Goal: Task Accomplishment & Management: Manage account settings

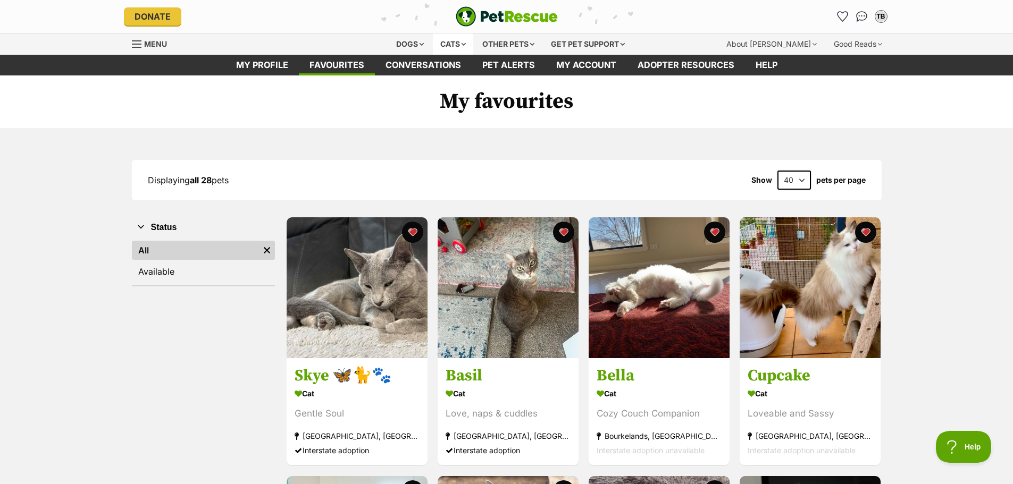
click at [449, 39] on div "Cats" at bounding box center [453, 44] width 40 height 21
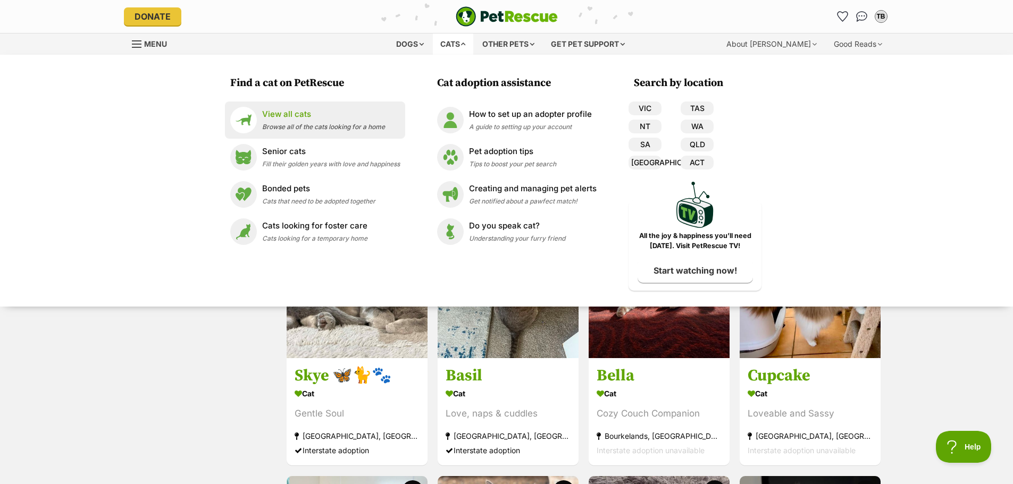
click at [294, 111] on p "View all cats" at bounding box center [323, 114] width 123 height 12
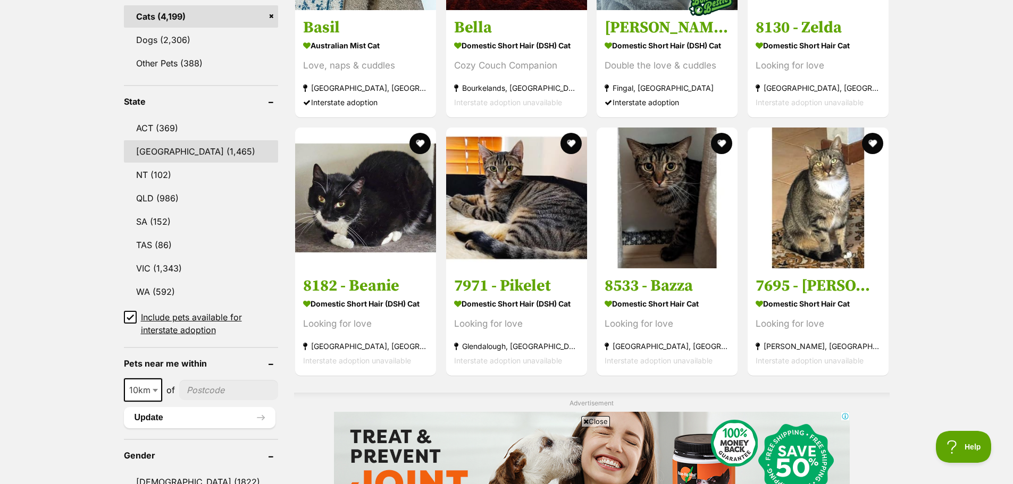
click at [153, 146] on link "[GEOGRAPHIC_DATA] (1,465)" at bounding box center [201, 151] width 155 height 22
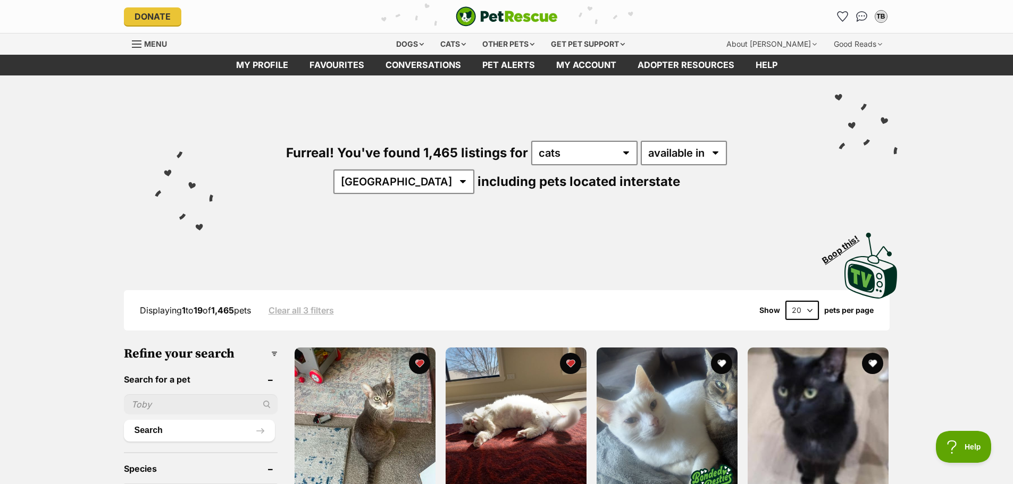
click at [109, 140] on div "Furreal! You've found 1,465 listings for any type of pet cats dogs other pets a…" at bounding box center [506, 188] width 1013 height 225
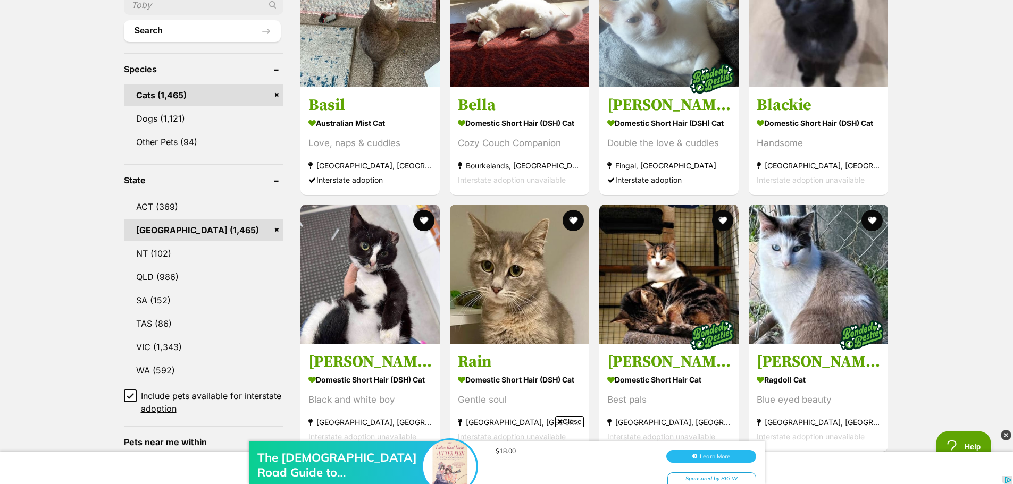
scroll to position [425, 0]
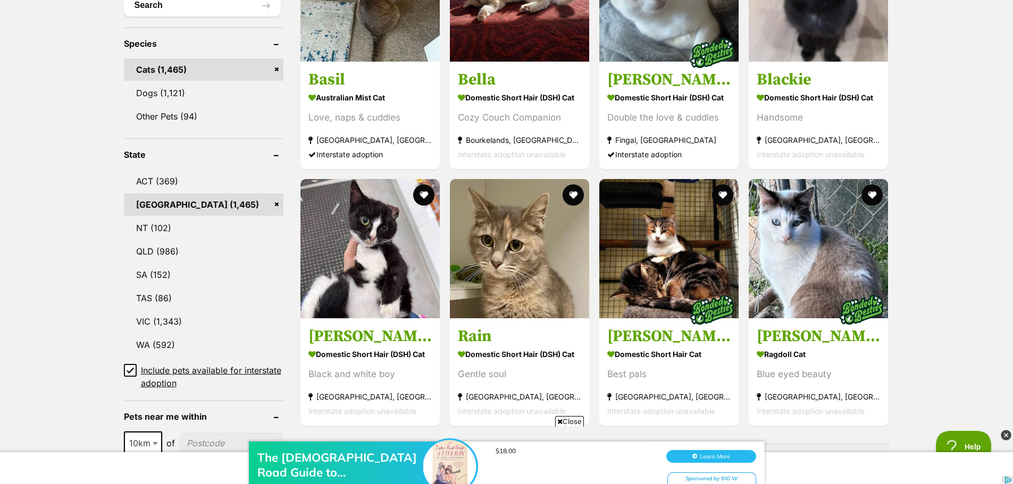
drag, startPoint x: 95, startPoint y: 130, endPoint x: 94, endPoint y: 139, distance: 8.6
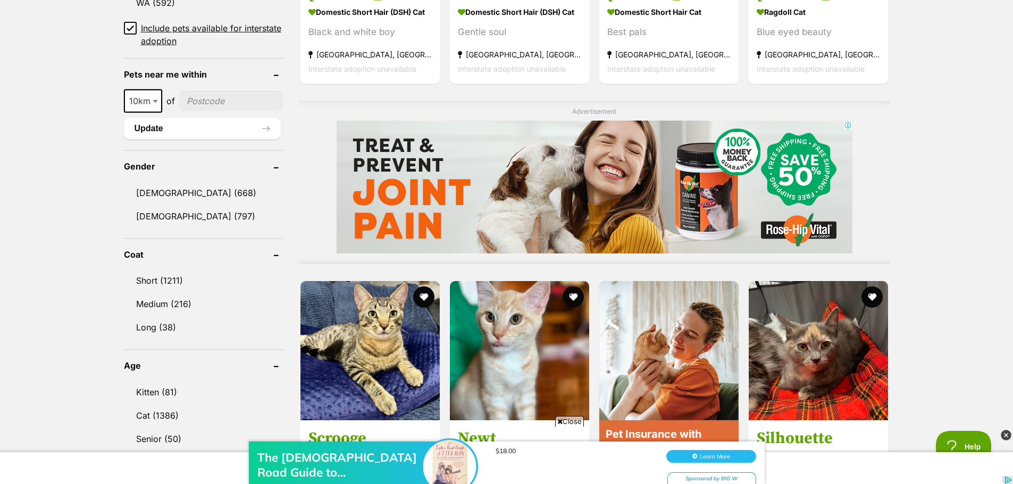
scroll to position [957, 0]
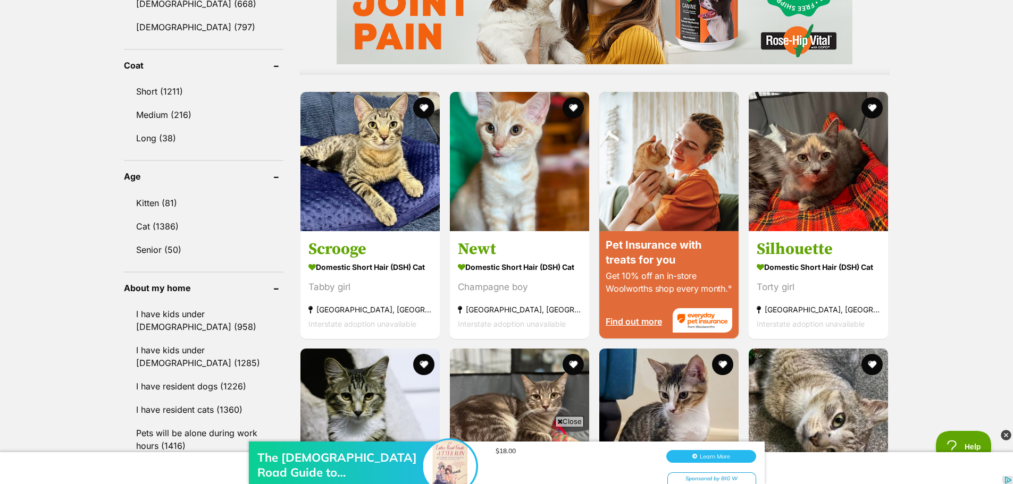
click at [89, 157] on div "Displaying 1 to 19 of 1,465 pets Clear all 3 filters Show 20 40 60 pets per pag…" at bounding box center [506, 312] width 1013 height 2010
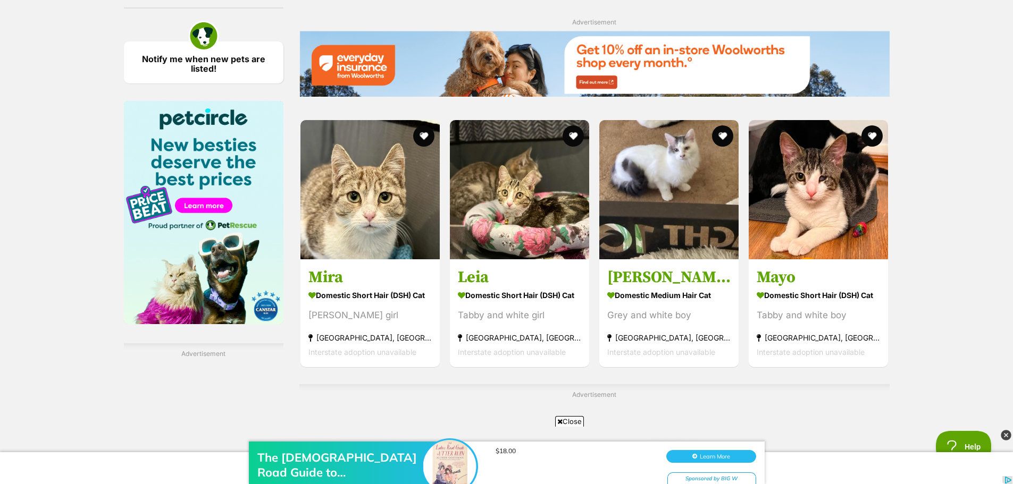
scroll to position [1595, 0]
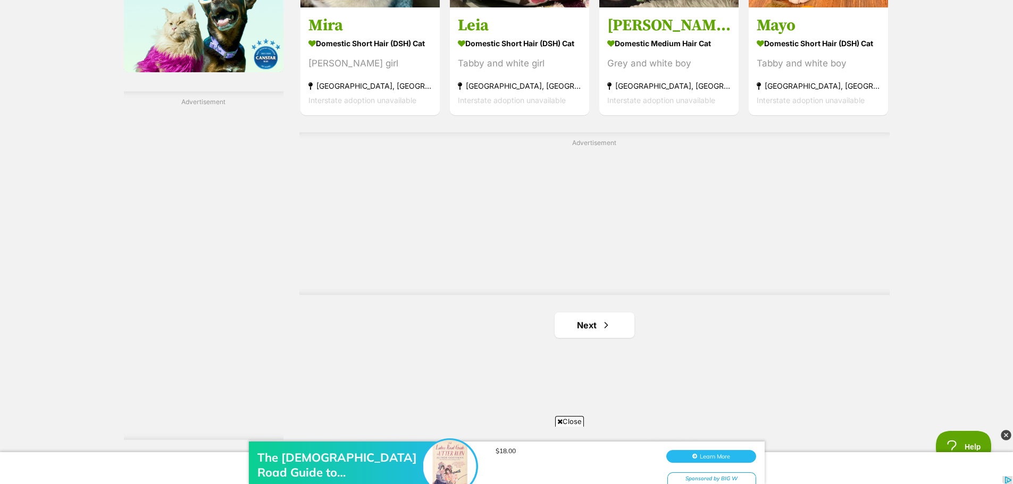
scroll to position [1808, 0]
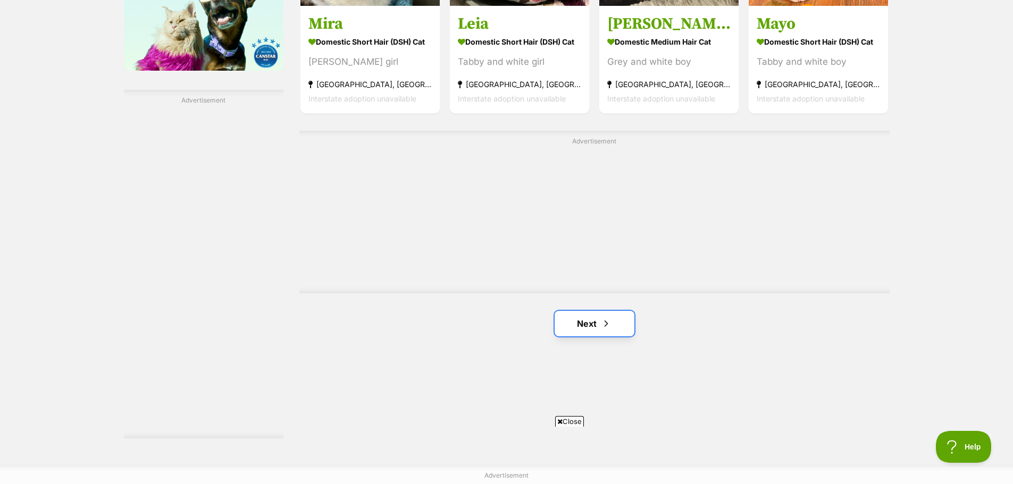
click at [591, 316] on link "Next" at bounding box center [595, 324] width 80 height 26
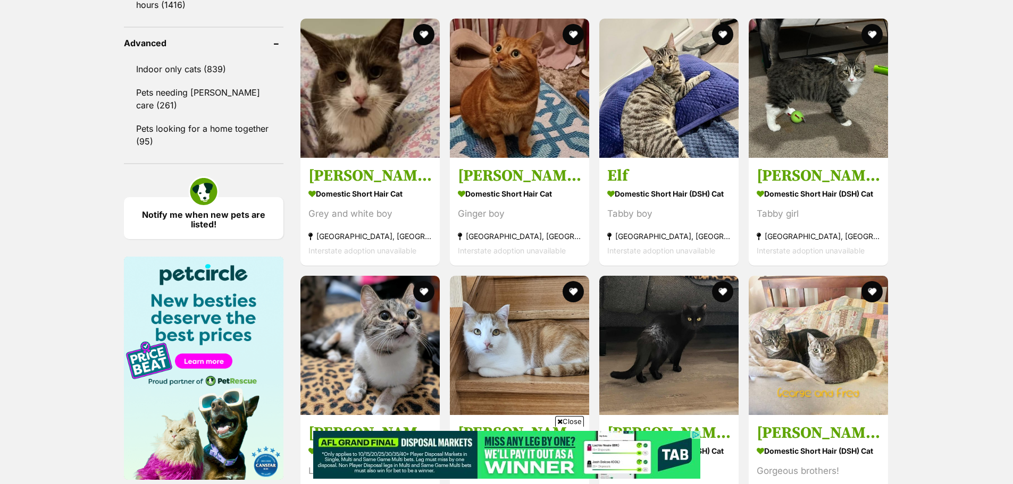
scroll to position [1489, 0]
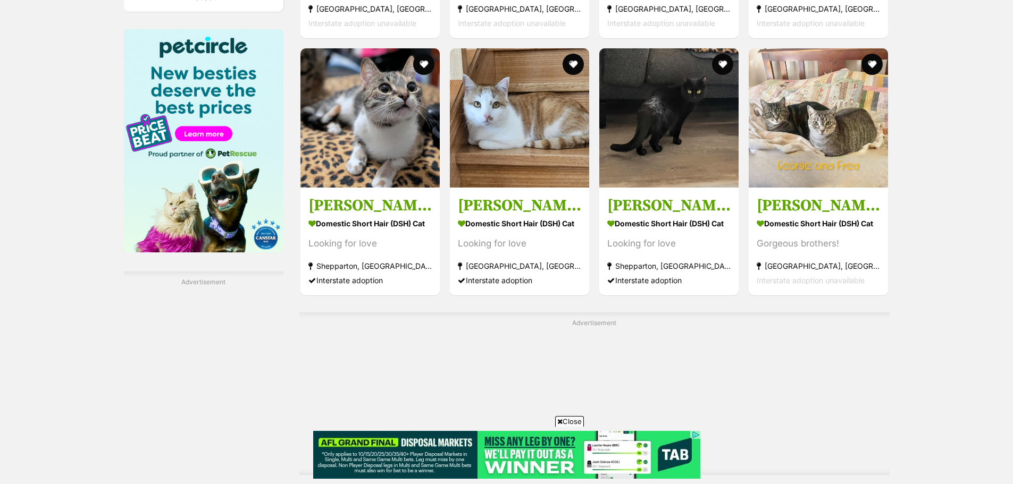
scroll to position [1648, 0]
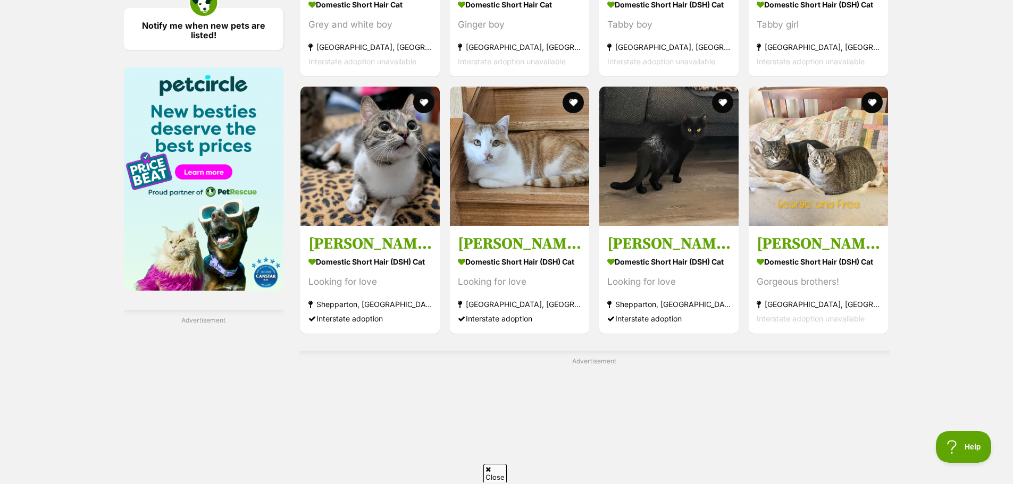
scroll to position [1808, 0]
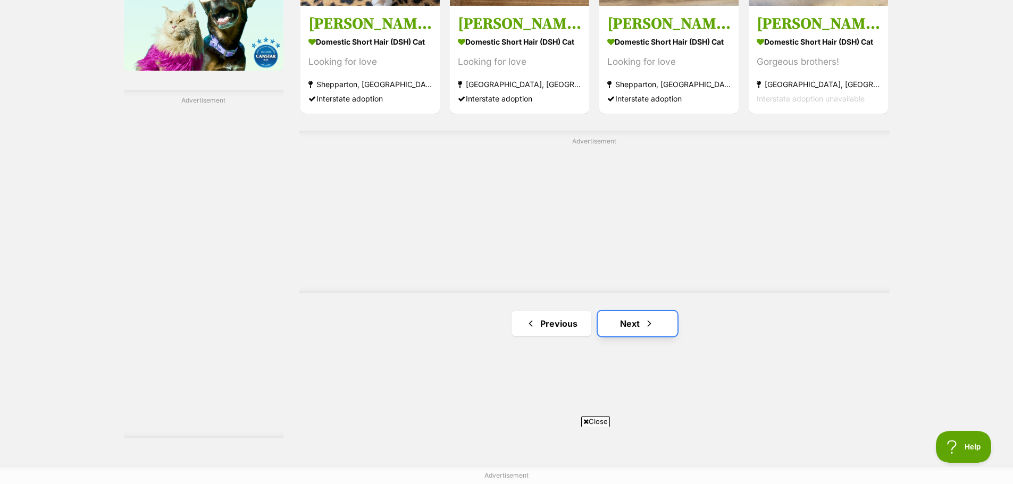
click at [637, 317] on link "Next" at bounding box center [638, 324] width 80 height 26
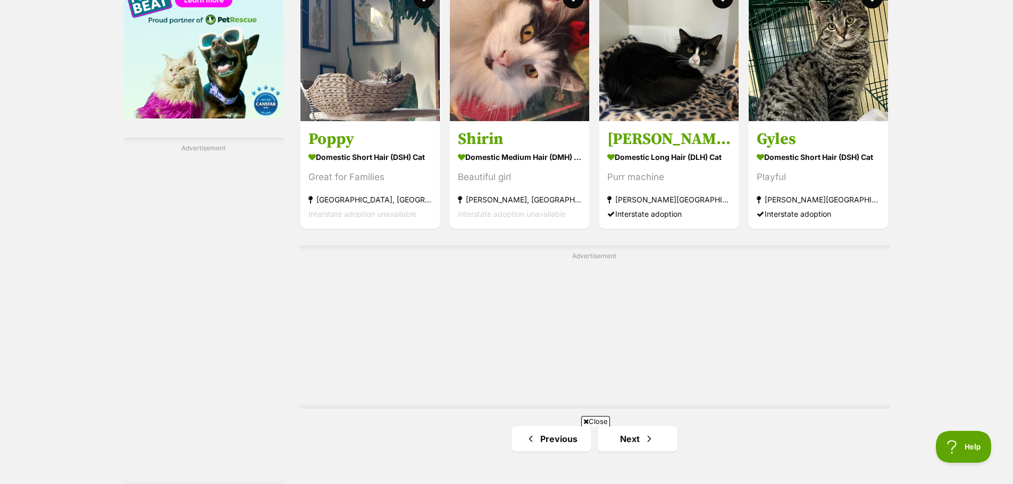
scroll to position [1861, 0]
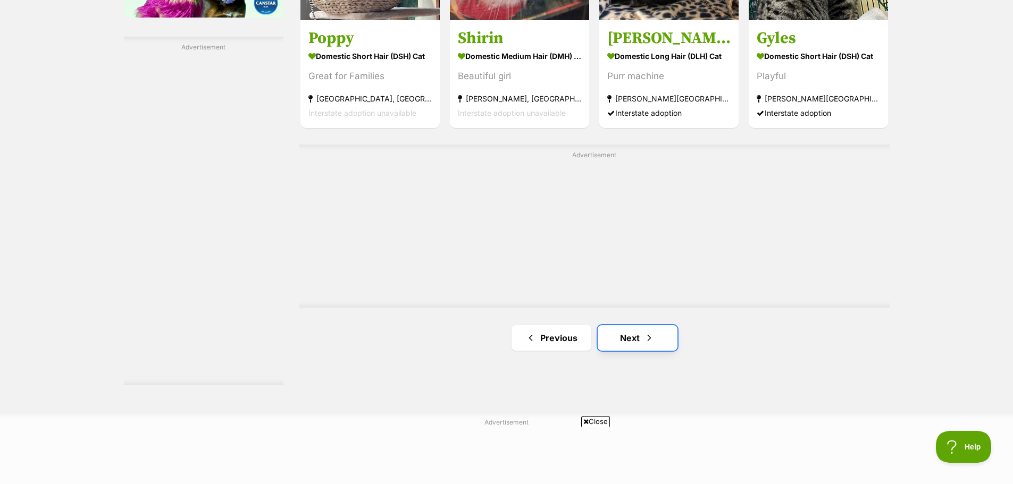
click at [637, 334] on link "Next" at bounding box center [638, 338] width 80 height 26
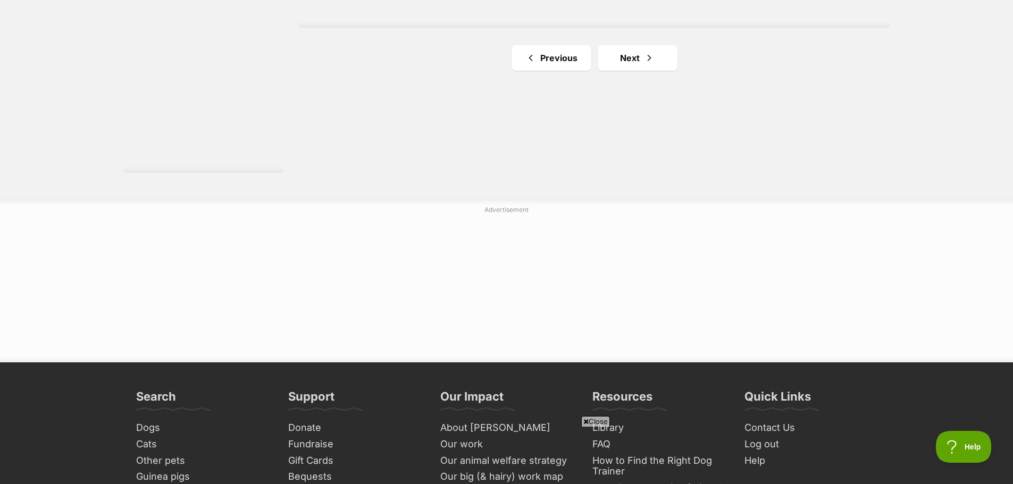
scroll to position [2021, 0]
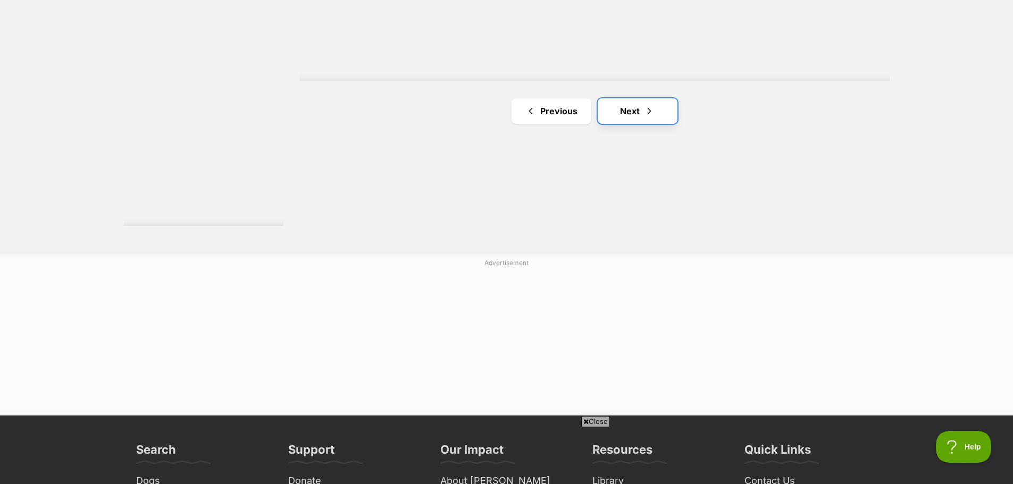
click at [629, 108] on link "Next" at bounding box center [638, 111] width 80 height 26
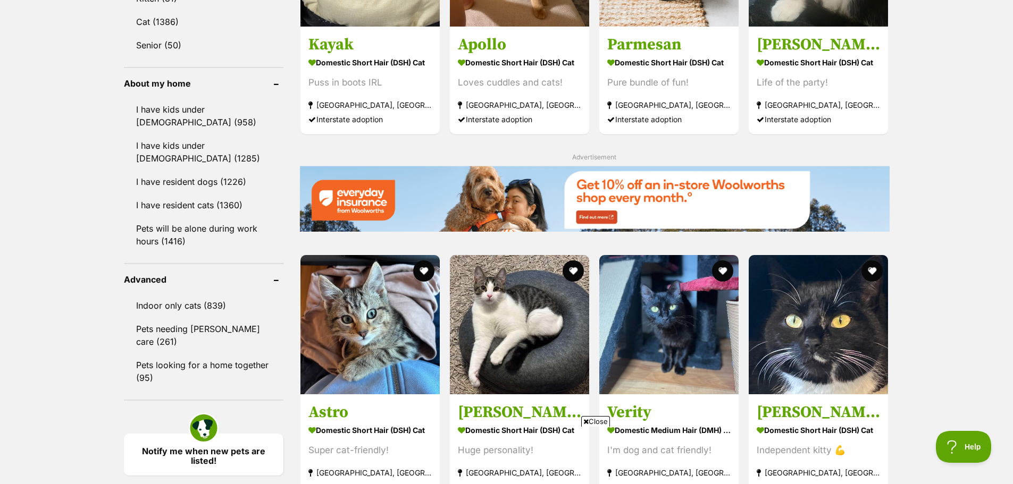
scroll to position [798, 0]
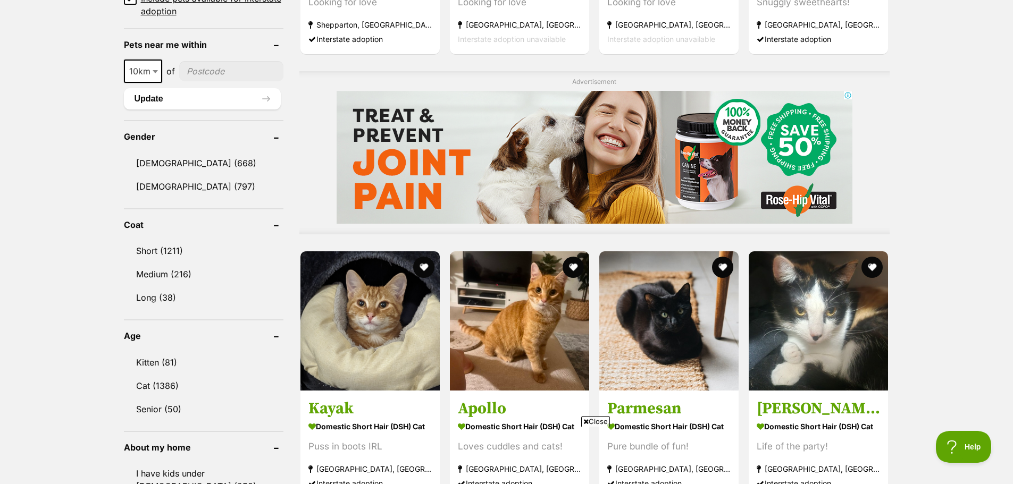
click at [725, 175] on img at bounding box center [594, 156] width 516 height 133
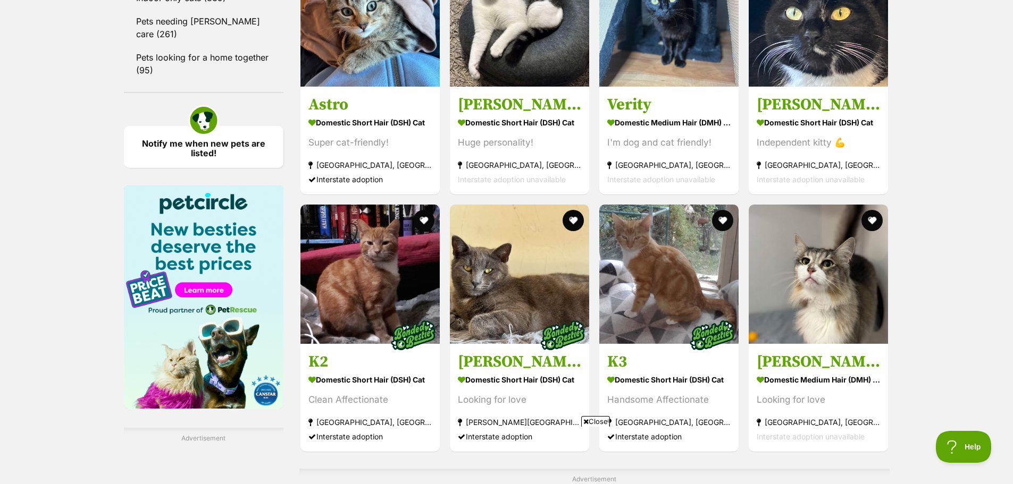
scroll to position [1489, 0]
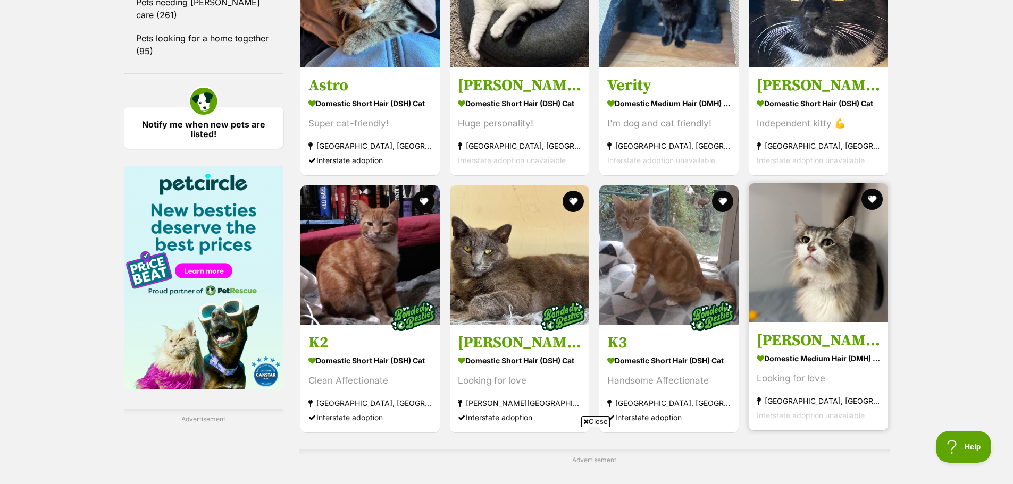
click at [821, 286] on img at bounding box center [818, 252] width 139 height 139
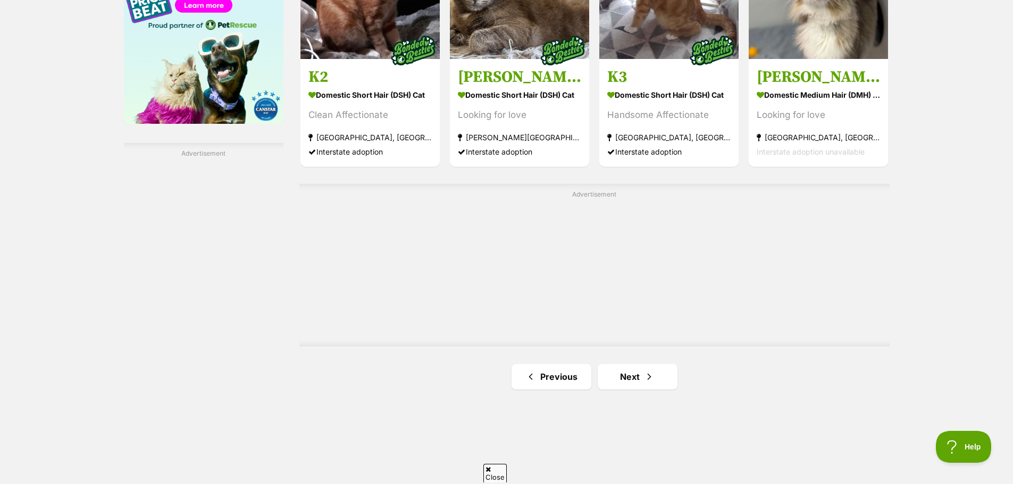
scroll to position [1808, 0]
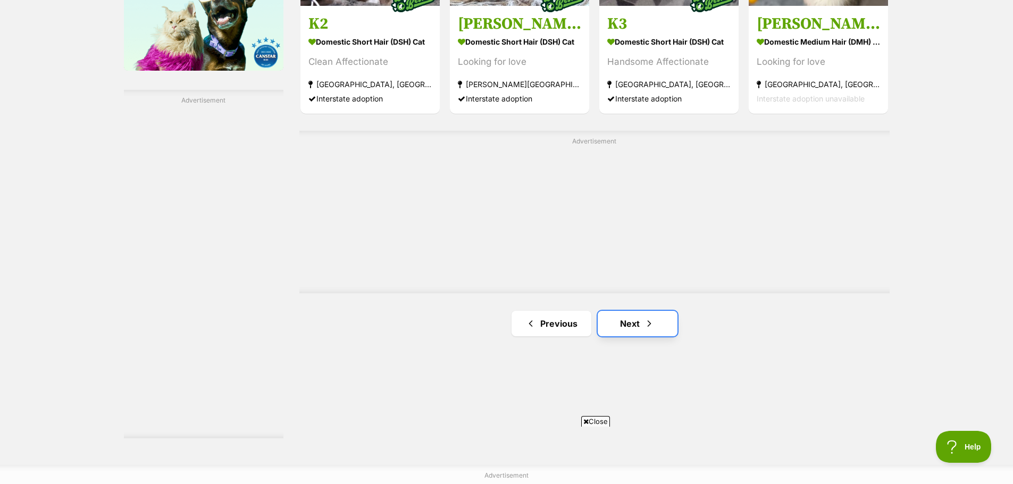
click at [635, 324] on link "Next" at bounding box center [638, 324] width 80 height 26
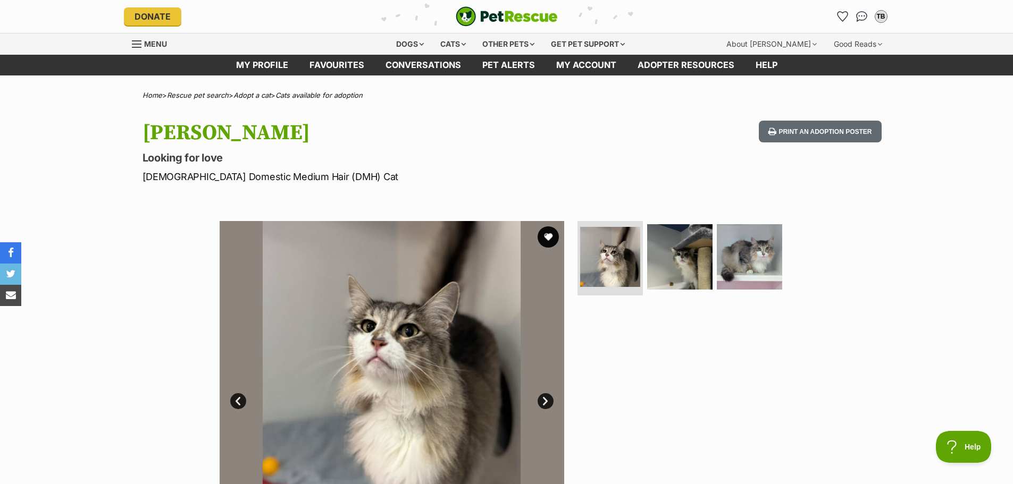
click at [543, 394] on link "Next" at bounding box center [546, 402] width 16 height 16
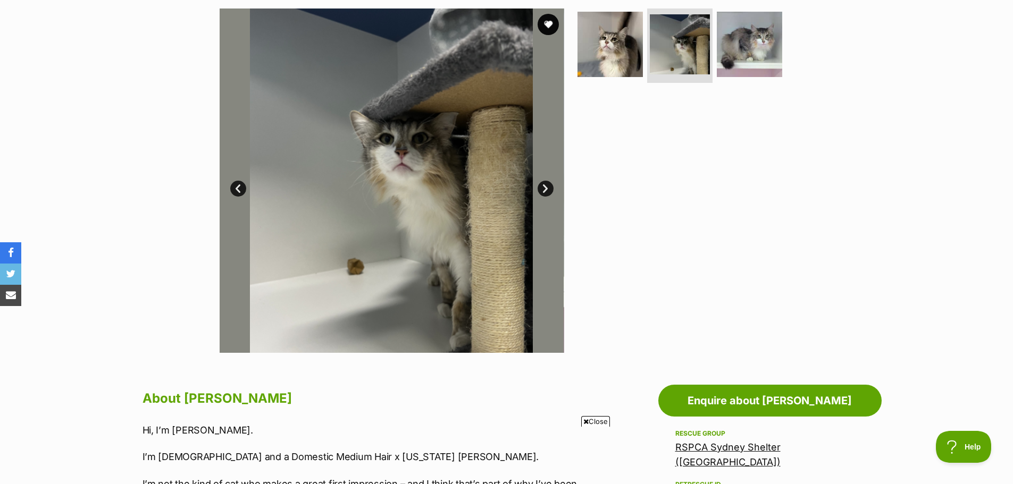
click at [541, 184] on link "Next" at bounding box center [546, 189] width 16 height 16
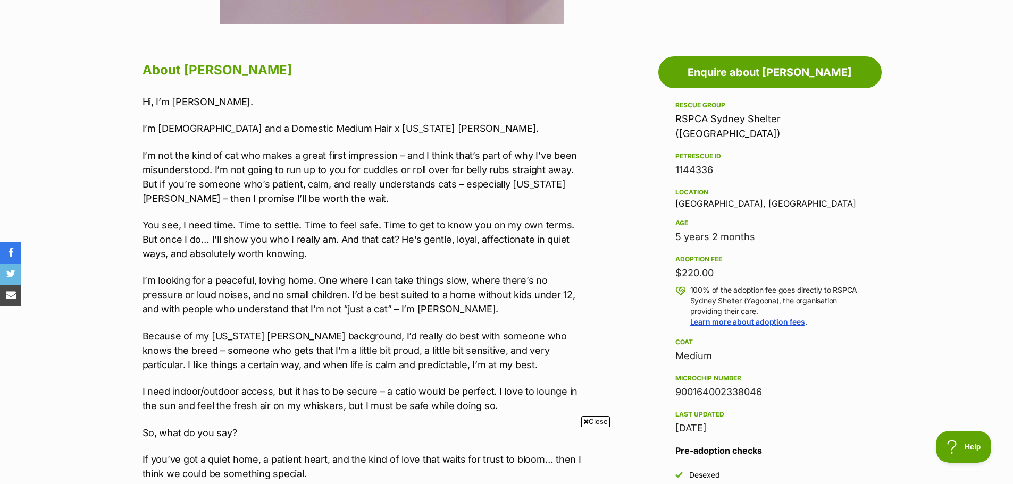
scroll to position [372, 0]
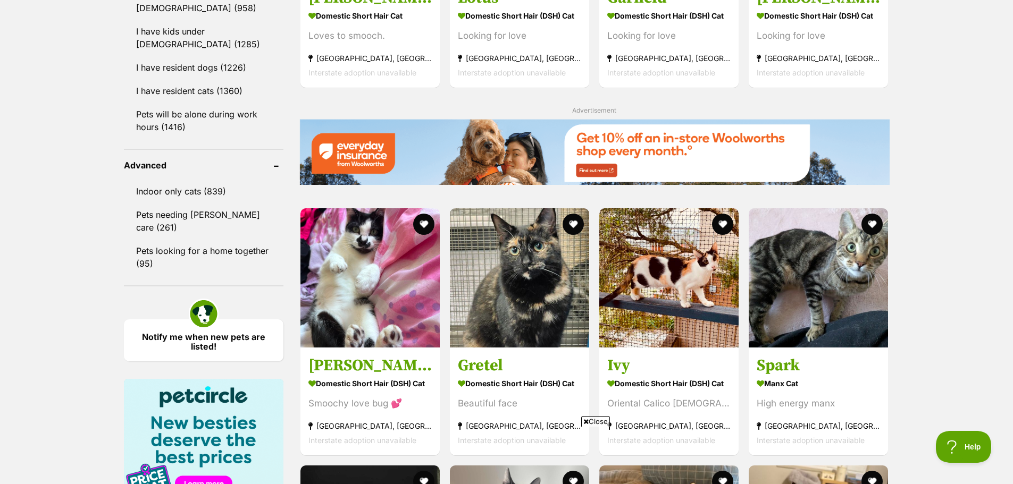
scroll to position [1542, 0]
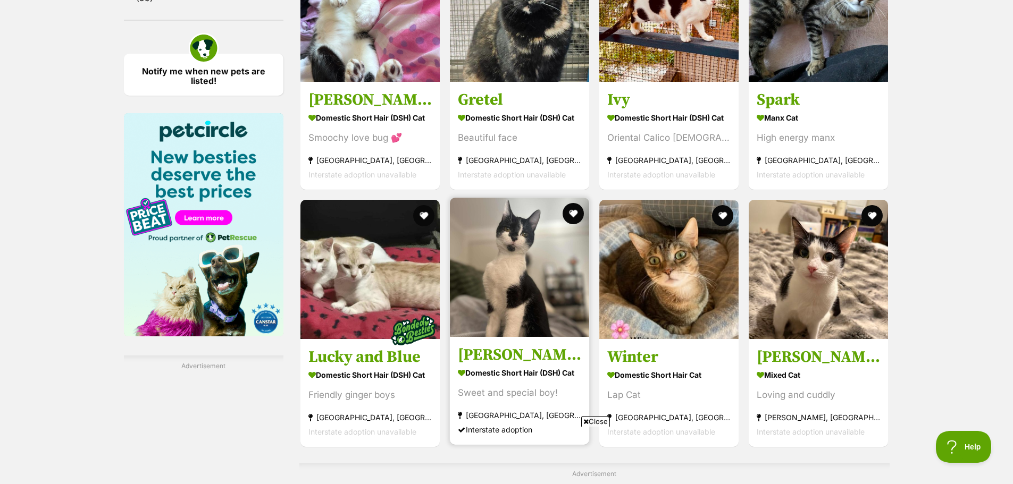
click at [513, 352] on h3 "Willy Wobbla" at bounding box center [519, 355] width 123 height 20
click at [576, 208] on button "favourite" at bounding box center [573, 213] width 23 height 23
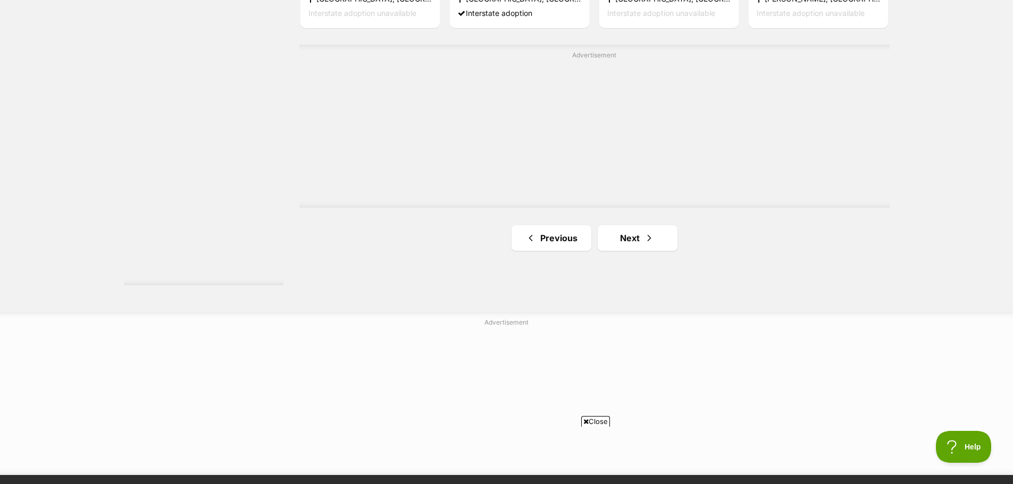
scroll to position [1968, 0]
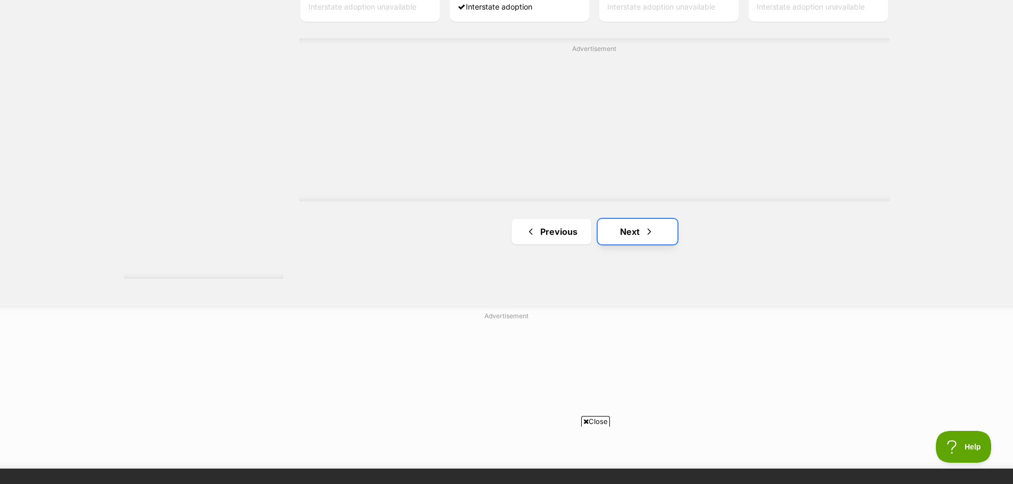
click at [632, 228] on link "Next" at bounding box center [638, 232] width 80 height 26
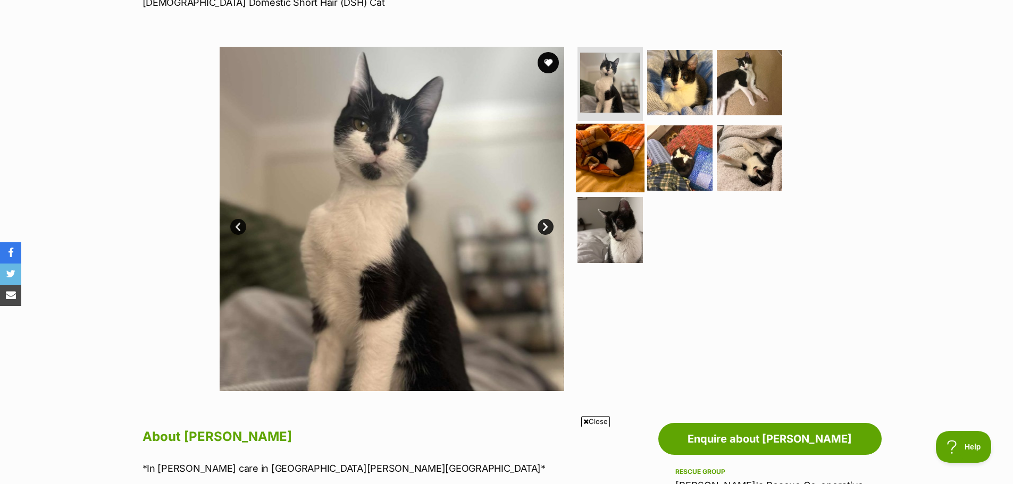
scroll to position [53, 0]
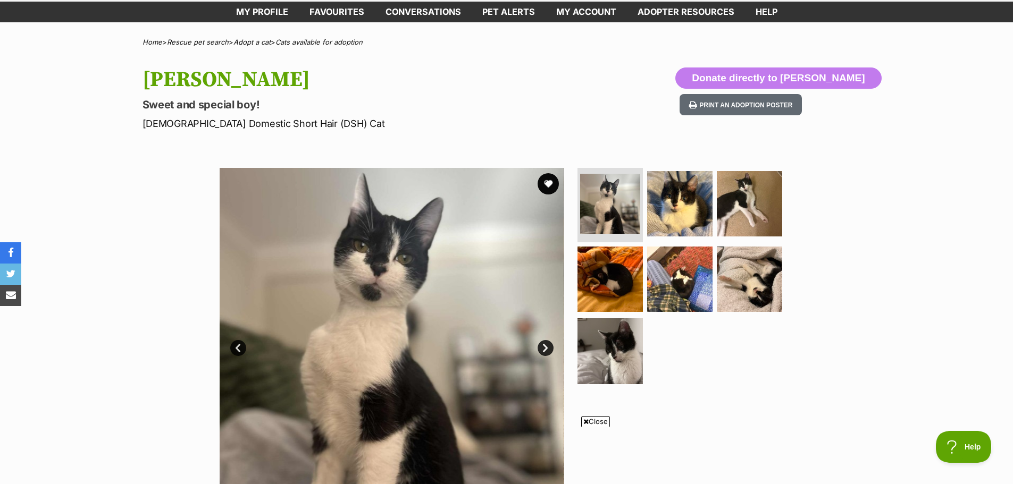
click at [548, 345] on link "Next" at bounding box center [546, 348] width 16 height 16
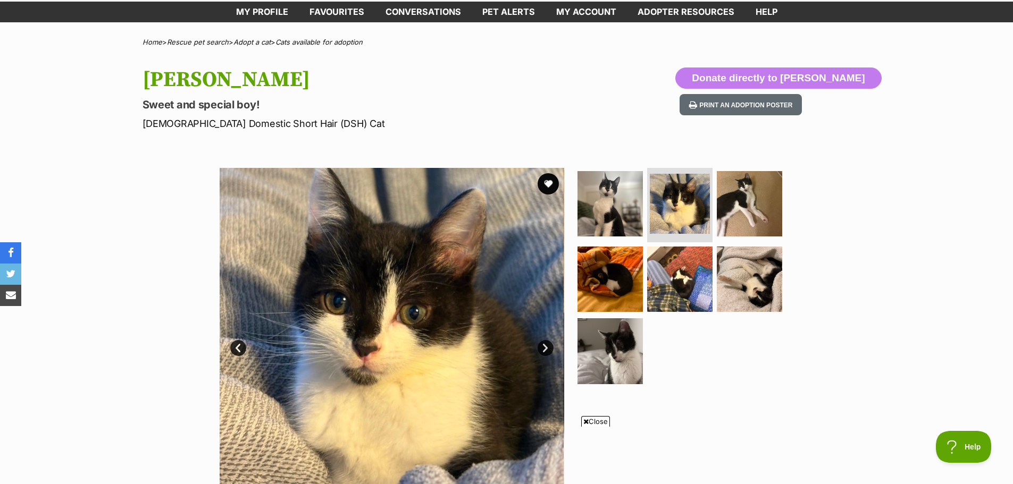
click at [547, 347] on link "Next" at bounding box center [546, 348] width 16 height 16
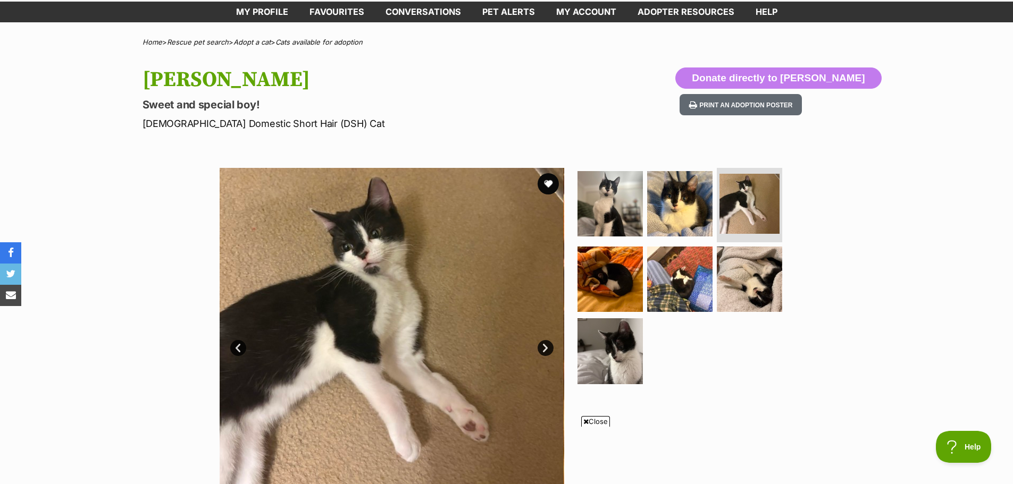
click at [547, 347] on link "Next" at bounding box center [546, 348] width 16 height 16
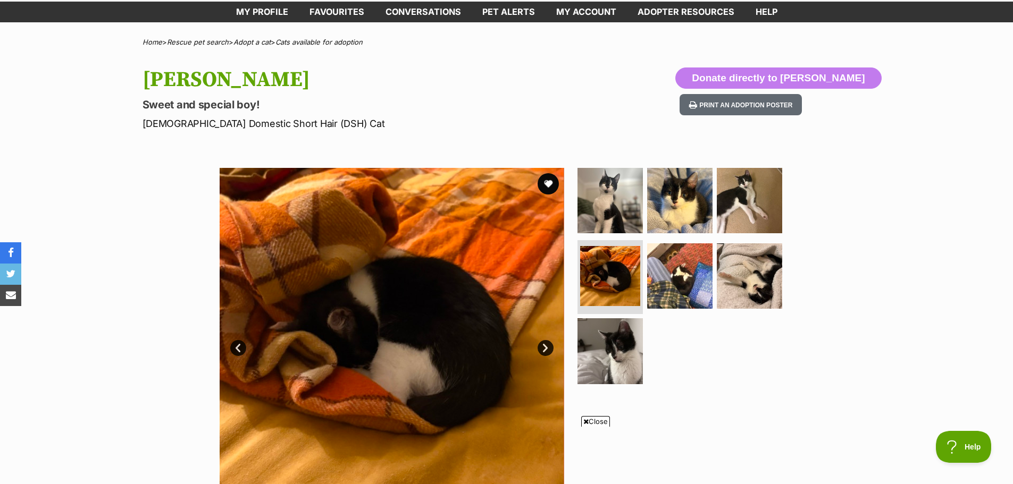
click at [547, 347] on link "Next" at bounding box center [546, 348] width 16 height 16
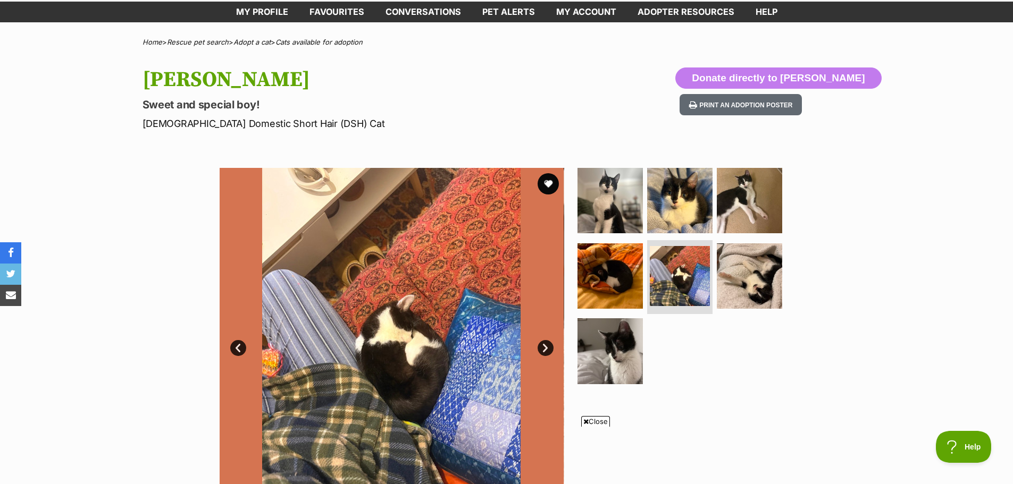
click at [547, 347] on link "Next" at bounding box center [546, 348] width 16 height 16
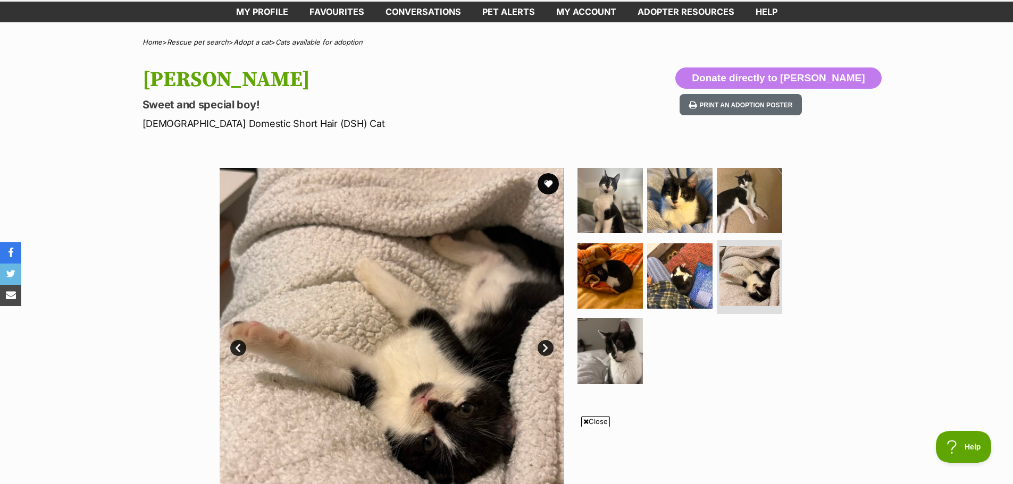
click at [547, 347] on link "Next" at bounding box center [546, 348] width 16 height 16
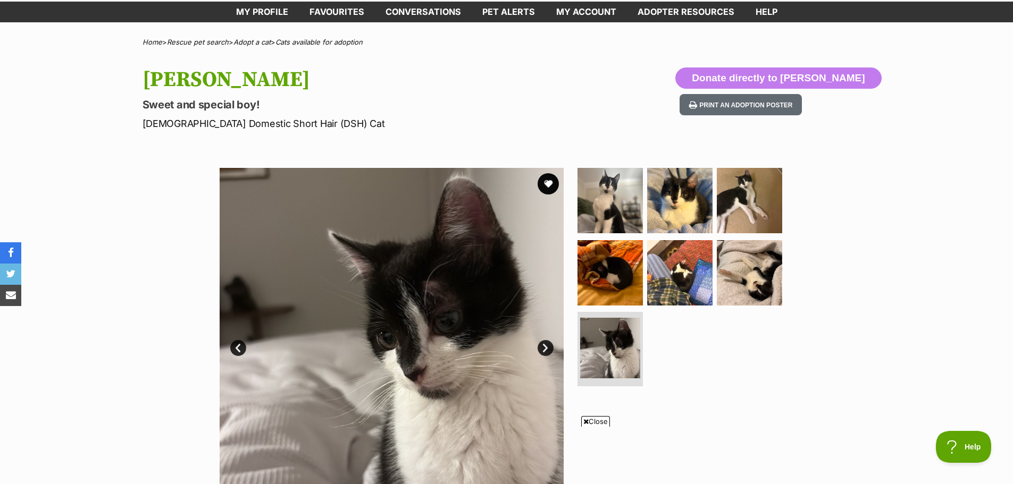
click at [547, 347] on link "Next" at bounding box center [546, 348] width 16 height 16
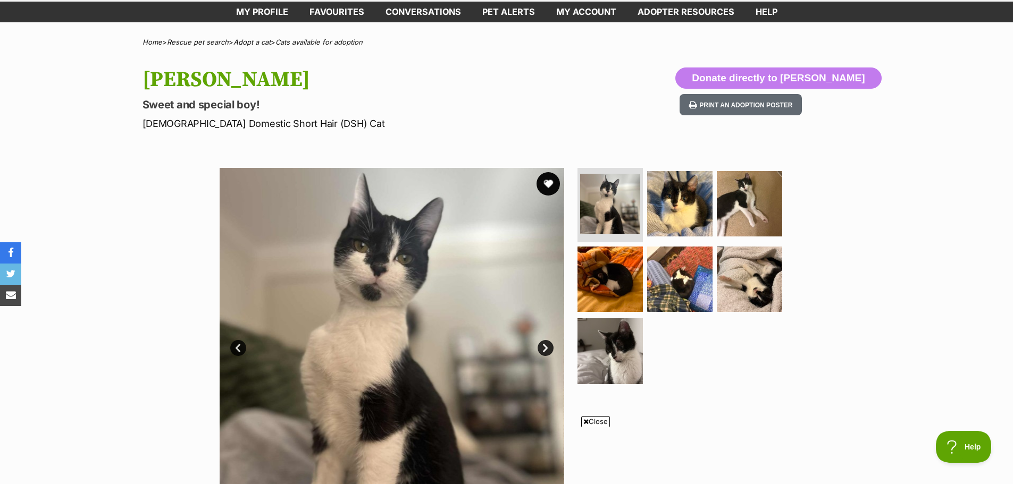
click at [549, 182] on button "favourite" at bounding box center [548, 183] width 23 height 23
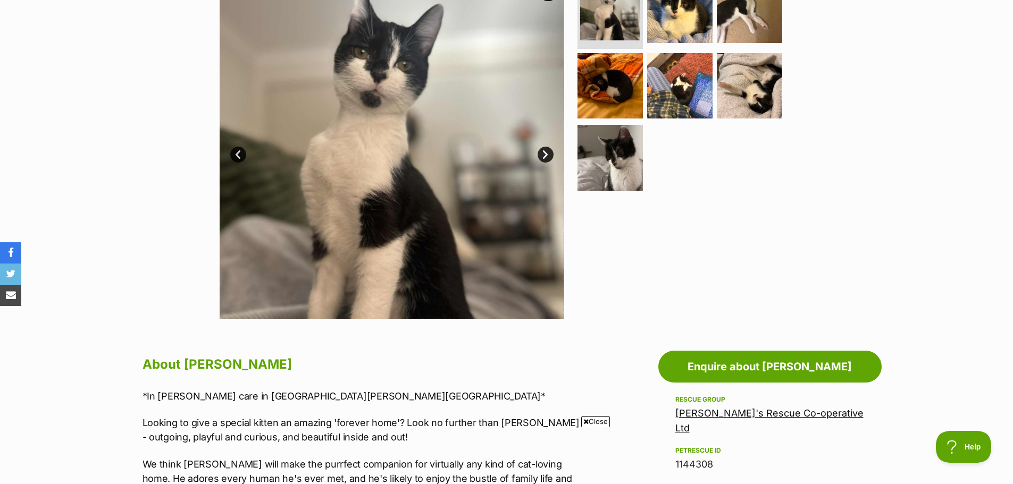
scroll to position [213, 0]
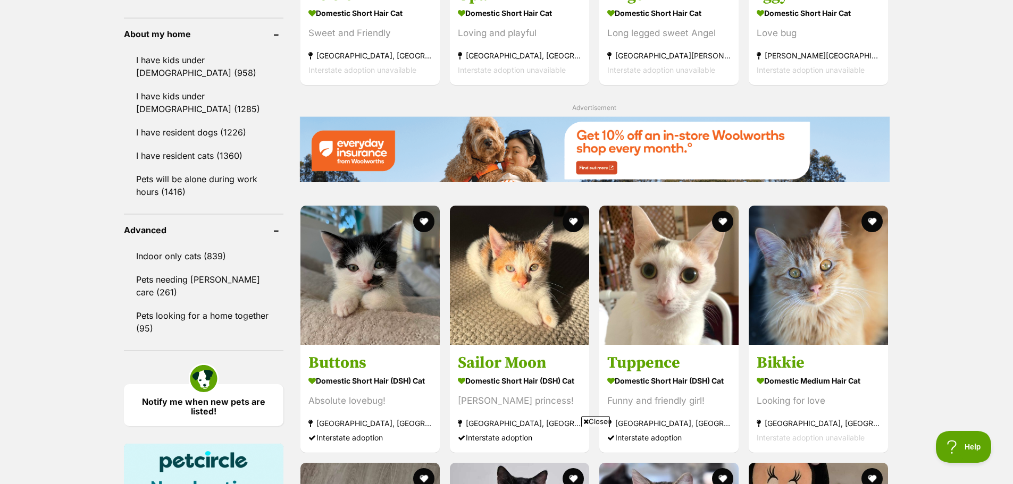
scroll to position [1329, 0]
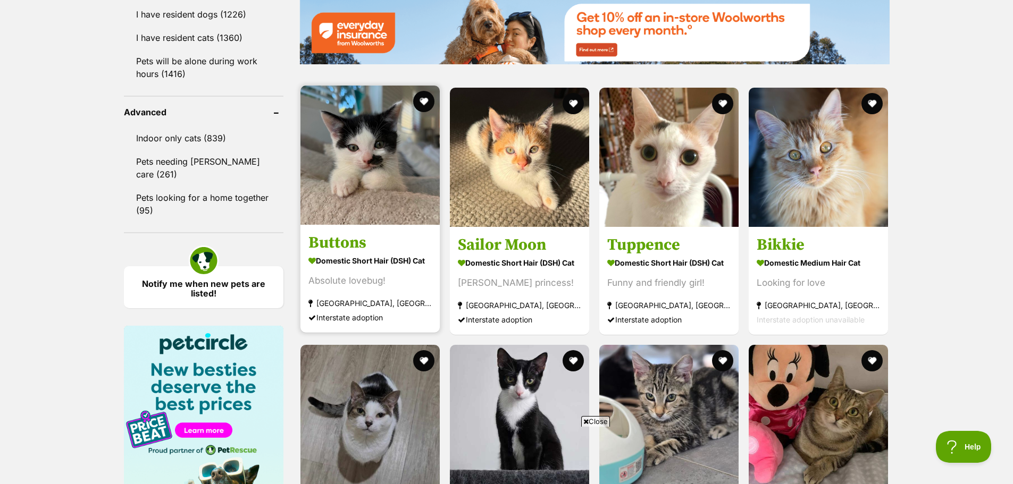
click at [358, 255] on strong "Domestic Short Hair (DSH) Cat" at bounding box center [369, 260] width 123 height 15
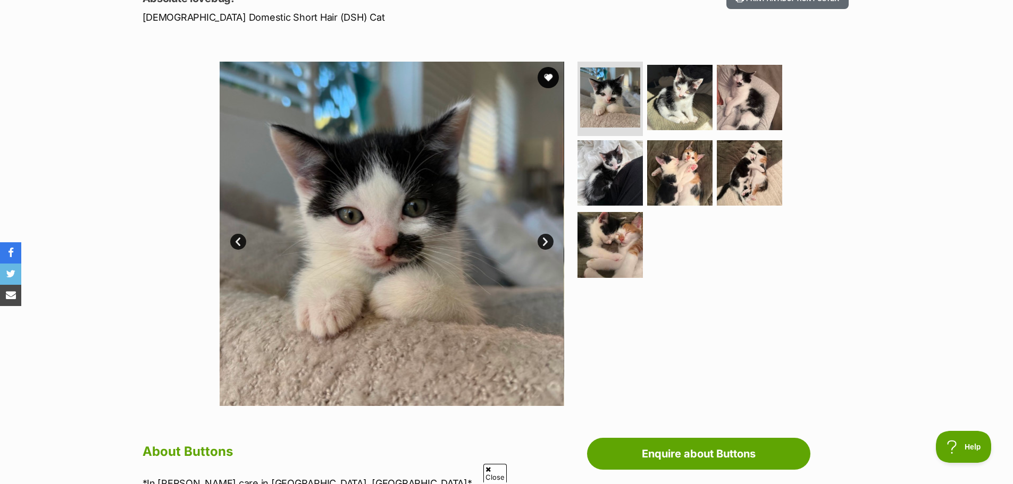
click at [544, 240] on link "Next" at bounding box center [546, 242] width 16 height 16
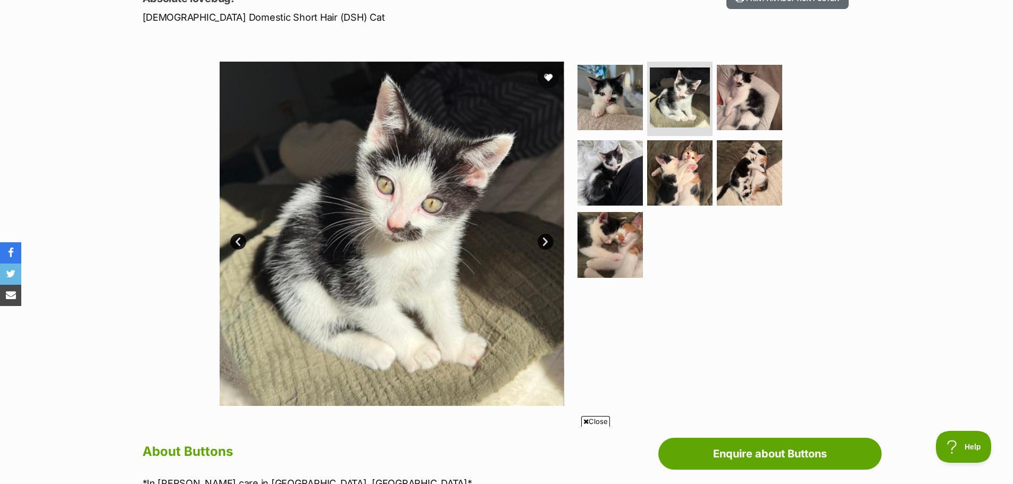
click at [544, 240] on link "Next" at bounding box center [546, 242] width 16 height 16
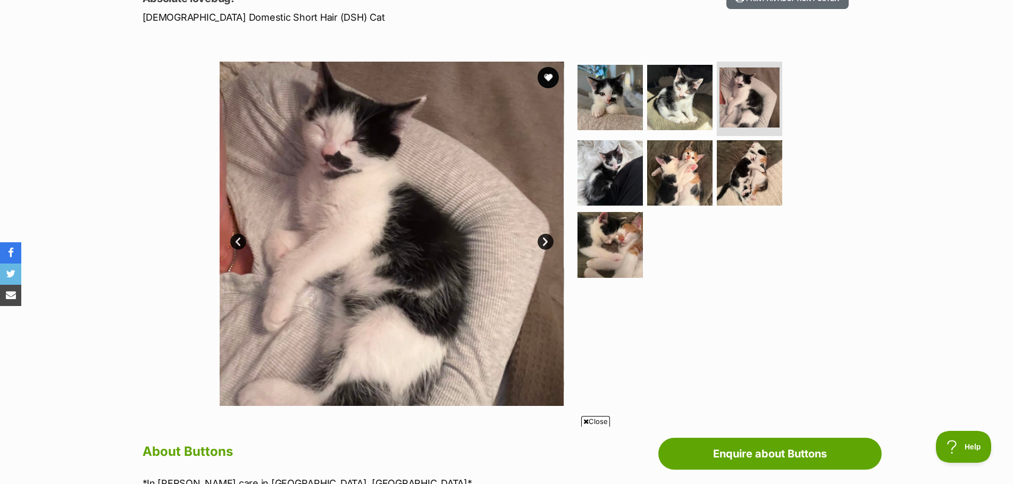
click at [543, 240] on link "Next" at bounding box center [546, 242] width 16 height 16
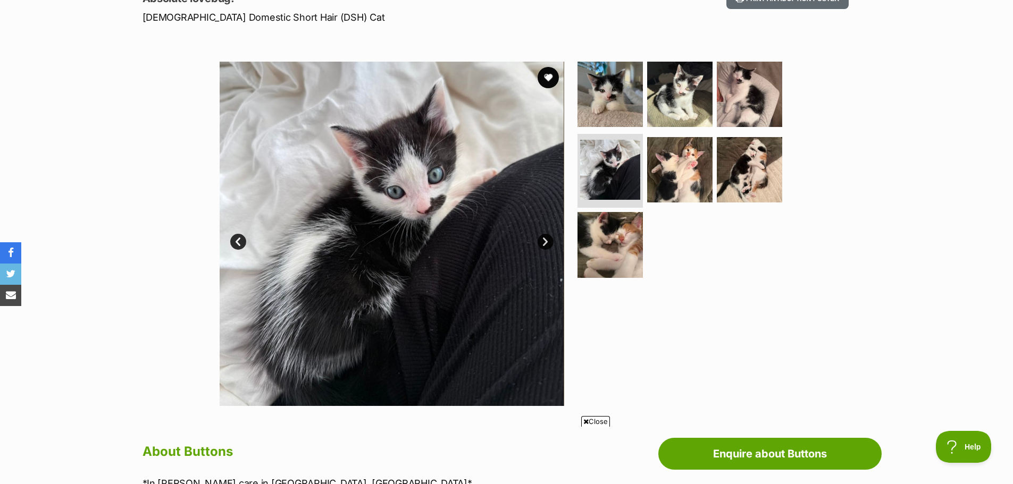
click at [543, 240] on link "Next" at bounding box center [546, 242] width 16 height 16
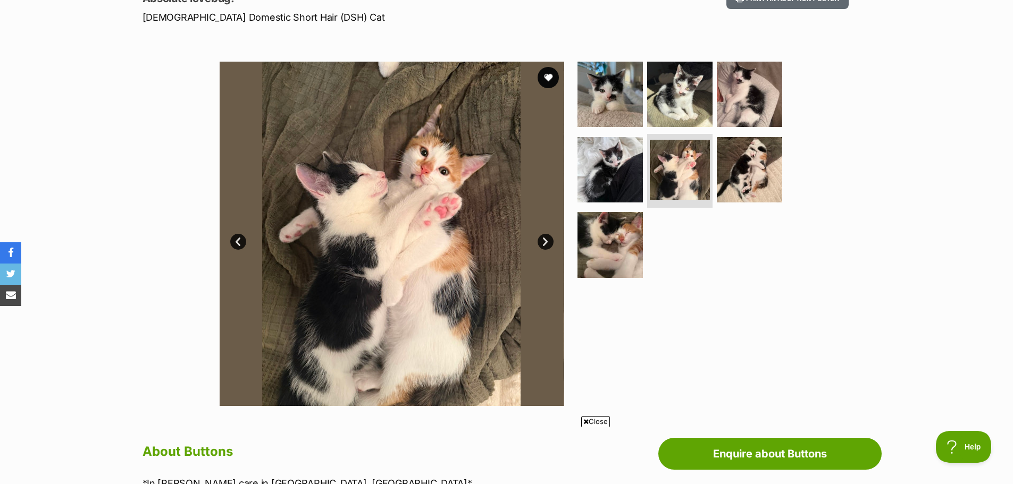
click at [543, 240] on link "Next" at bounding box center [546, 242] width 16 height 16
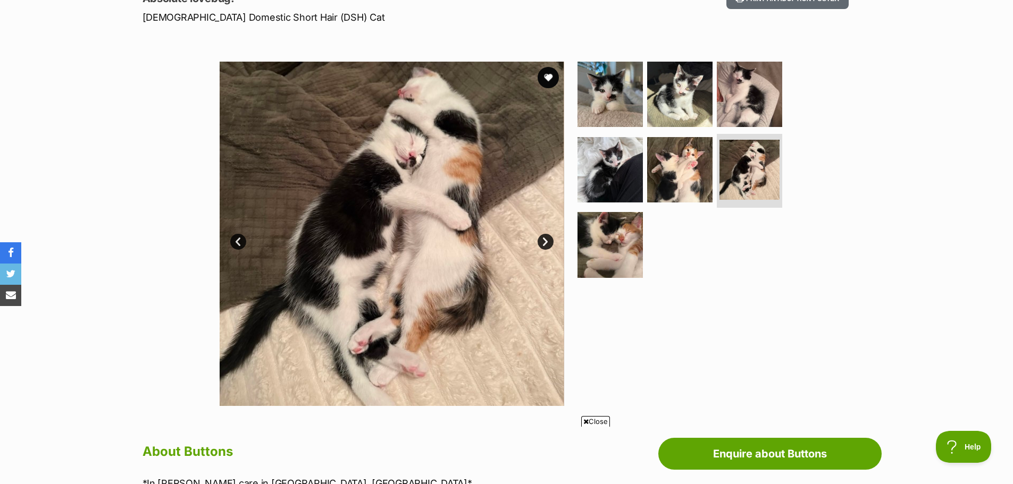
click at [543, 240] on link "Next" at bounding box center [546, 242] width 16 height 16
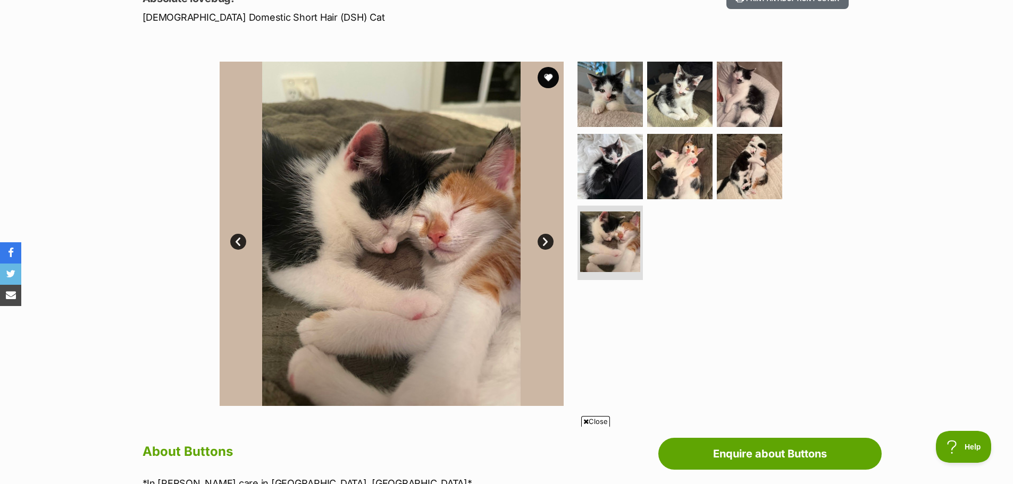
click at [238, 238] on link "Prev" at bounding box center [238, 242] width 16 height 16
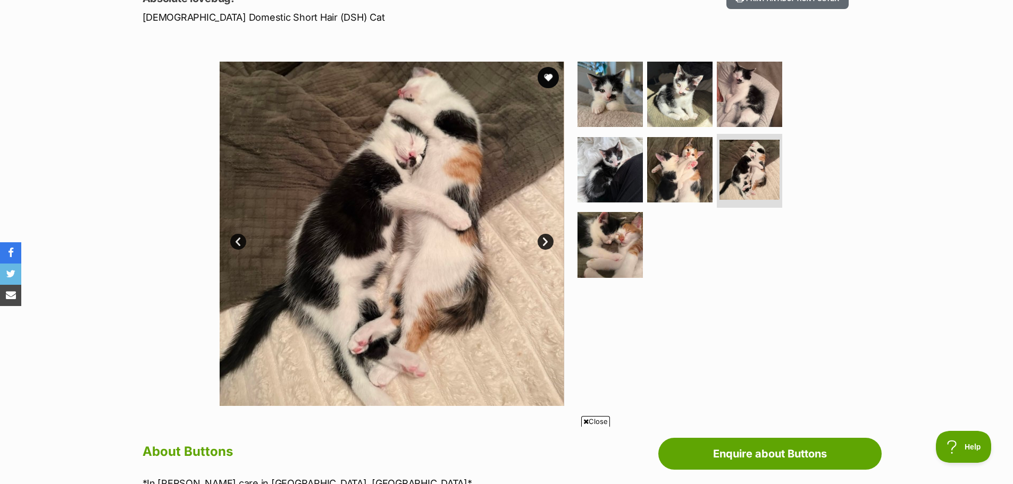
click at [237, 238] on link "Prev" at bounding box center [238, 242] width 16 height 16
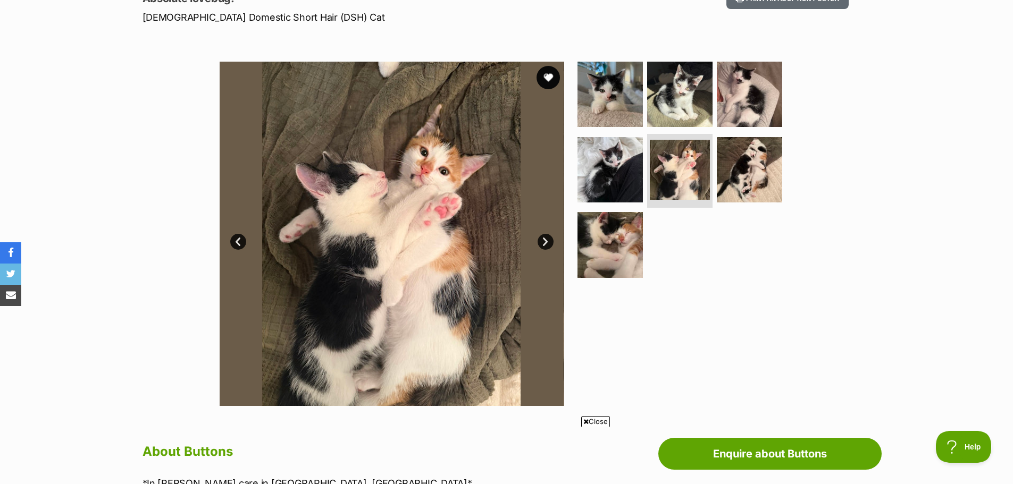
click at [547, 76] on button "favourite" at bounding box center [548, 77] width 23 height 23
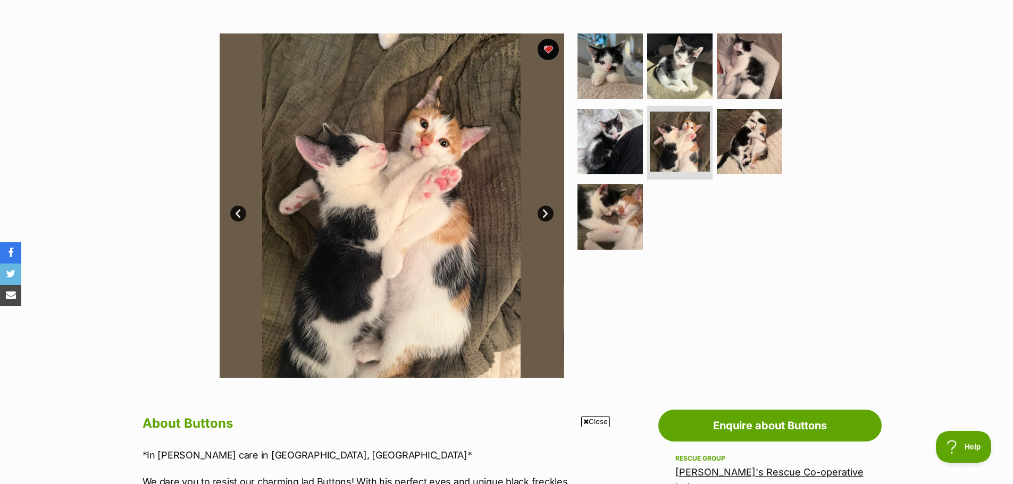
scroll to position [160, 0]
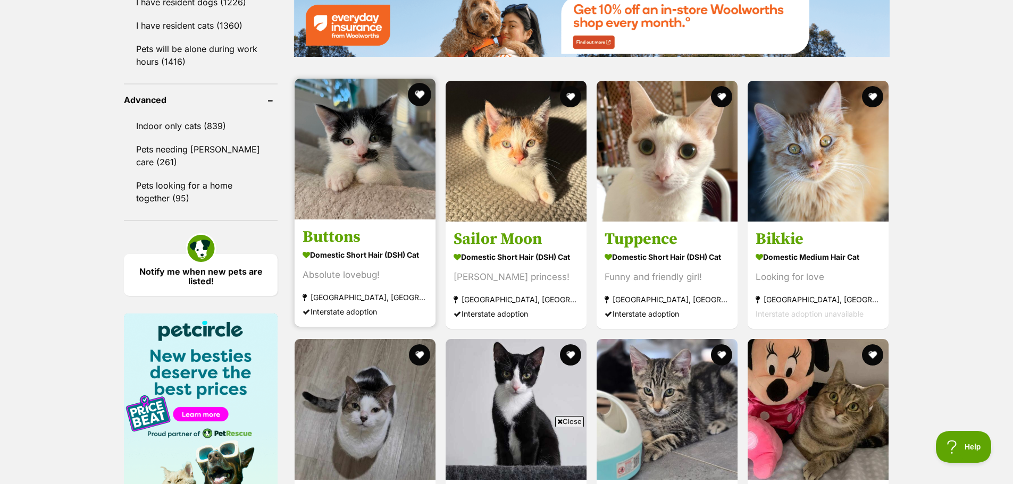
click at [417, 91] on button "favourite" at bounding box center [419, 94] width 23 height 23
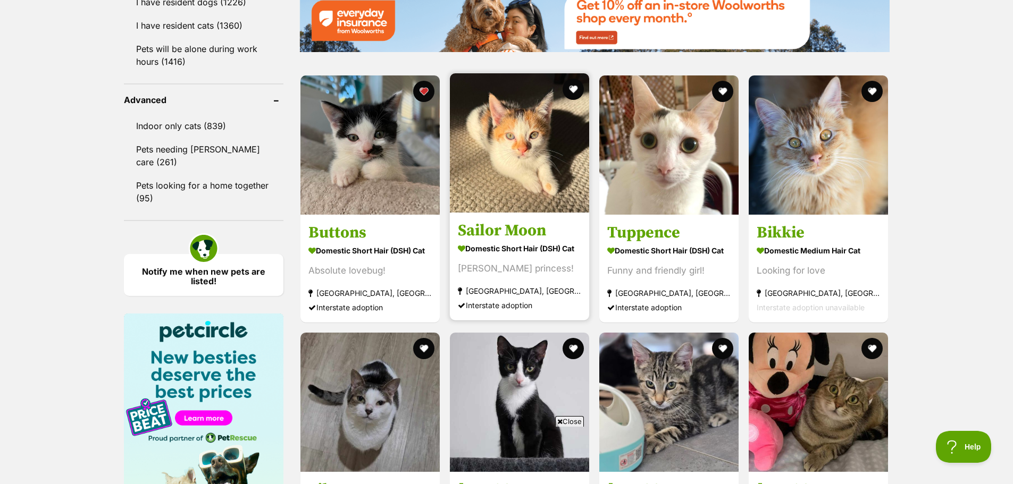
click at [514, 225] on h3 "Sailor Moon" at bounding box center [519, 231] width 123 height 20
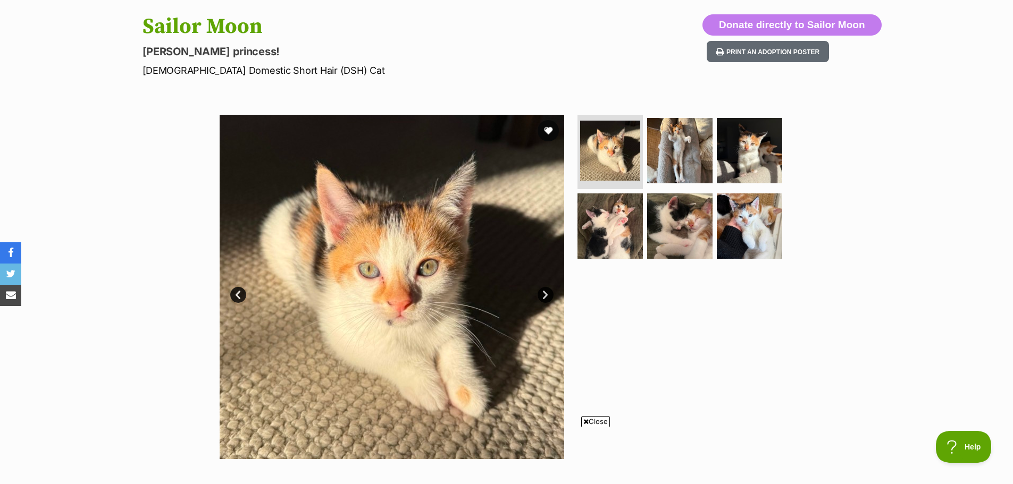
click at [544, 289] on link "Next" at bounding box center [546, 295] width 16 height 16
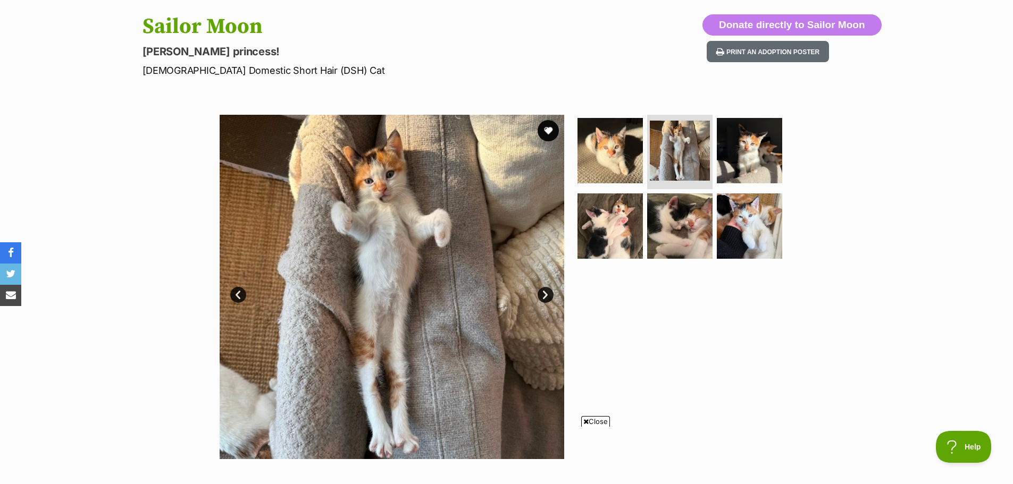
click at [544, 289] on link "Next" at bounding box center [546, 295] width 16 height 16
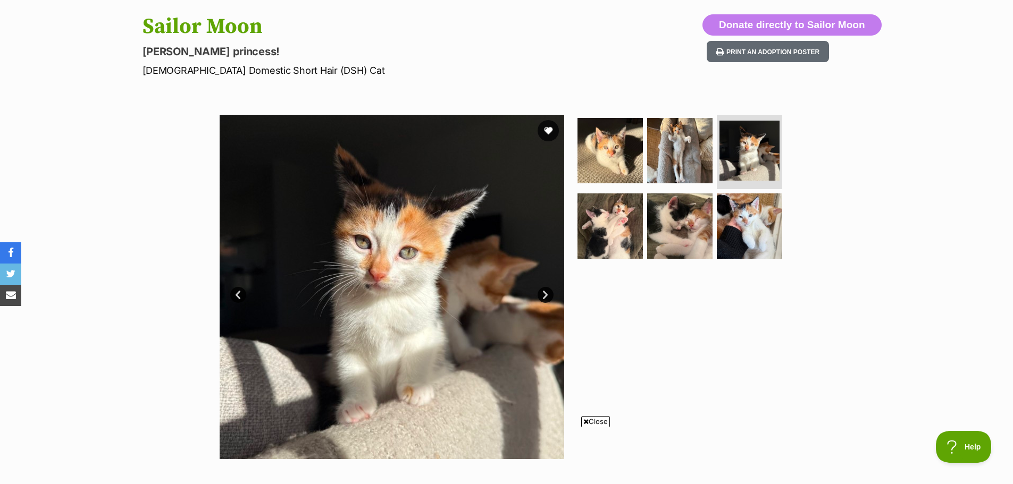
click at [544, 289] on link "Next" at bounding box center [546, 295] width 16 height 16
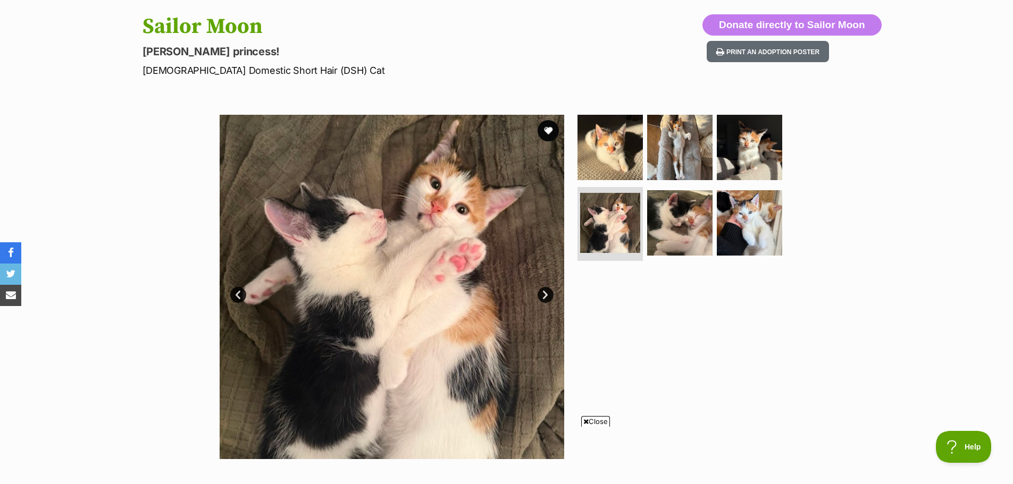
click at [544, 289] on link "Next" at bounding box center [546, 295] width 16 height 16
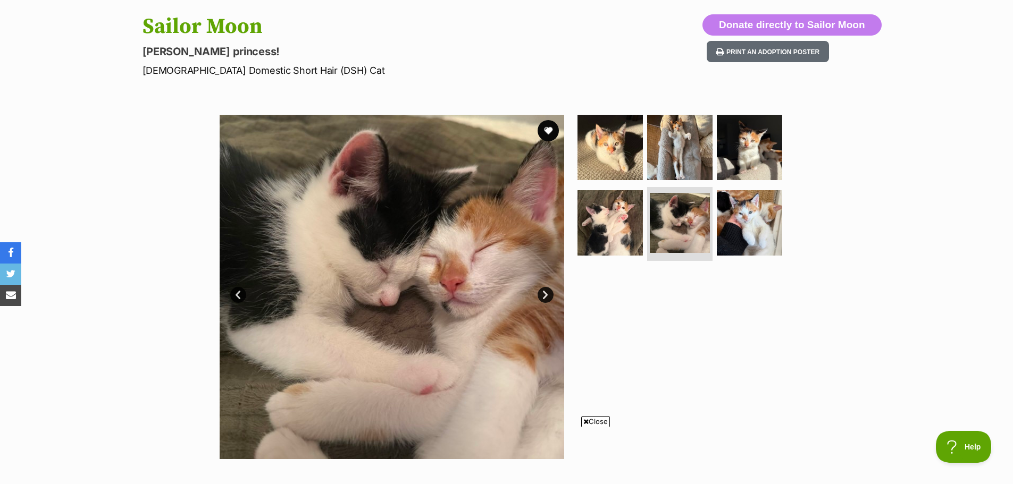
click at [543, 289] on link "Next" at bounding box center [546, 295] width 16 height 16
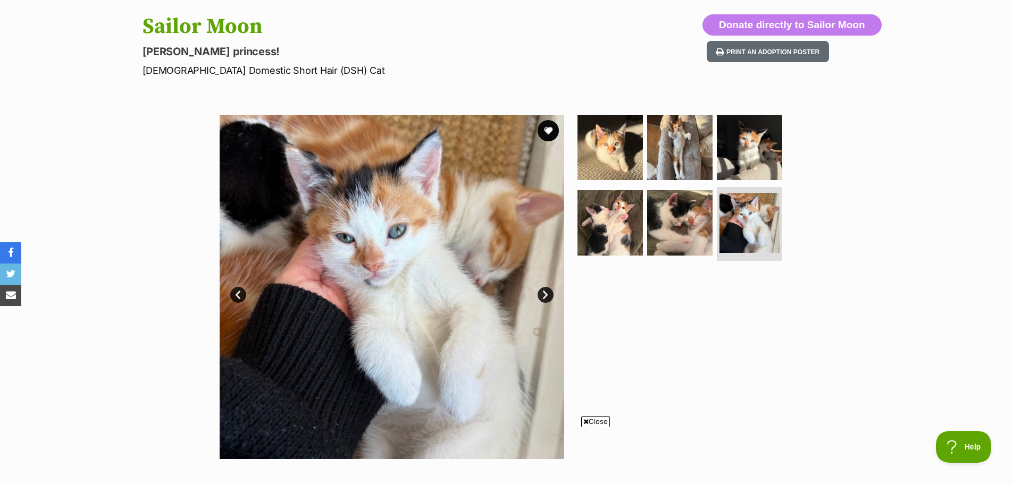
click at [543, 289] on link "Next" at bounding box center [546, 295] width 16 height 16
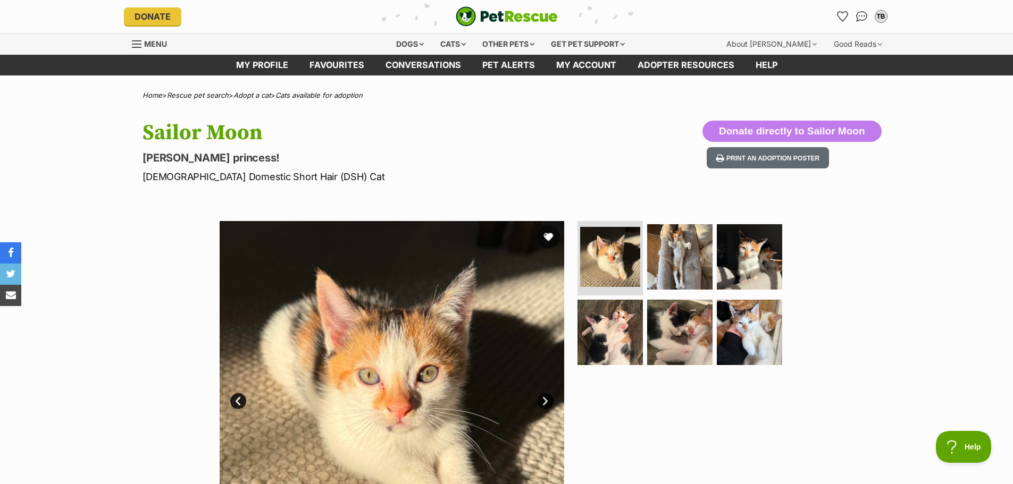
click at [549, 235] on button "favourite" at bounding box center [548, 236] width 23 height 23
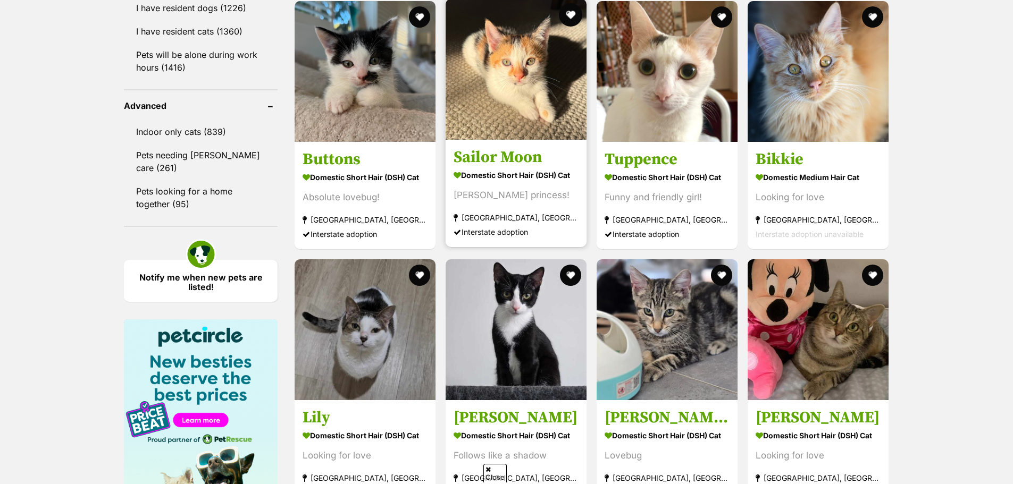
scroll to position [1336, 0]
click at [567, 11] on button "favourite" at bounding box center [570, 14] width 23 height 23
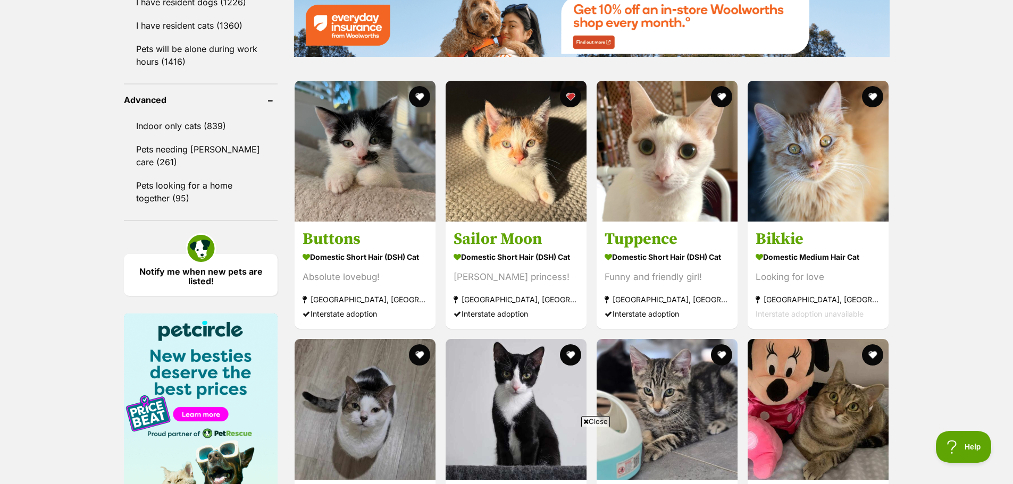
scroll to position [0, 0]
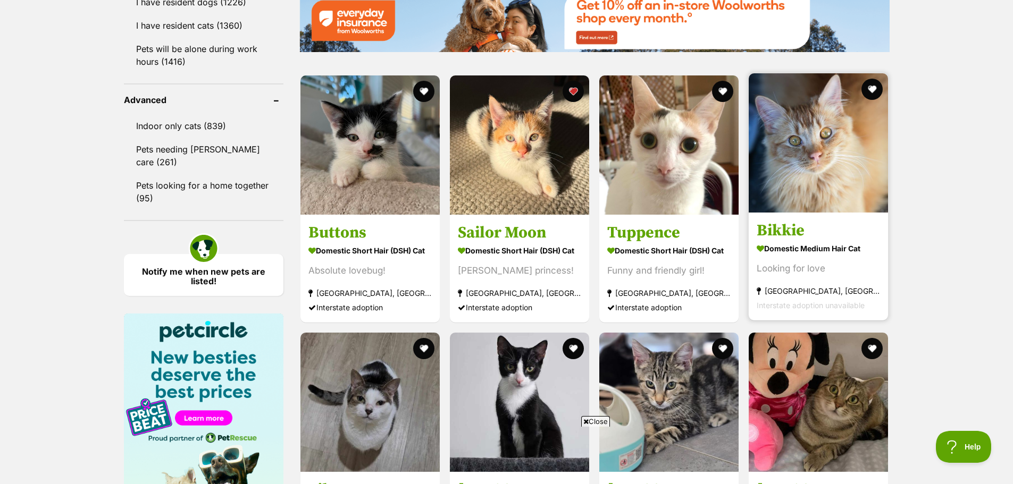
click at [819, 148] on img at bounding box center [818, 142] width 139 height 139
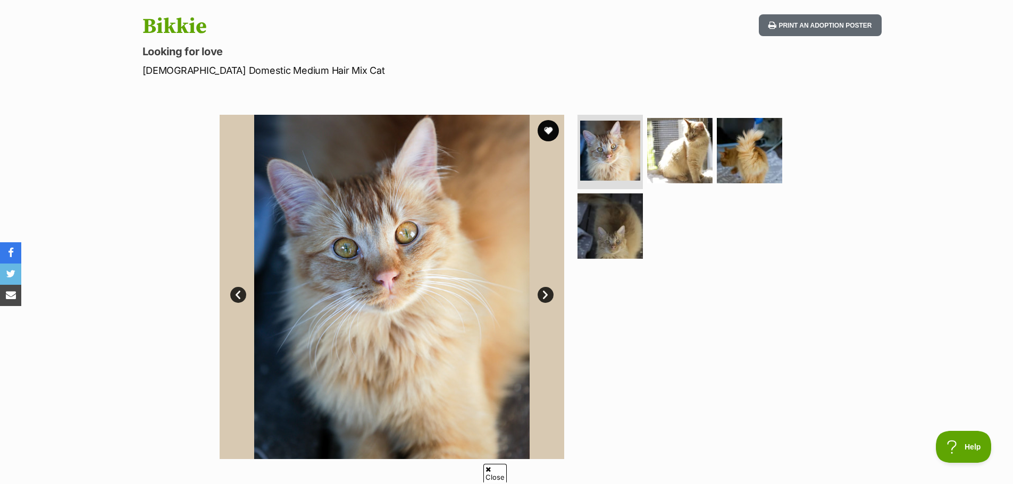
click at [545, 288] on link "Next" at bounding box center [546, 295] width 16 height 16
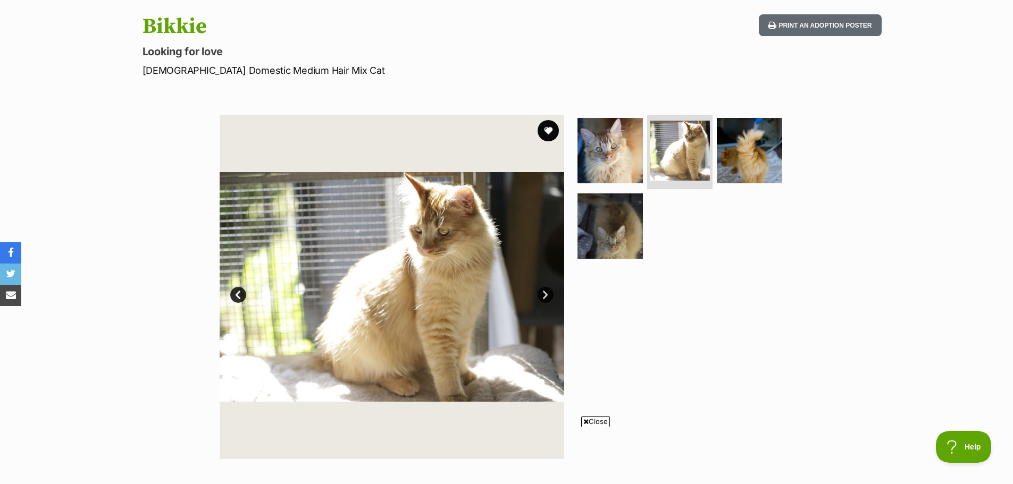
click at [545, 288] on link "Next" at bounding box center [546, 295] width 16 height 16
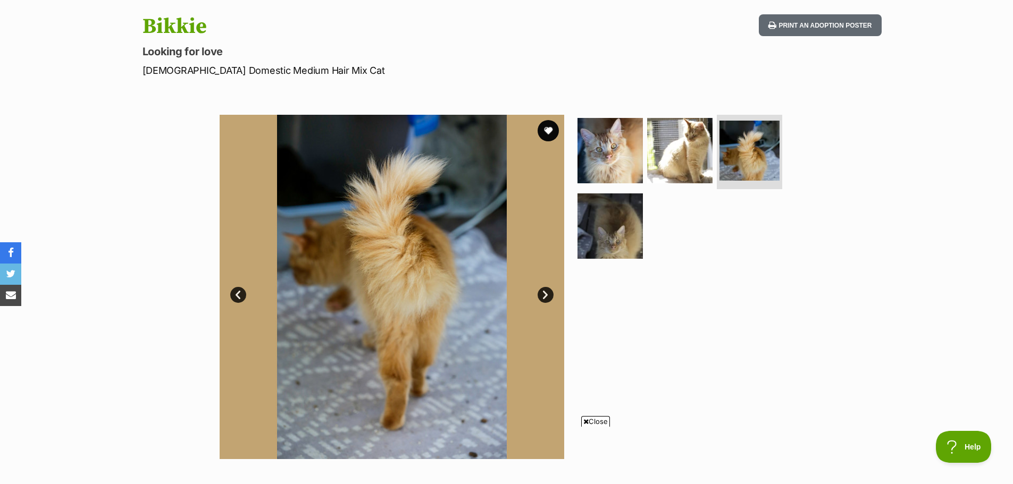
click at [544, 294] on link "Next" at bounding box center [546, 295] width 16 height 16
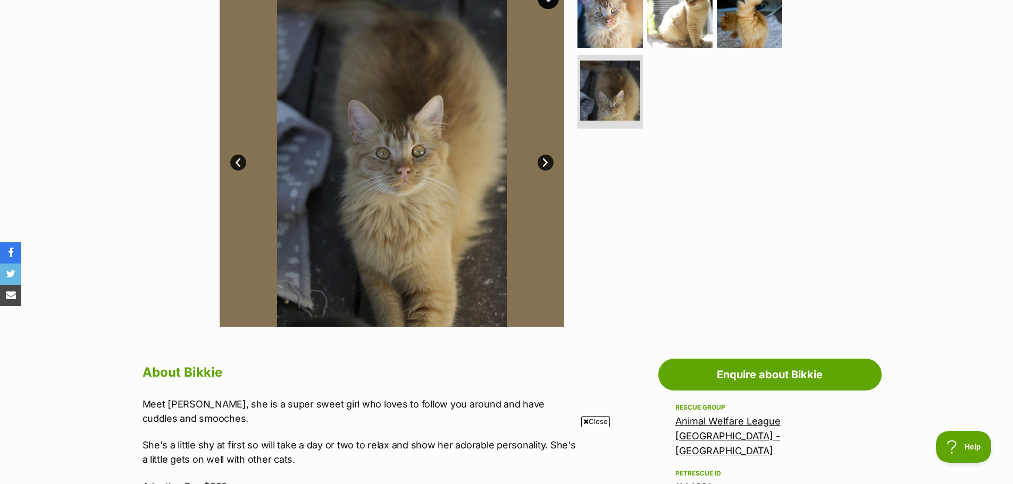
scroll to position [106, 0]
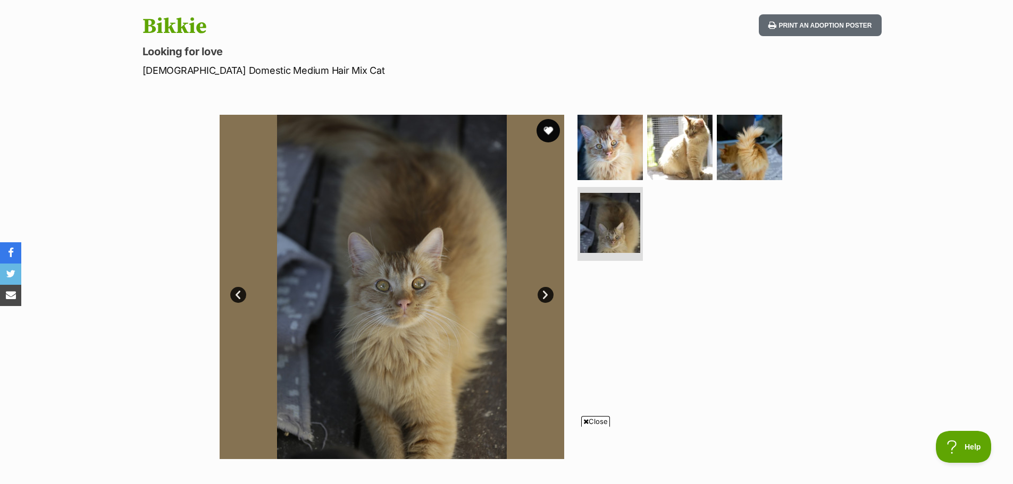
click at [549, 125] on button "favourite" at bounding box center [548, 130] width 23 height 23
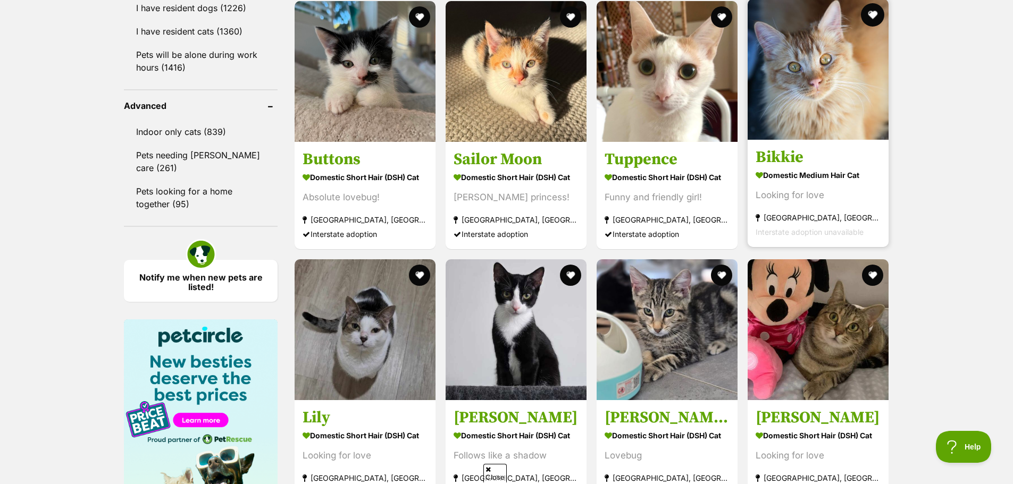
click at [874, 11] on button "favourite" at bounding box center [872, 14] width 23 height 23
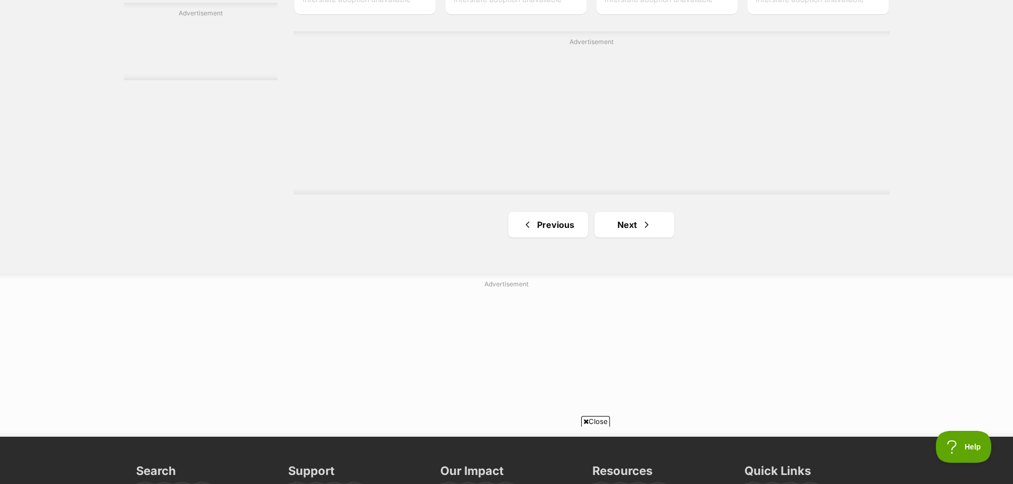
scroll to position [1921, 0]
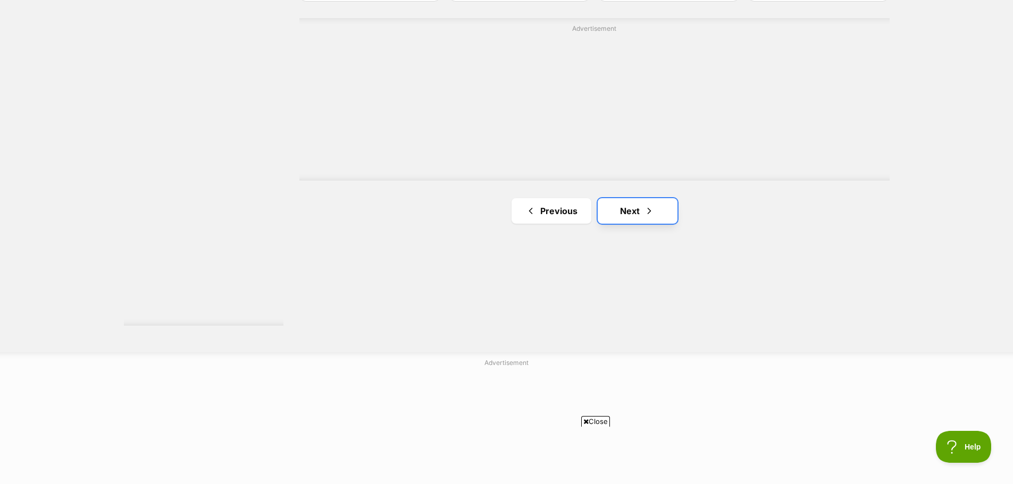
click at [629, 206] on link "Next" at bounding box center [638, 211] width 80 height 26
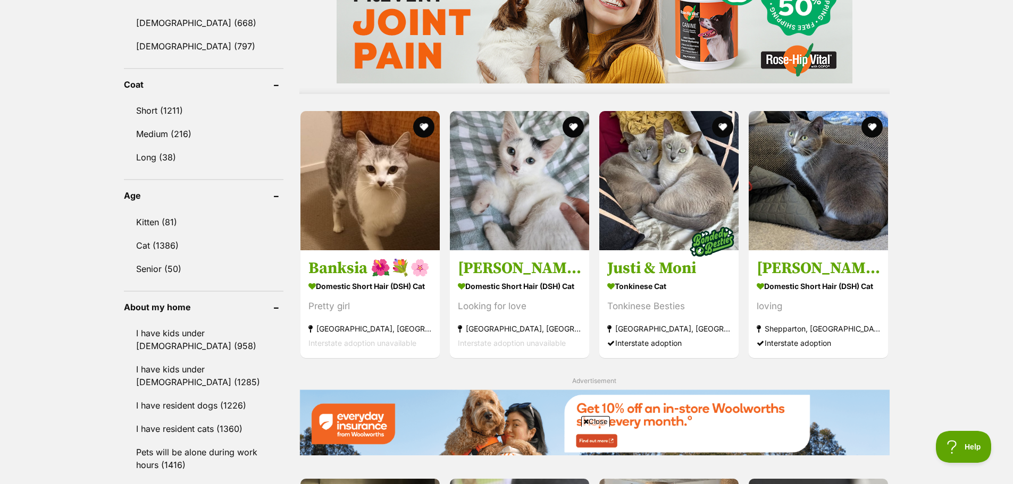
scroll to position [957, 0]
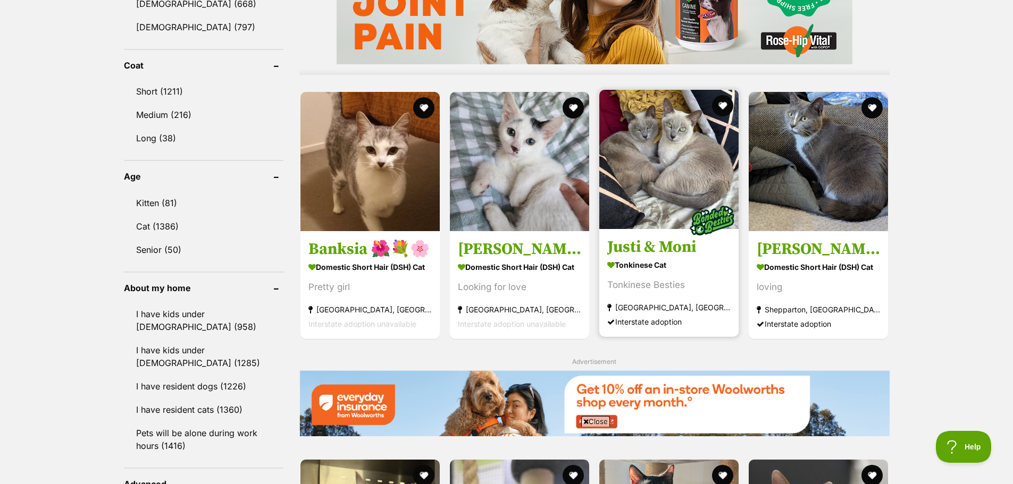
click at [683, 179] on img at bounding box center [668, 159] width 139 height 139
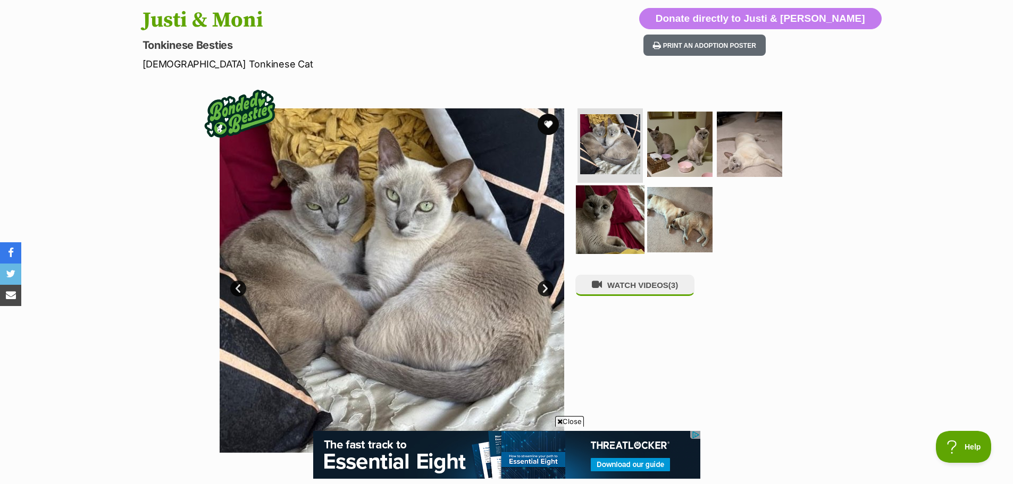
scroll to position [53, 0]
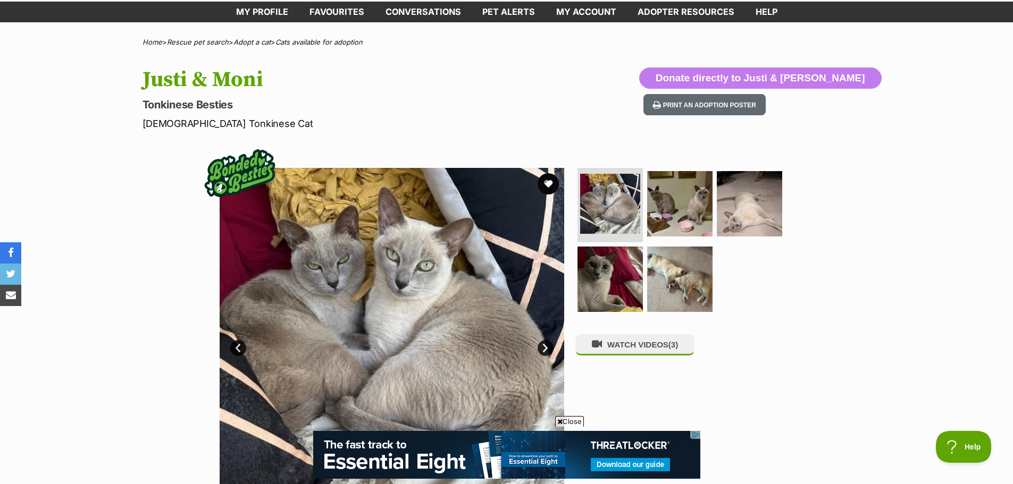
click at [544, 347] on link "Next" at bounding box center [546, 348] width 16 height 16
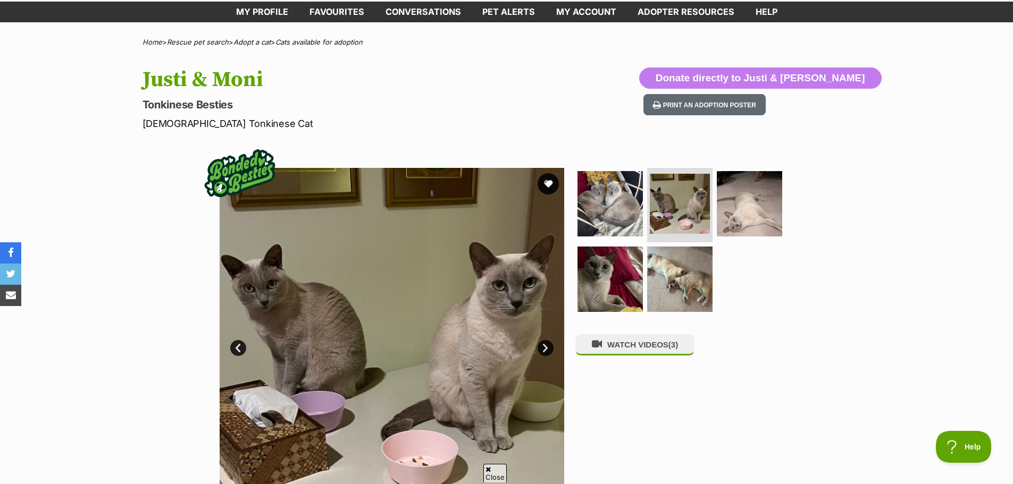
click at [543, 346] on link "Next" at bounding box center [546, 348] width 16 height 16
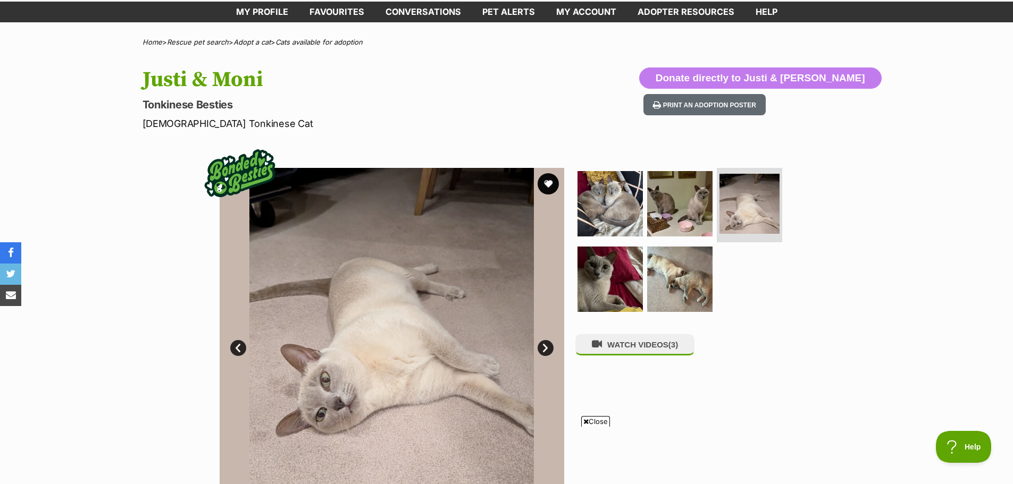
click at [542, 345] on link "Next" at bounding box center [546, 348] width 16 height 16
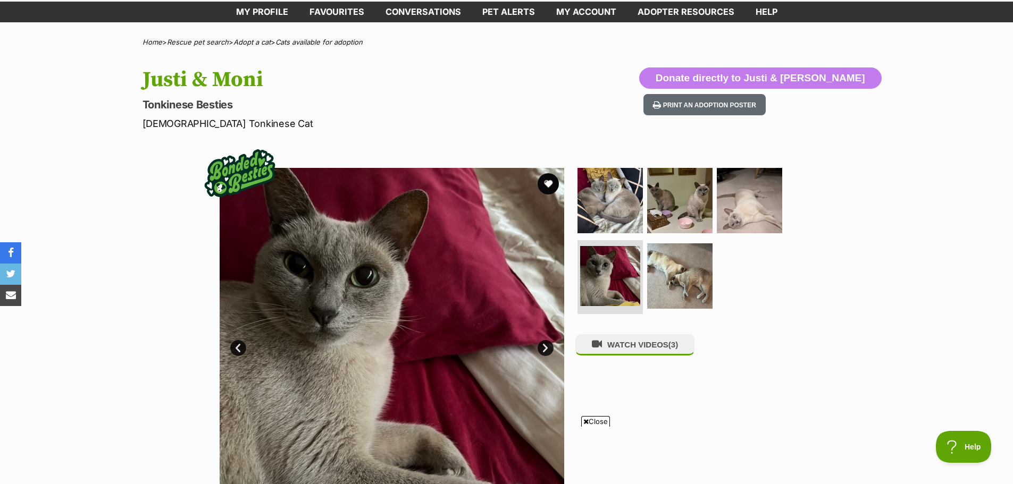
click at [548, 342] on link "Next" at bounding box center [546, 348] width 16 height 16
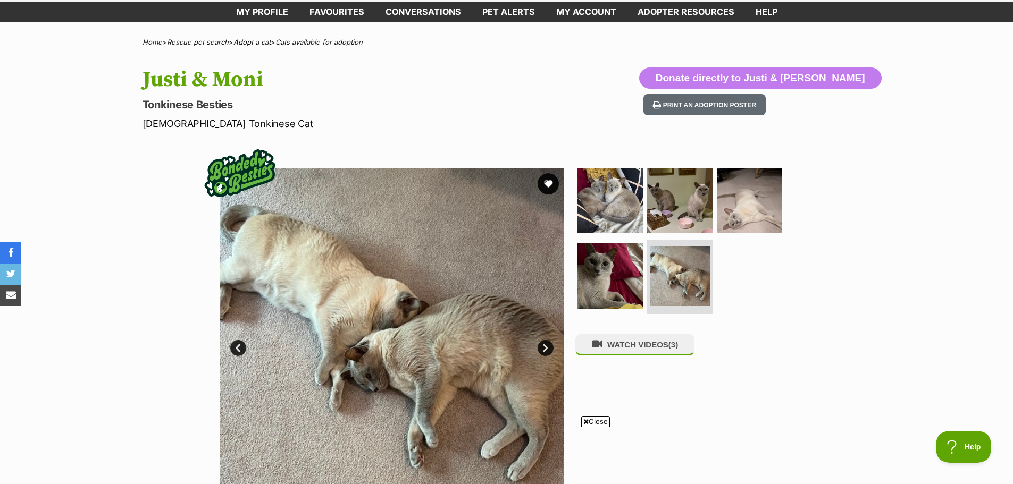
click at [548, 342] on link "Next" at bounding box center [546, 348] width 16 height 16
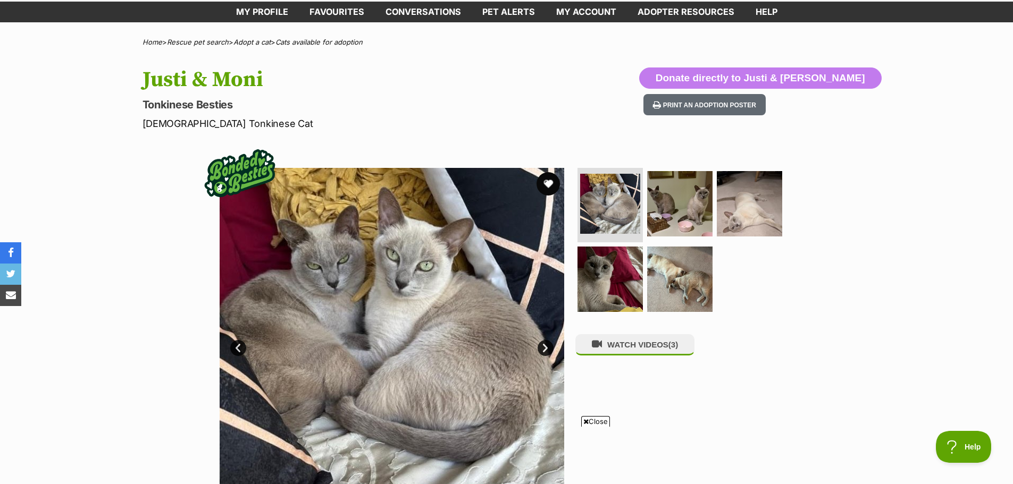
click at [550, 180] on button "favourite" at bounding box center [548, 183] width 23 height 23
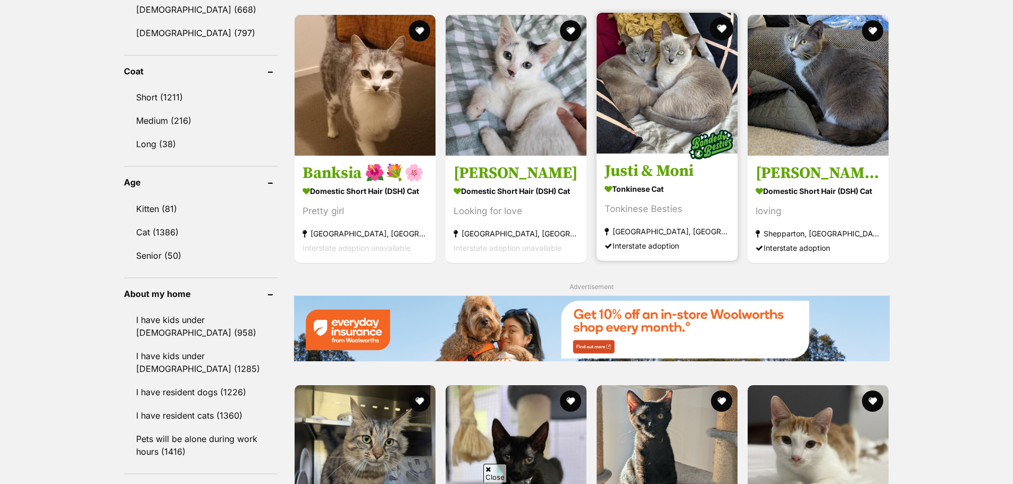
click at [722, 23] on button "favourite" at bounding box center [721, 28] width 23 height 23
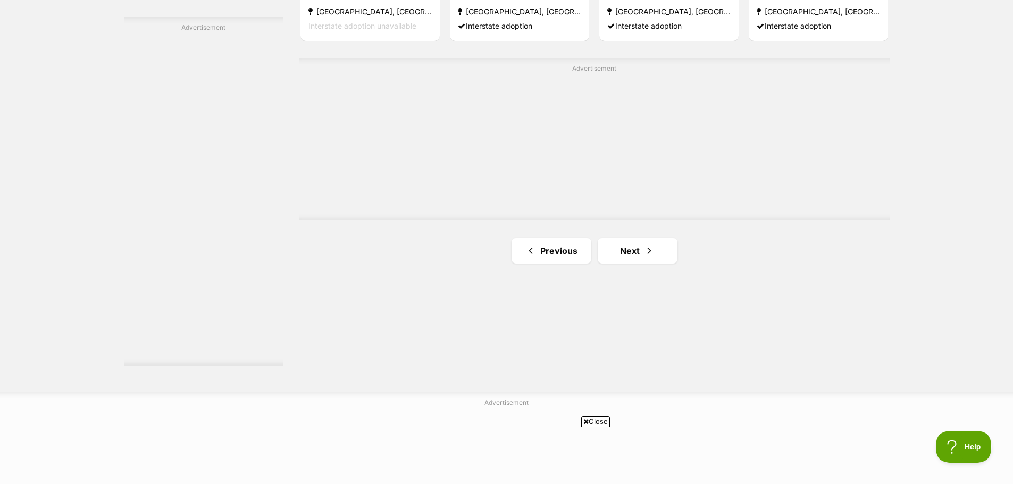
scroll to position [1908, 0]
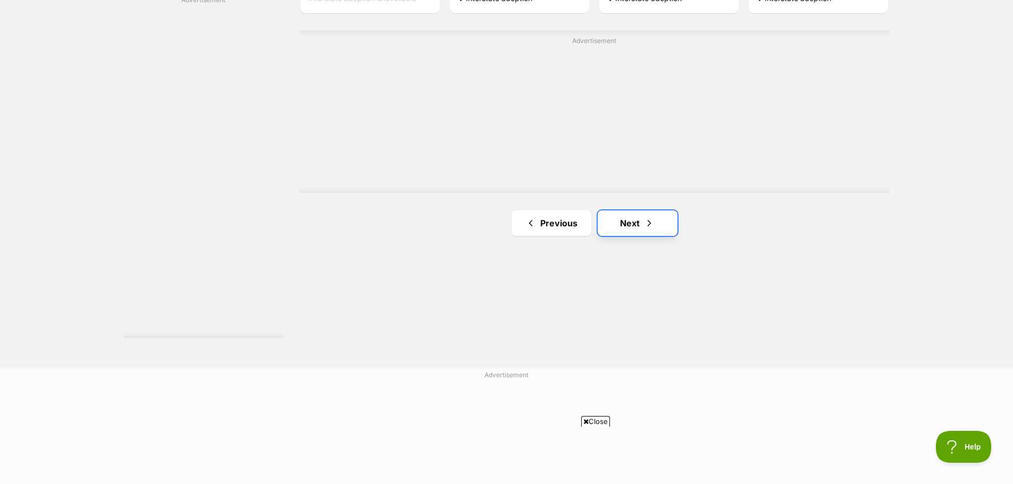
click at [628, 216] on link "Next" at bounding box center [638, 224] width 80 height 26
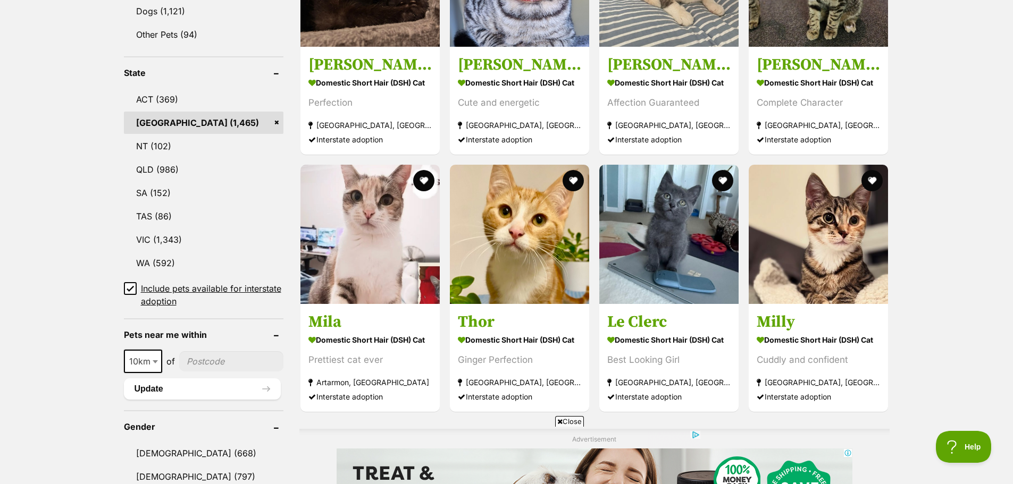
scroll to position [532, 0]
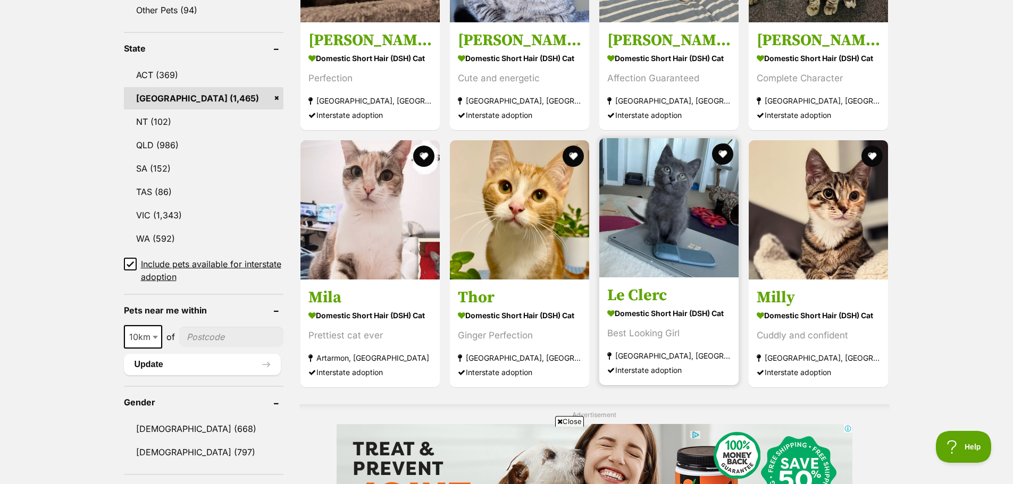
click at [657, 307] on strong "Domestic Short Hair (DSH) Cat" at bounding box center [668, 313] width 123 height 15
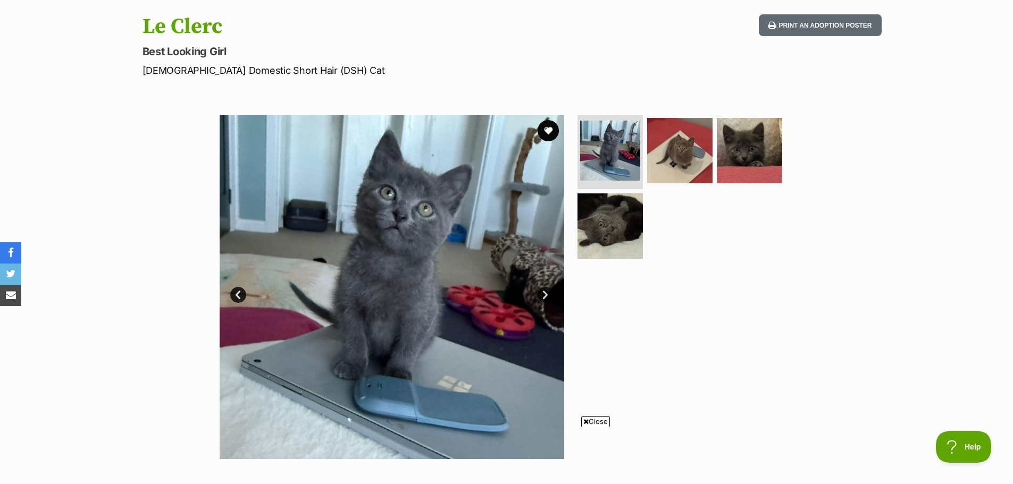
click at [542, 290] on link "Next" at bounding box center [546, 295] width 16 height 16
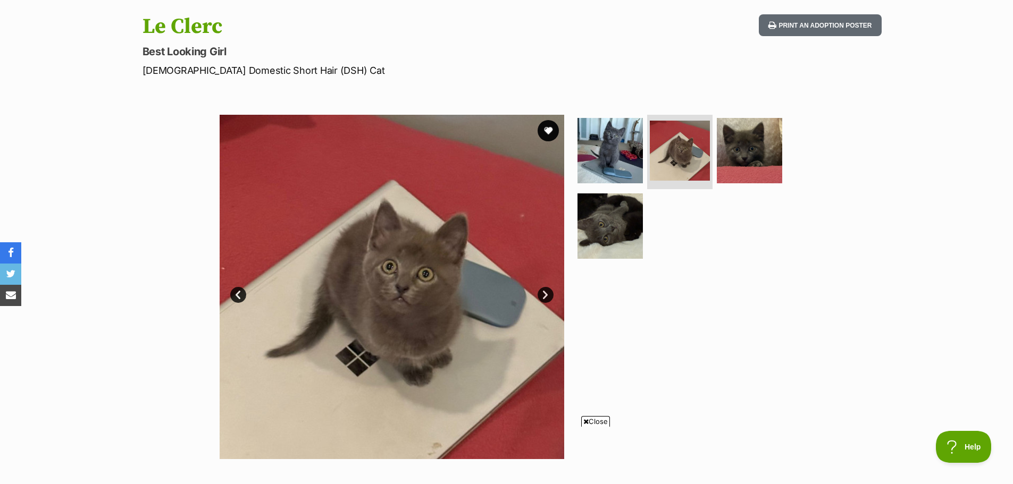
click at [542, 290] on link "Next" at bounding box center [546, 295] width 16 height 16
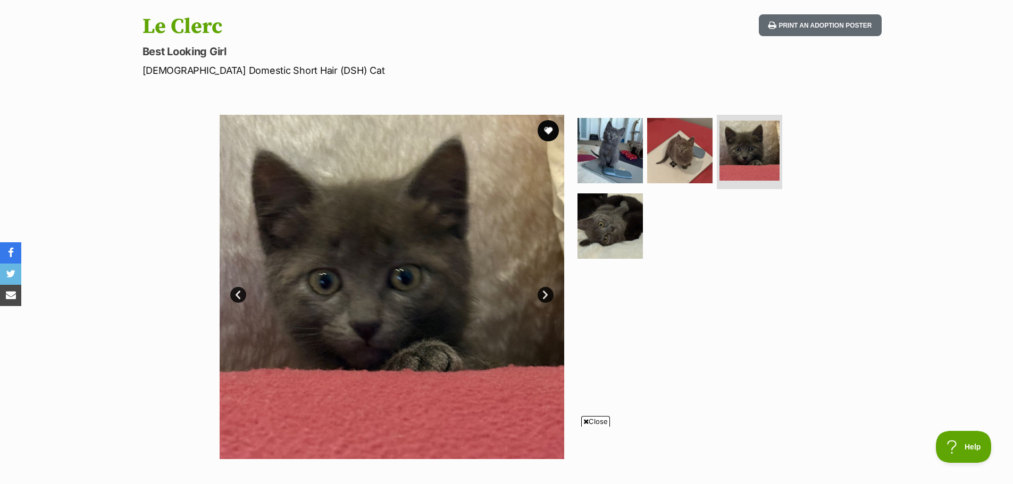
click at [542, 290] on link "Next" at bounding box center [546, 295] width 16 height 16
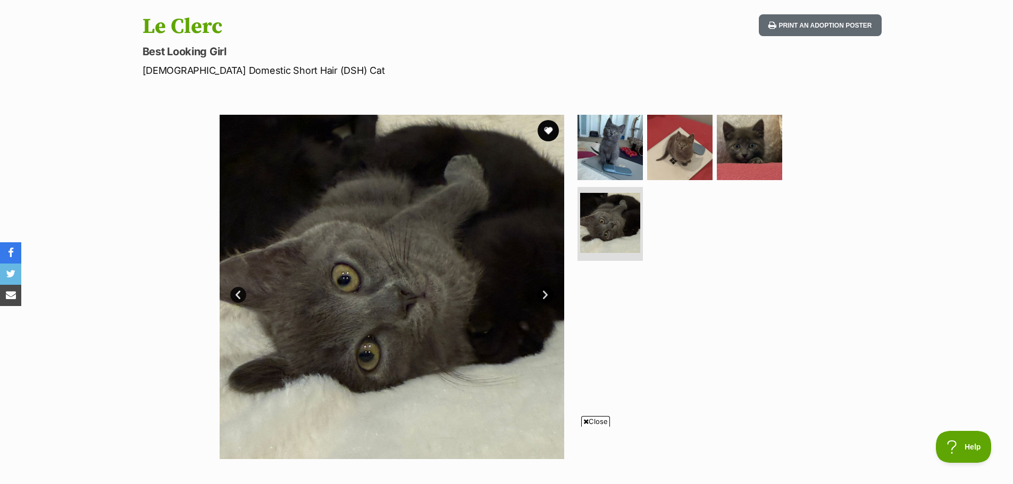
click at [542, 290] on link "Next" at bounding box center [546, 295] width 16 height 16
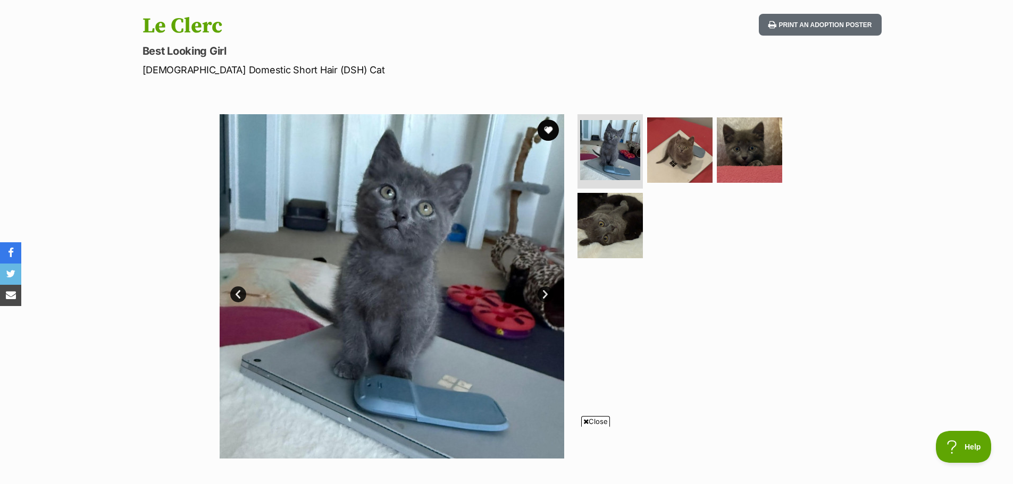
scroll to position [106, 0]
click at [548, 130] on button "favourite" at bounding box center [548, 130] width 23 height 23
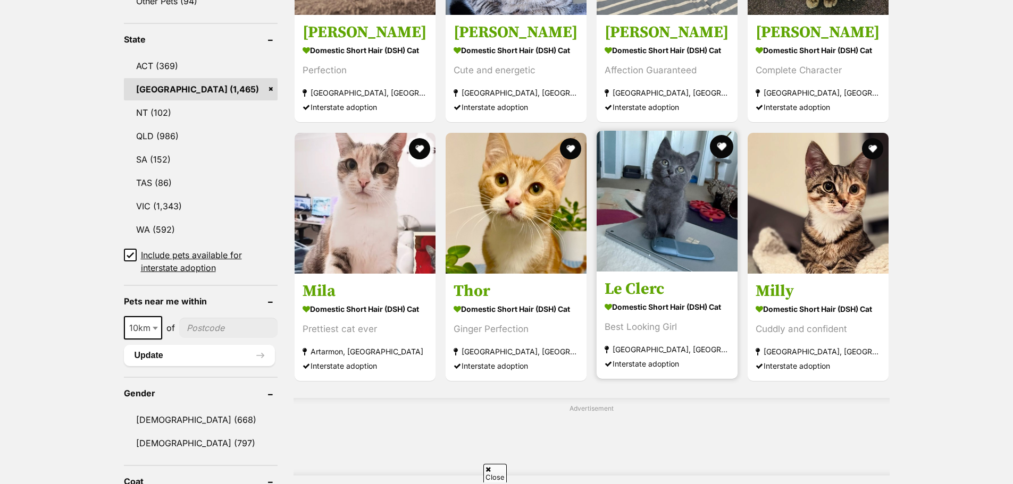
click at [717, 143] on button "favourite" at bounding box center [721, 146] width 23 height 23
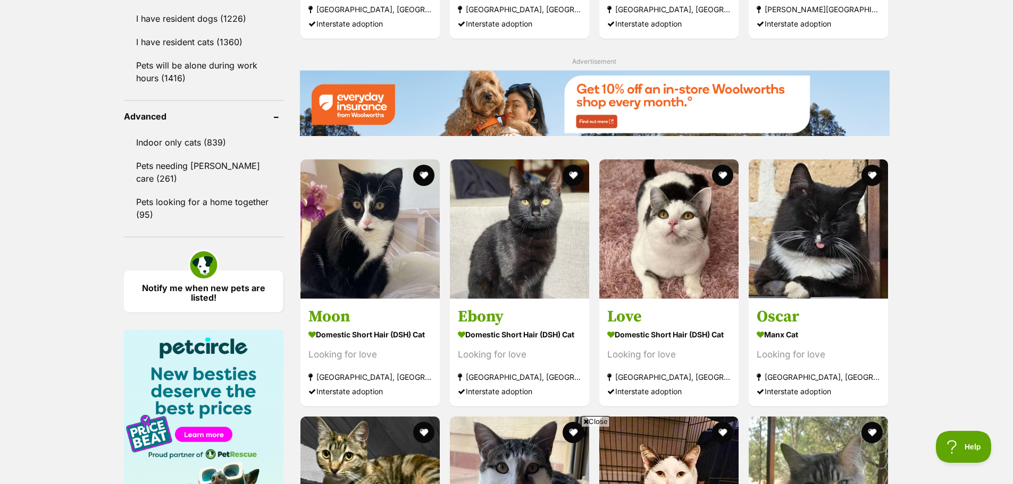
scroll to position [1392, 0]
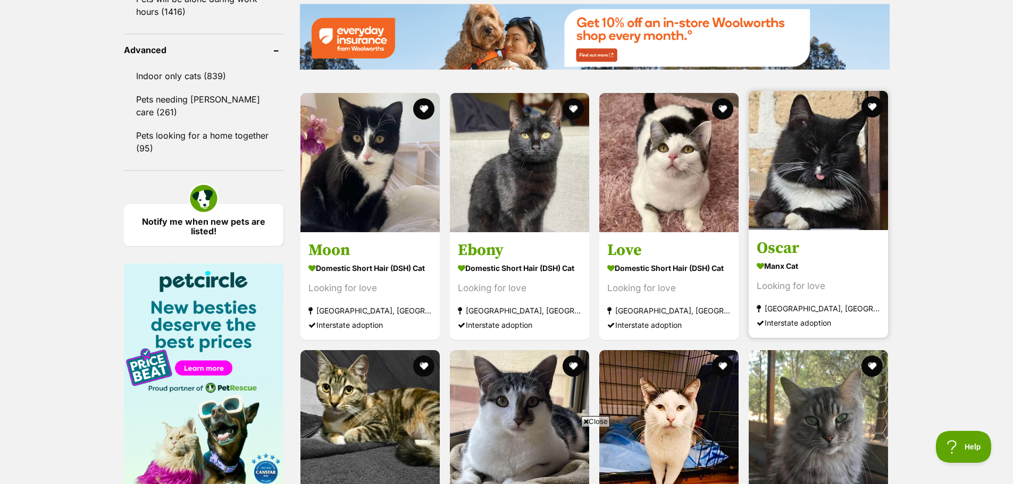
click at [813, 195] on img at bounding box center [818, 160] width 139 height 139
click at [875, 103] on button "favourite" at bounding box center [872, 106] width 23 height 23
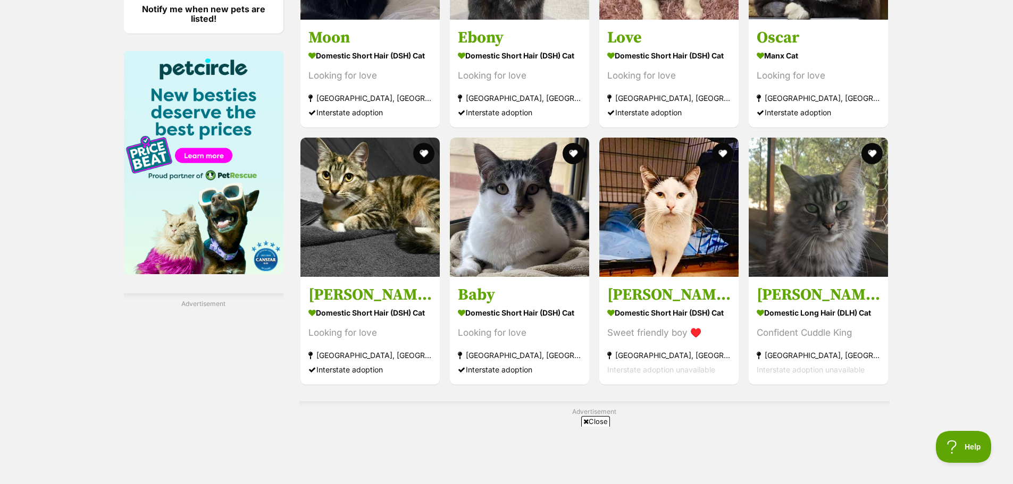
scroll to position [0, 0]
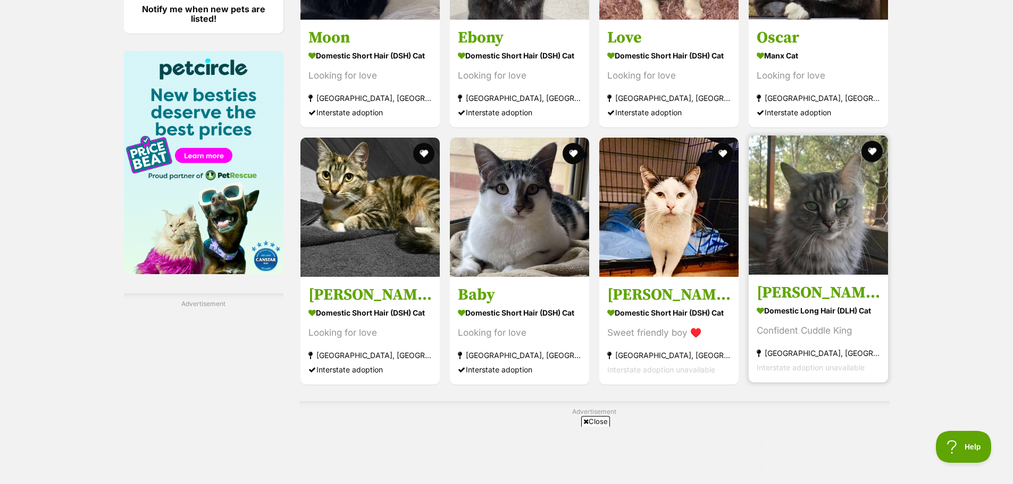
click at [849, 183] on img at bounding box center [818, 205] width 139 height 139
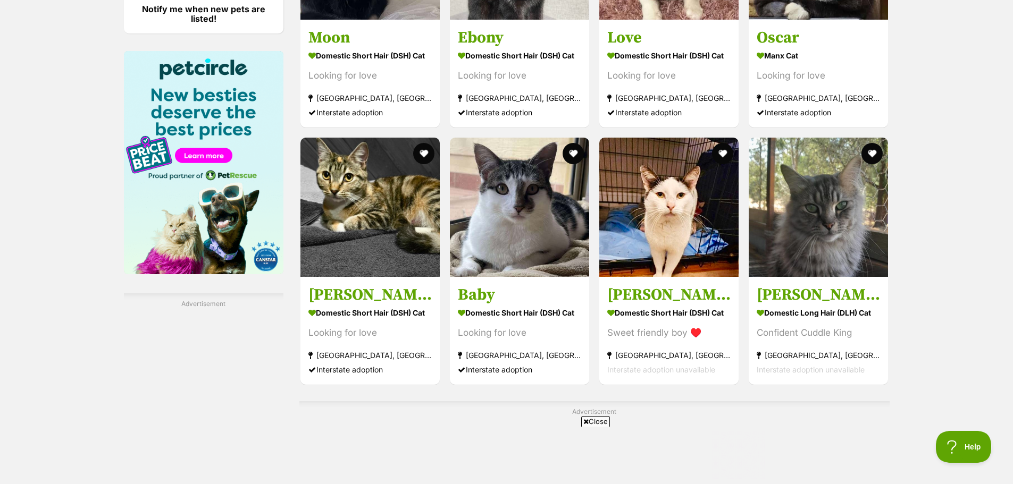
drag, startPoint x: 869, startPoint y: 144, endPoint x: 920, endPoint y: 130, distance: 53.0
click at [868, 144] on button "favourite" at bounding box center [872, 153] width 21 height 21
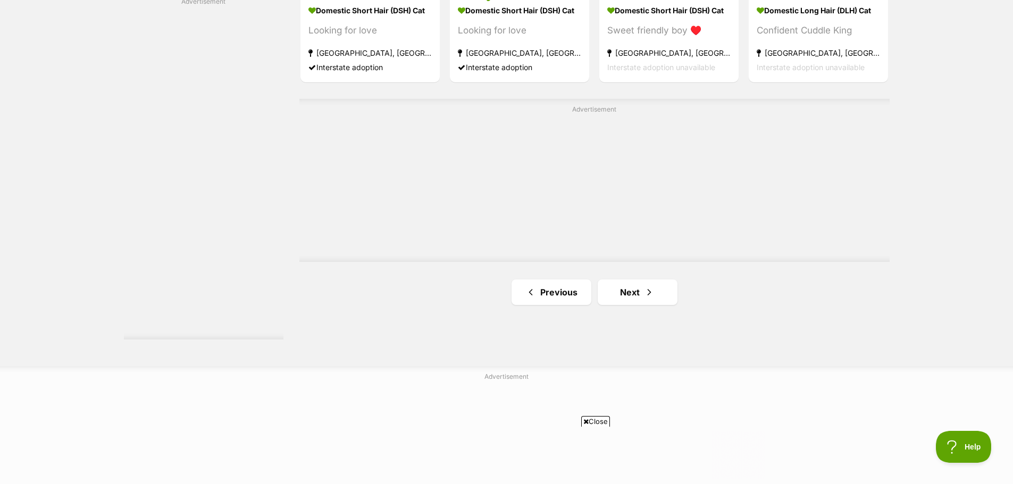
scroll to position [2030, 0]
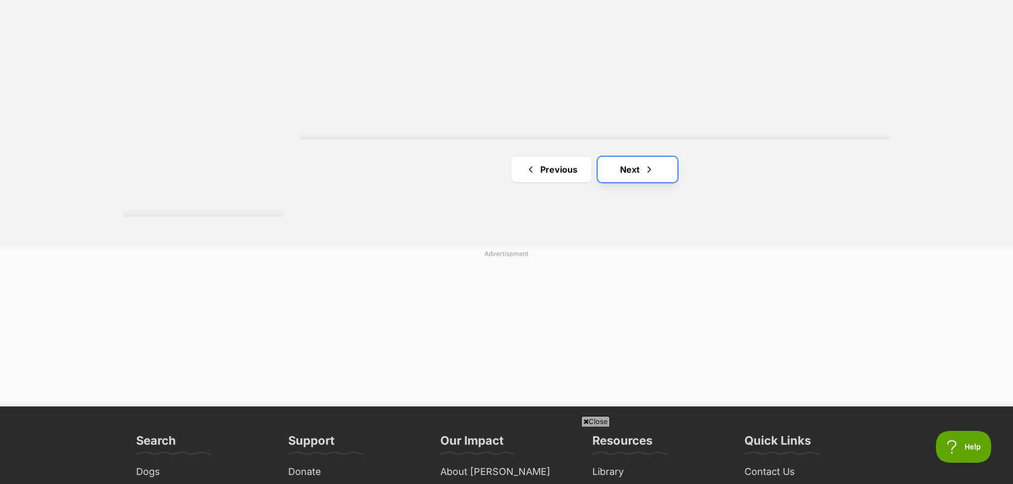
click at [630, 163] on link "Next" at bounding box center [638, 170] width 80 height 26
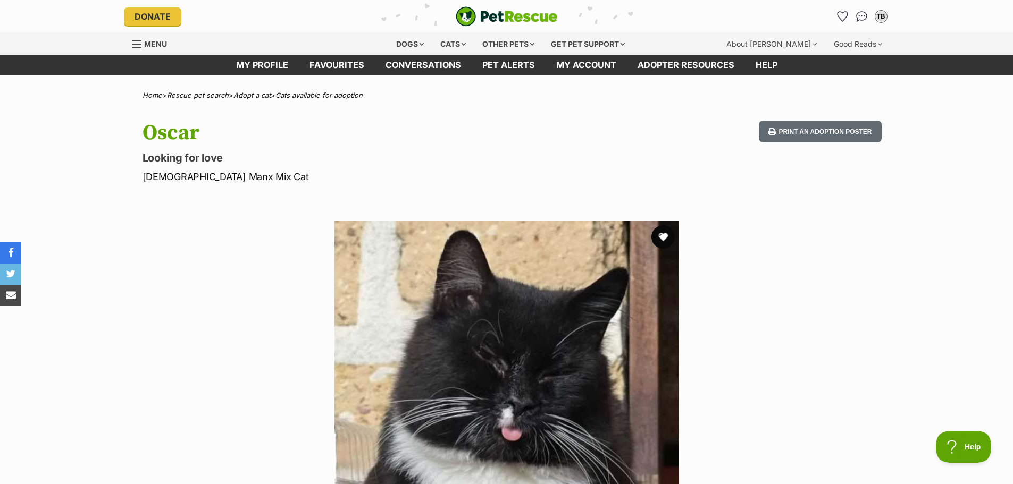
click at [663, 231] on button "favourite" at bounding box center [662, 236] width 23 height 23
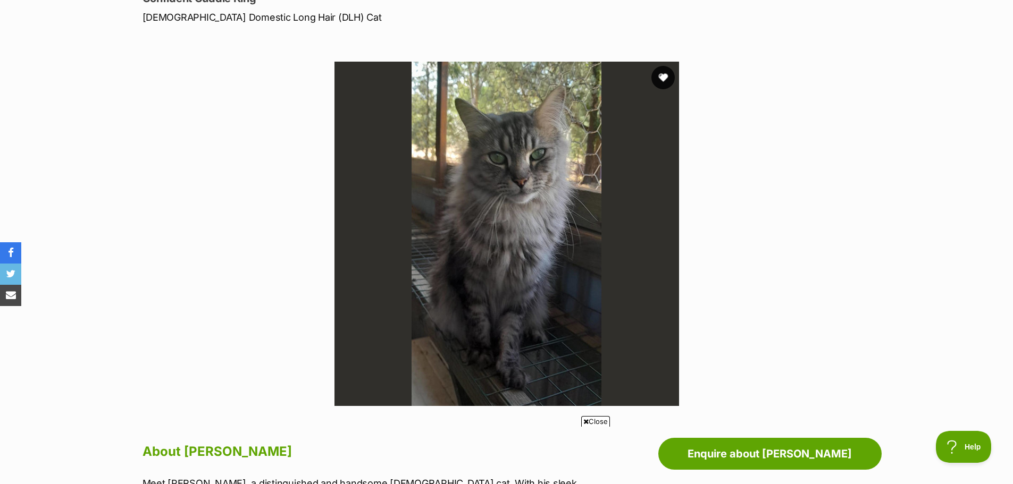
click at [663, 73] on button "favourite" at bounding box center [662, 77] width 23 height 23
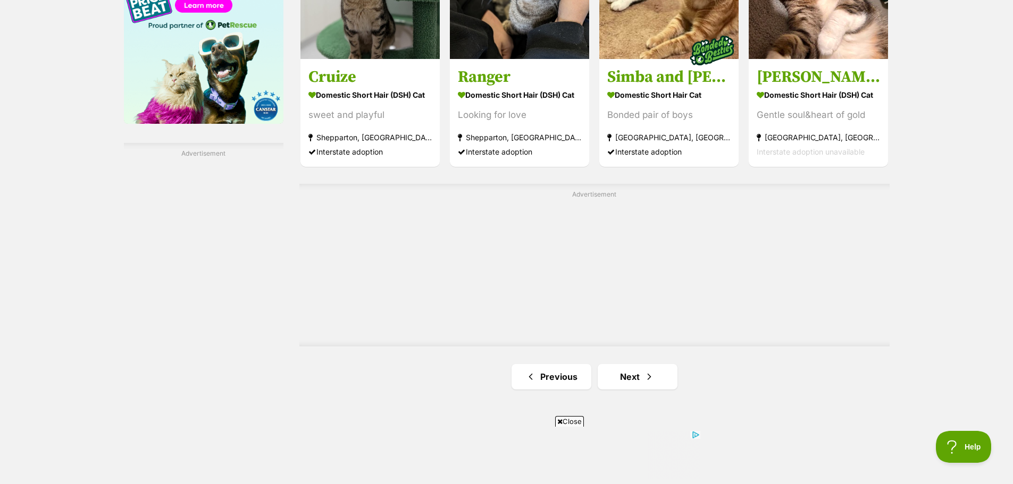
scroll to position [1914, 0]
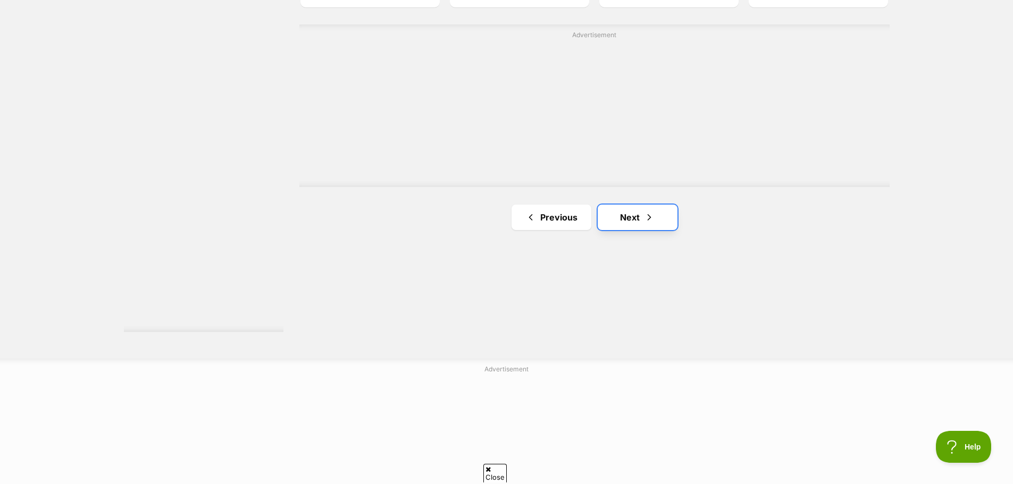
click at [627, 212] on link "Next" at bounding box center [638, 218] width 80 height 26
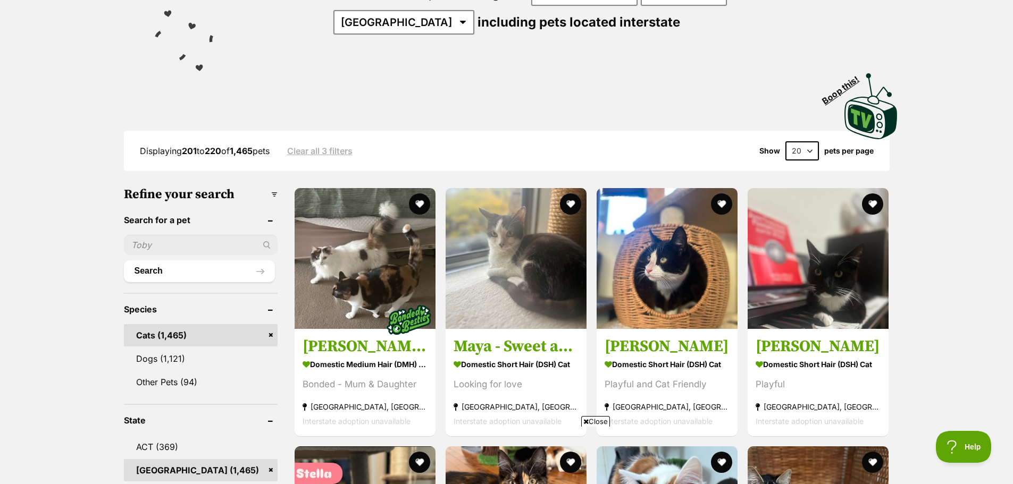
scroll to position [266, 0]
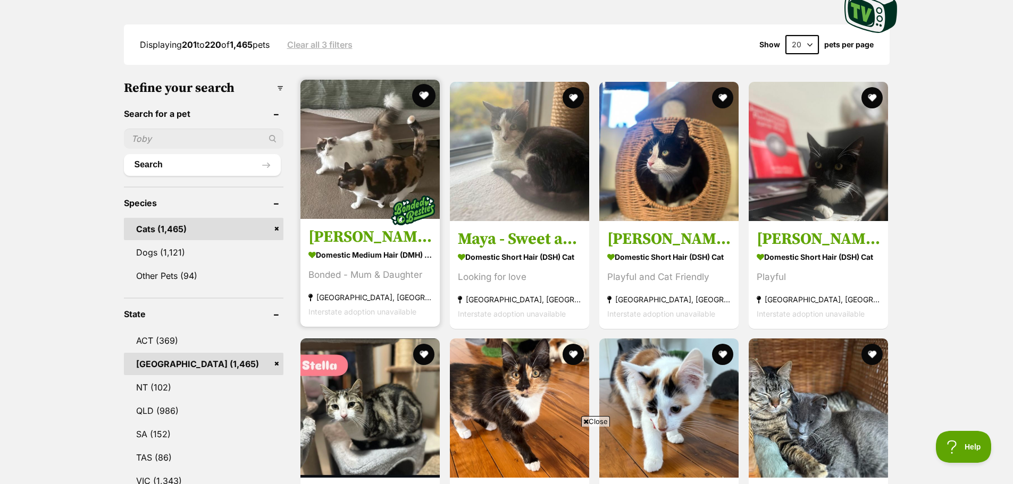
click at [424, 89] on button "favourite" at bounding box center [423, 95] width 23 height 23
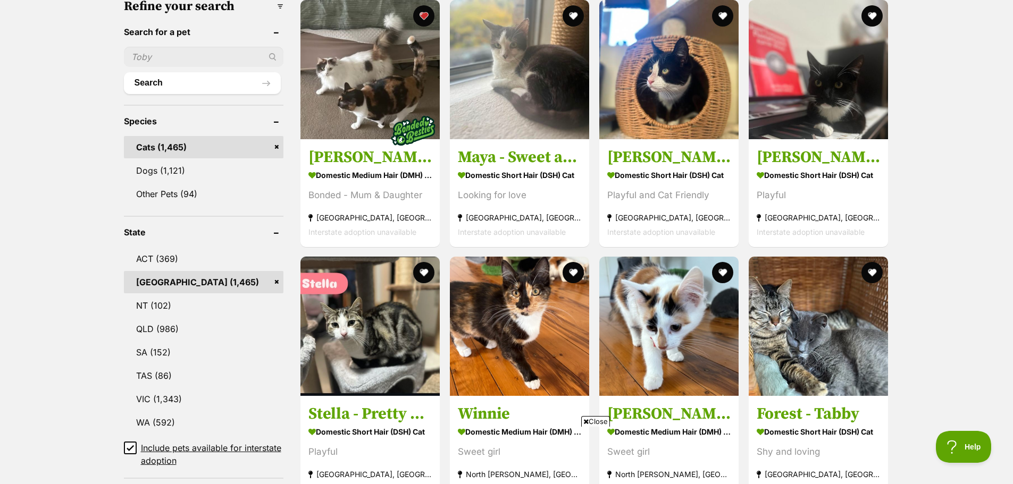
scroll to position [479, 0]
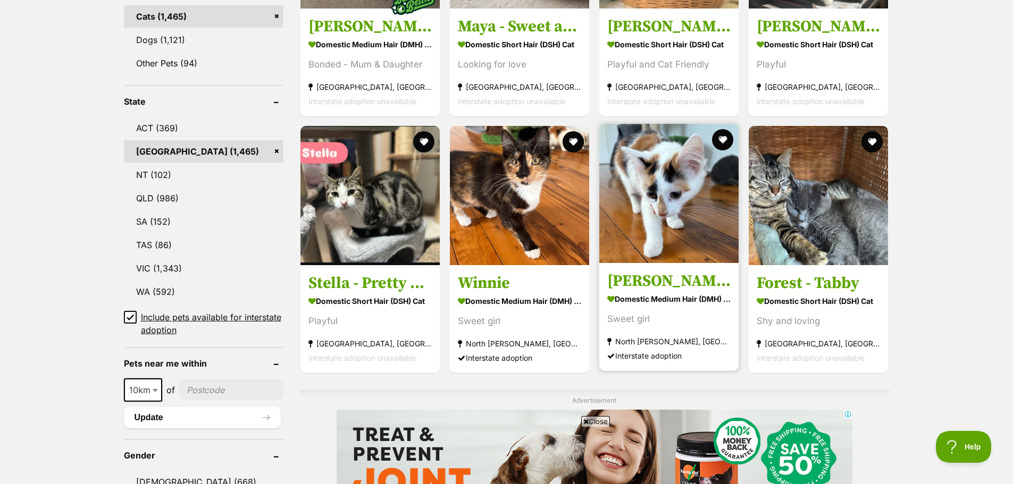
click at [678, 186] on img at bounding box center [668, 193] width 139 height 139
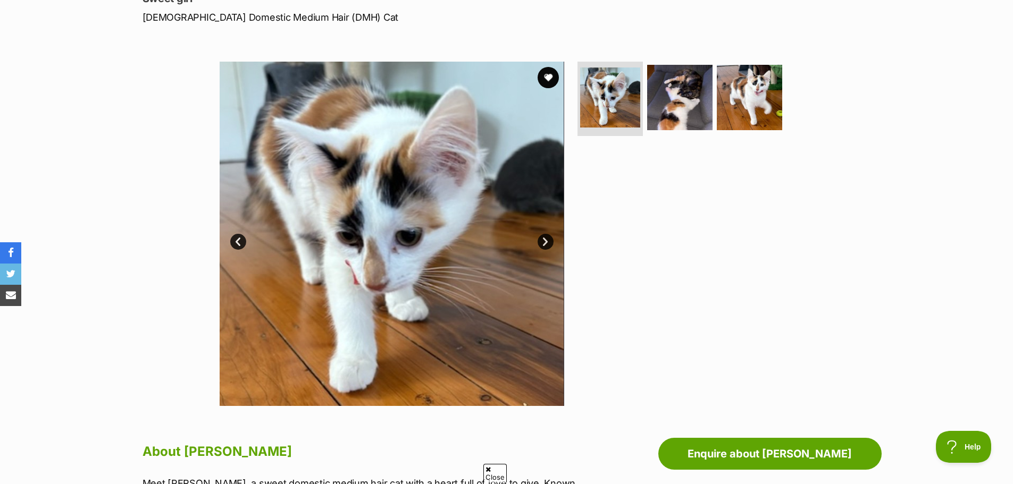
click at [542, 235] on link "Next" at bounding box center [546, 242] width 16 height 16
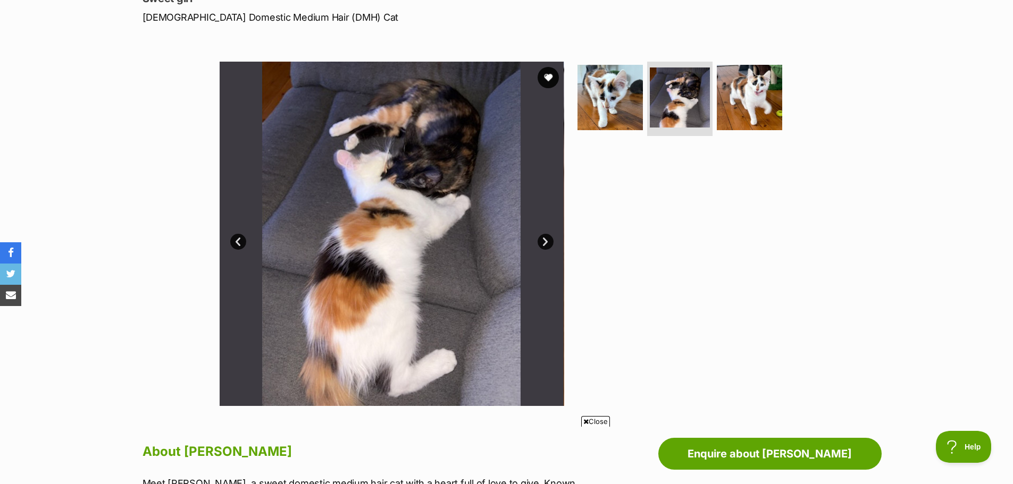
click at [542, 235] on link "Next" at bounding box center [546, 242] width 16 height 16
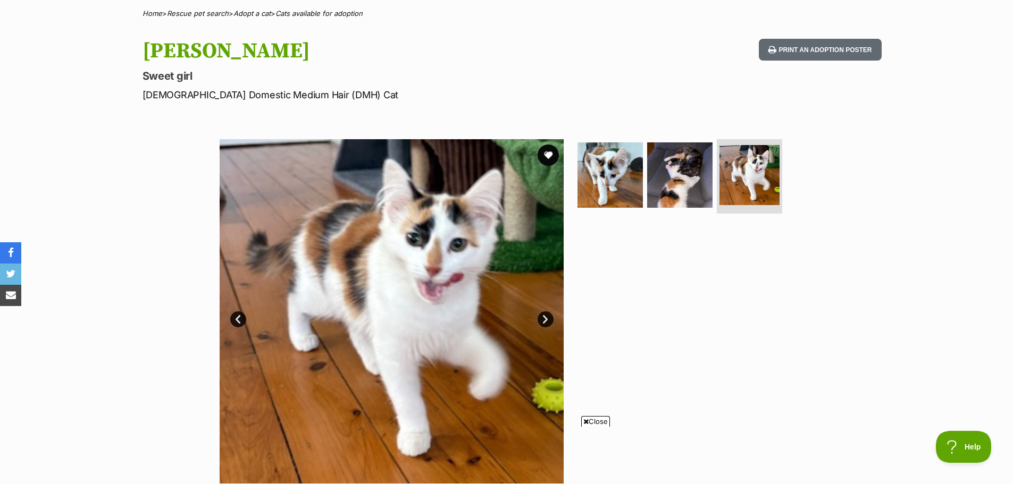
scroll to position [53, 0]
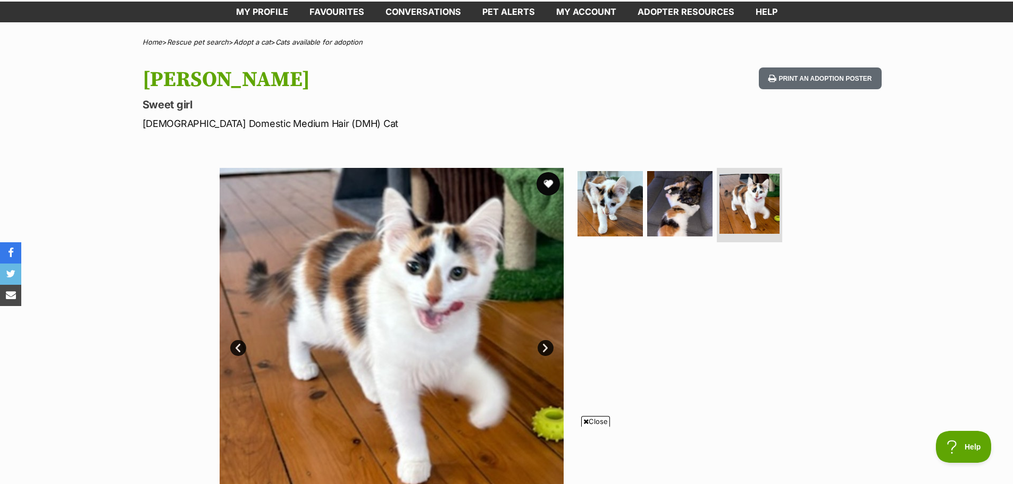
click at [550, 179] on button "favourite" at bounding box center [548, 183] width 23 height 23
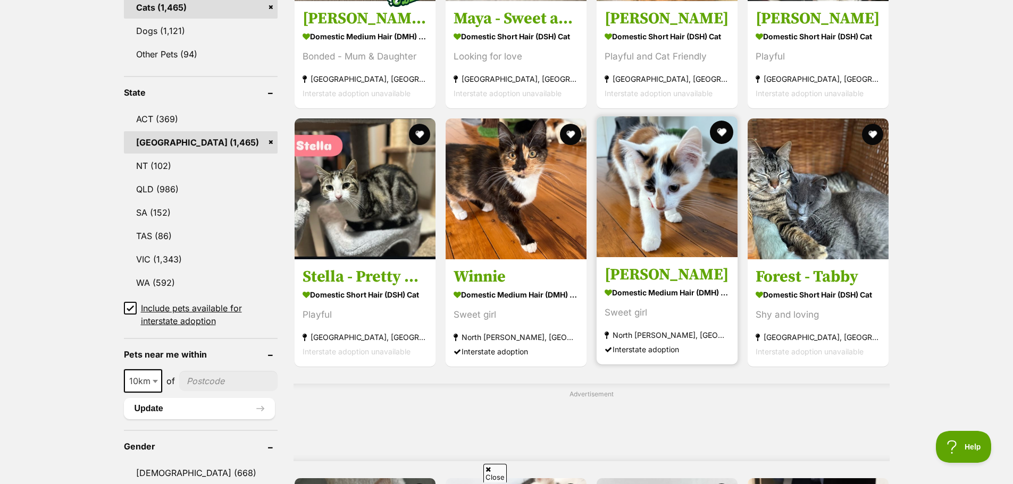
drag, startPoint x: 721, startPoint y: 127, endPoint x: 729, endPoint y: 127, distance: 8.0
click at [721, 127] on button "favourite" at bounding box center [721, 132] width 23 height 23
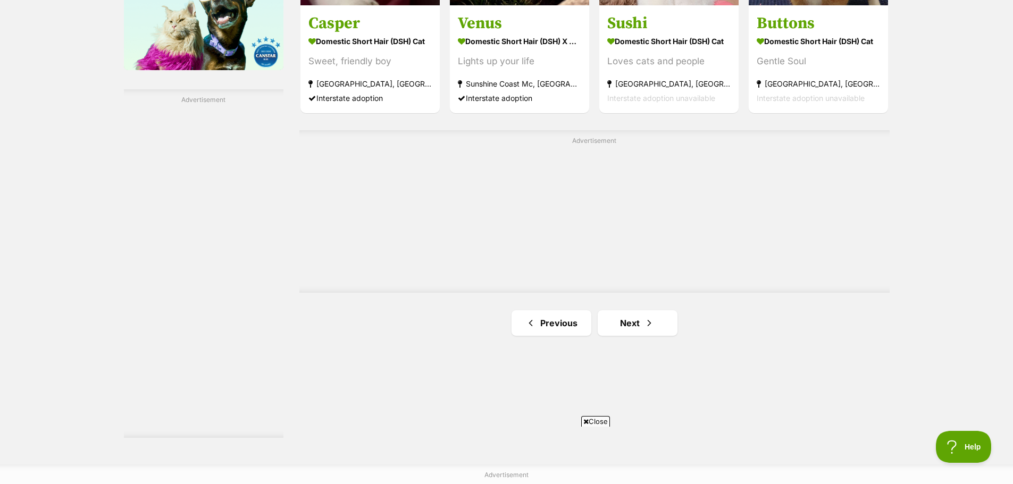
scroll to position [1870, 0]
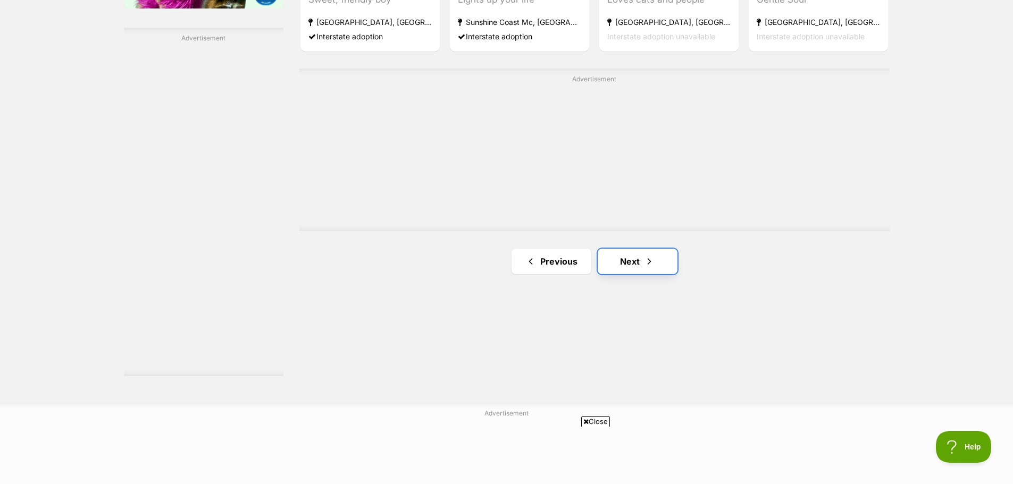
click at [634, 257] on link "Next" at bounding box center [638, 262] width 80 height 26
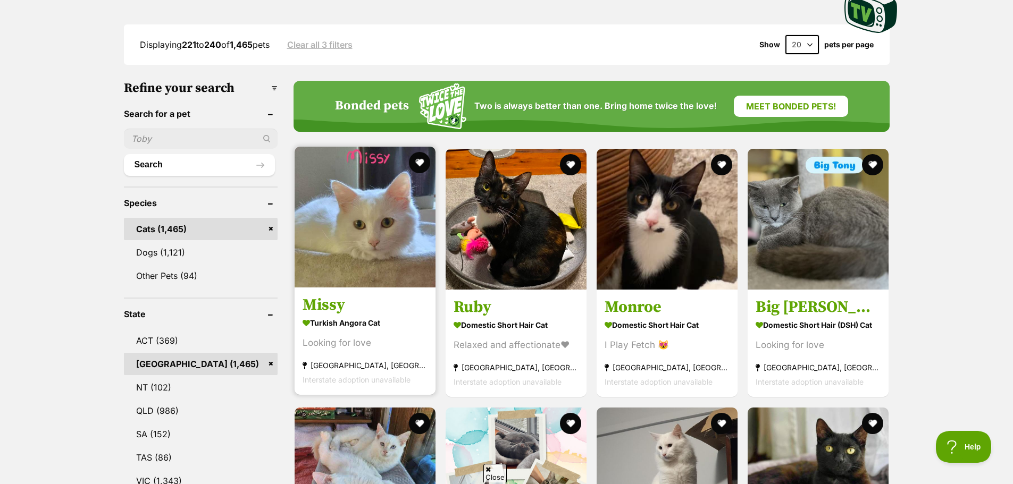
click at [365, 249] on img at bounding box center [365, 217] width 141 height 141
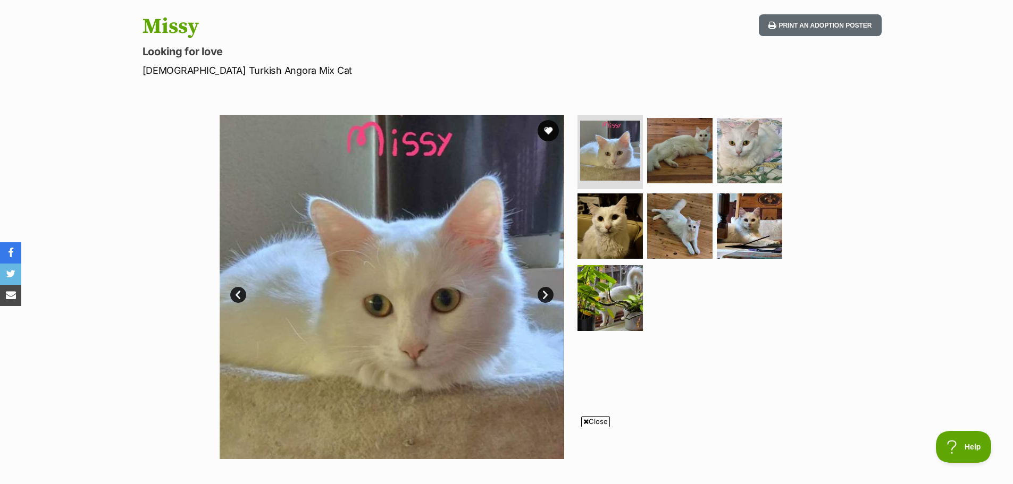
click at [547, 290] on link "Next" at bounding box center [546, 295] width 16 height 16
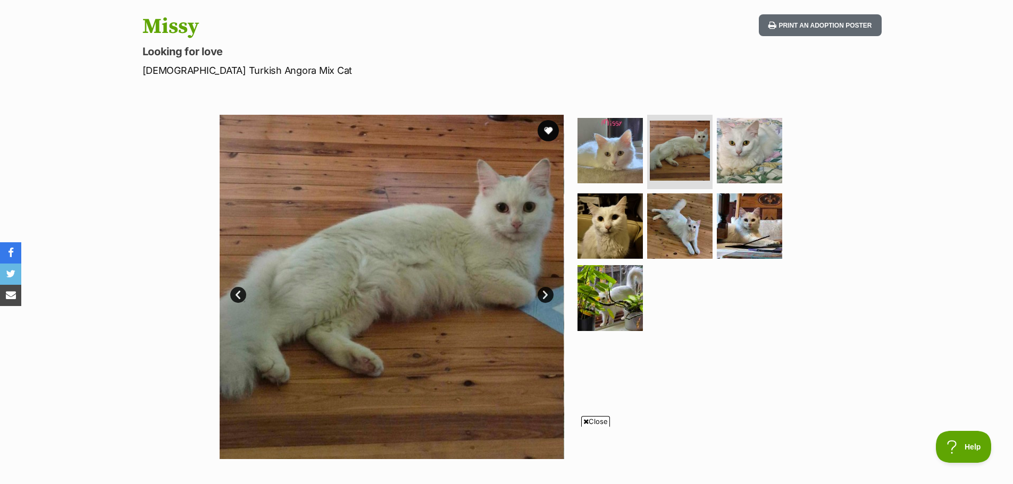
click at [548, 292] on link "Next" at bounding box center [546, 295] width 16 height 16
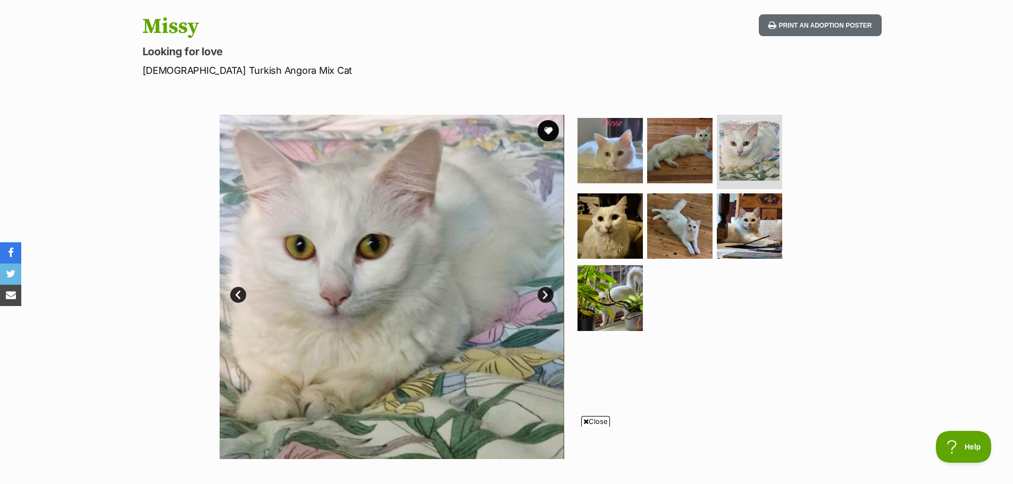
click at [542, 294] on link "Next" at bounding box center [546, 295] width 16 height 16
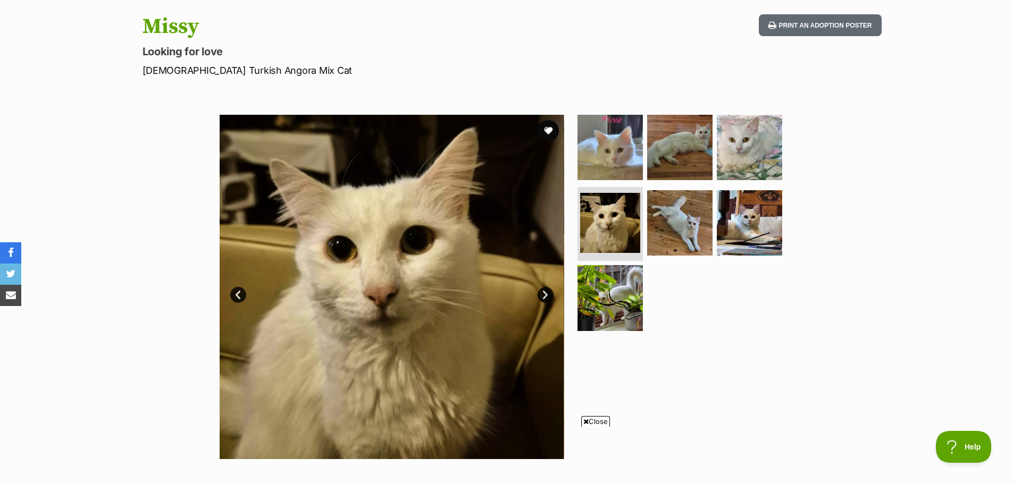
click at [541, 292] on link "Next" at bounding box center [546, 295] width 16 height 16
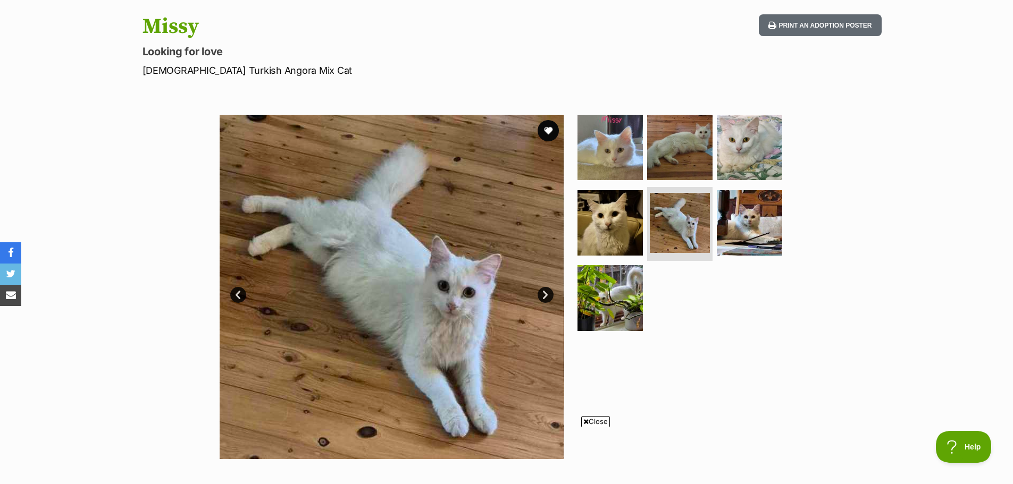
click at [541, 292] on link "Next" at bounding box center [546, 295] width 16 height 16
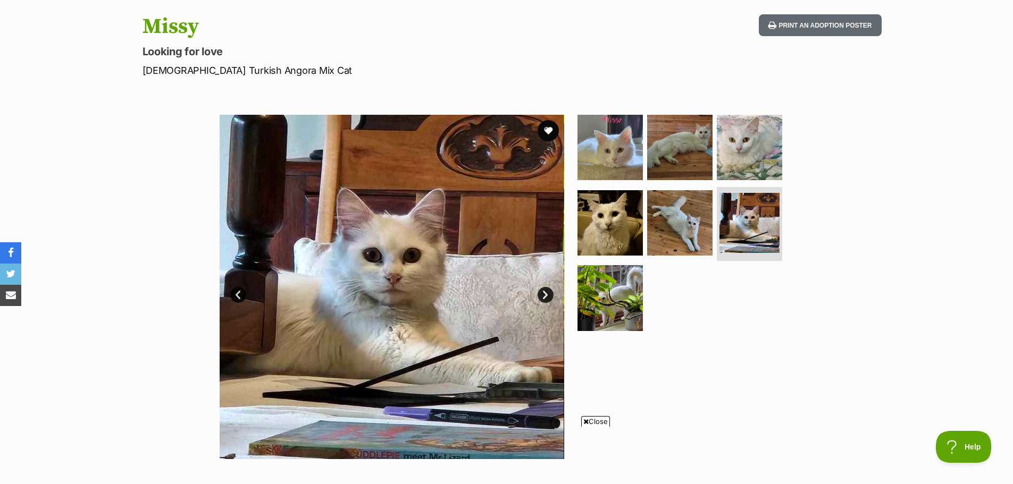
click at [541, 292] on link "Next" at bounding box center [546, 295] width 16 height 16
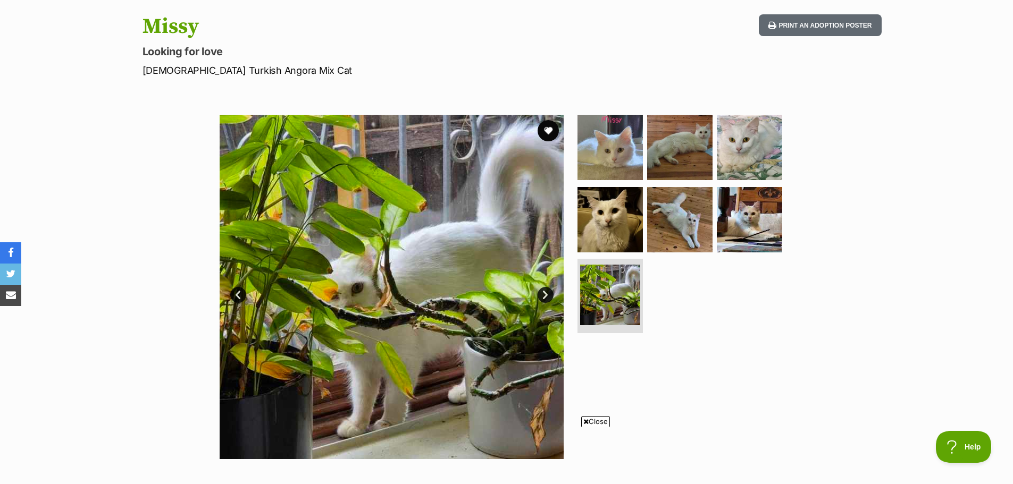
click at [541, 292] on link "Next" at bounding box center [546, 295] width 16 height 16
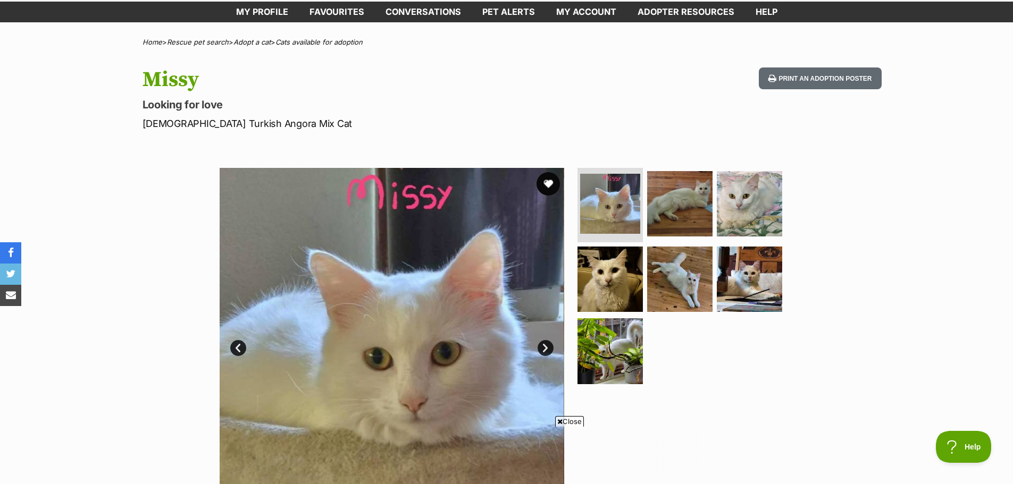
click at [549, 181] on button "favourite" at bounding box center [548, 183] width 23 height 23
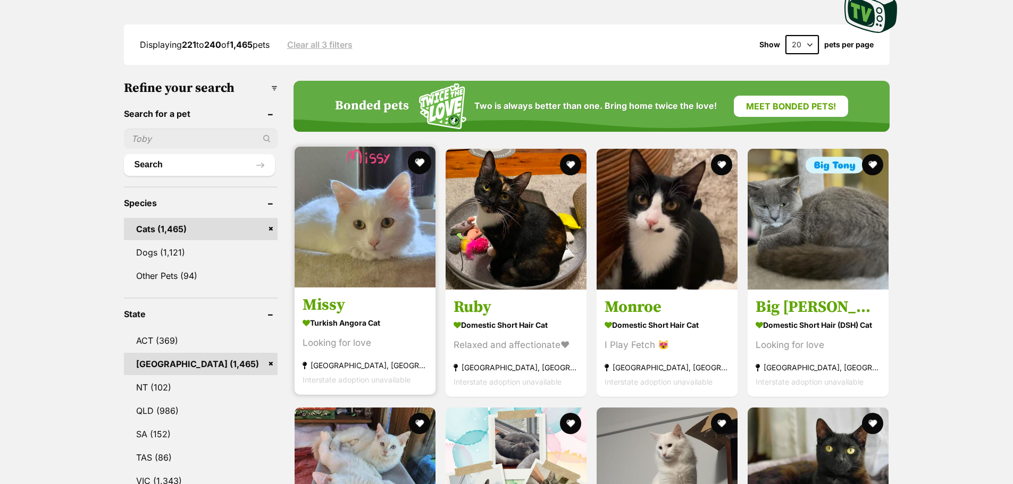
click at [417, 155] on button "favourite" at bounding box center [419, 162] width 23 height 23
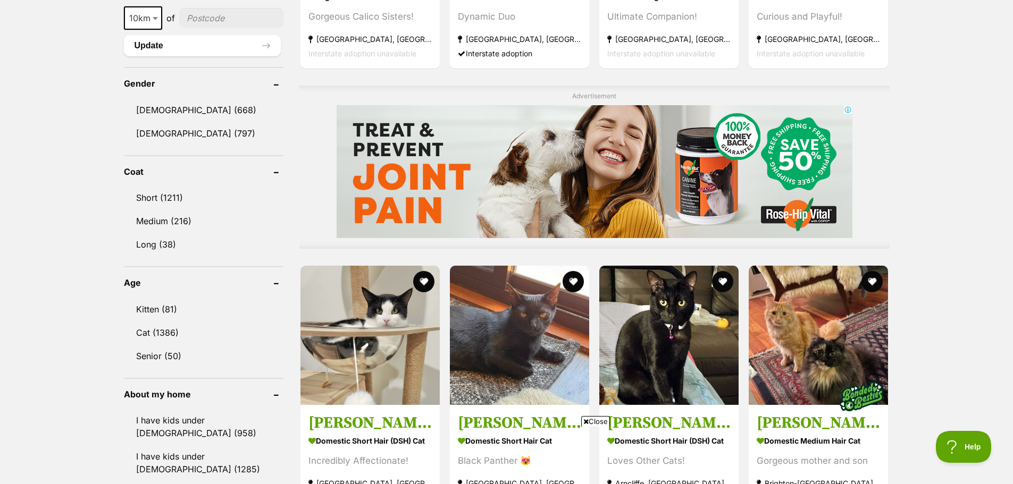
scroll to position [532, 0]
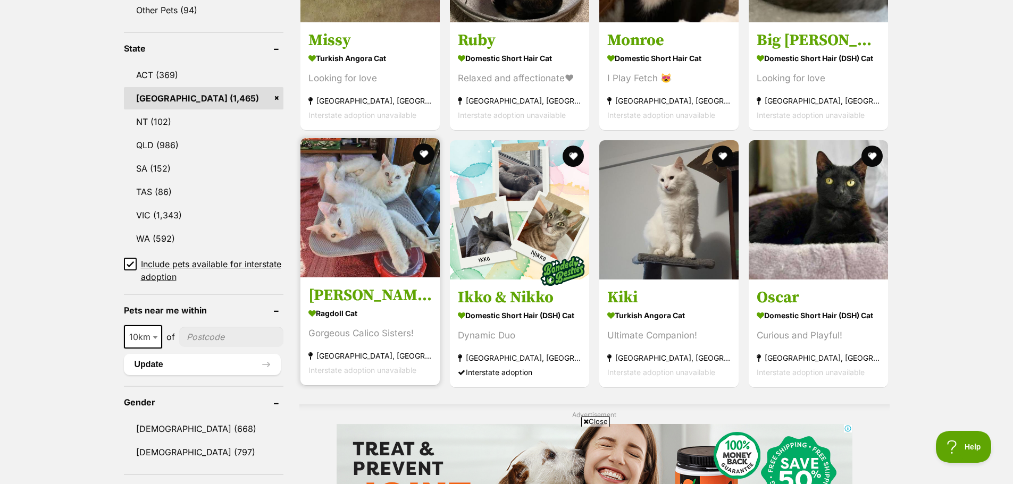
click at [373, 196] on img at bounding box center [369, 207] width 139 height 139
click at [426, 147] on button "favourite" at bounding box center [423, 154] width 23 height 23
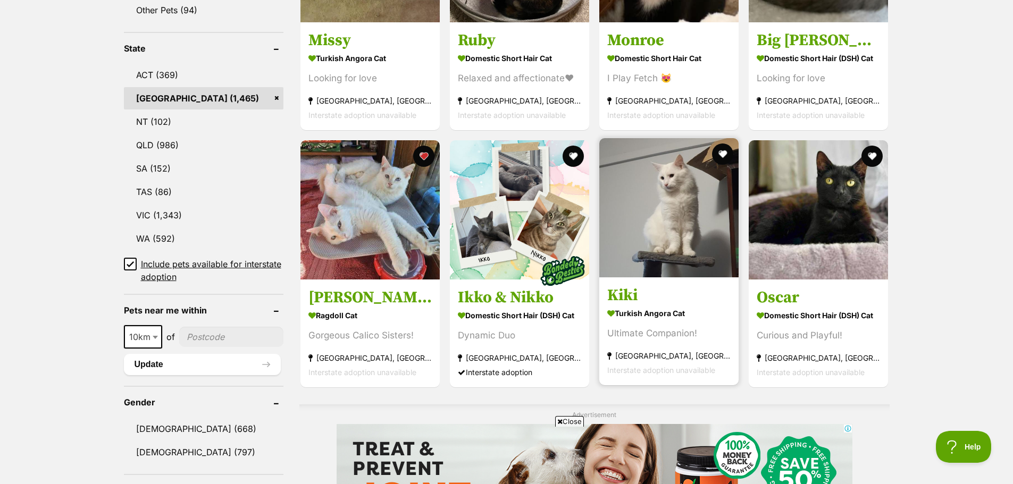
click at [681, 212] on img at bounding box center [668, 207] width 139 height 139
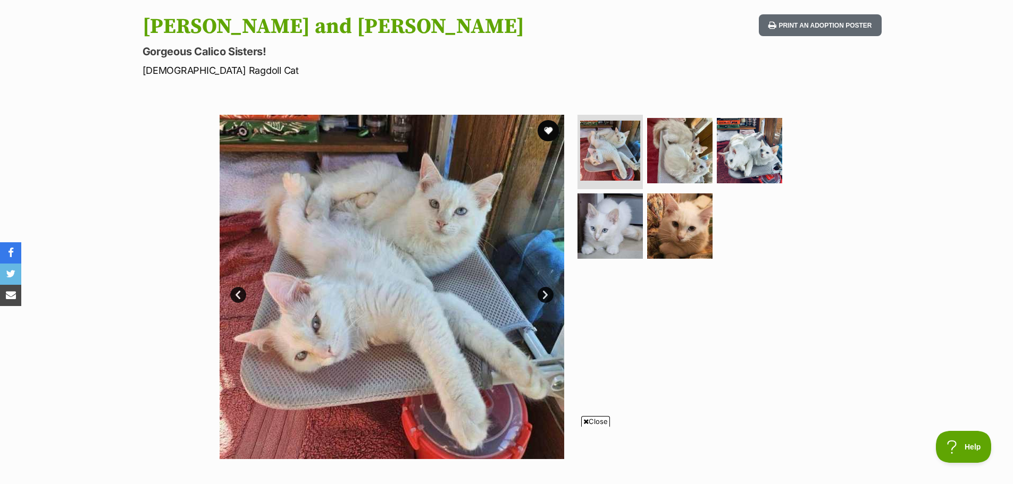
click at [545, 290] on link "Next" at bounding box center [546, 295] width 16 height 16
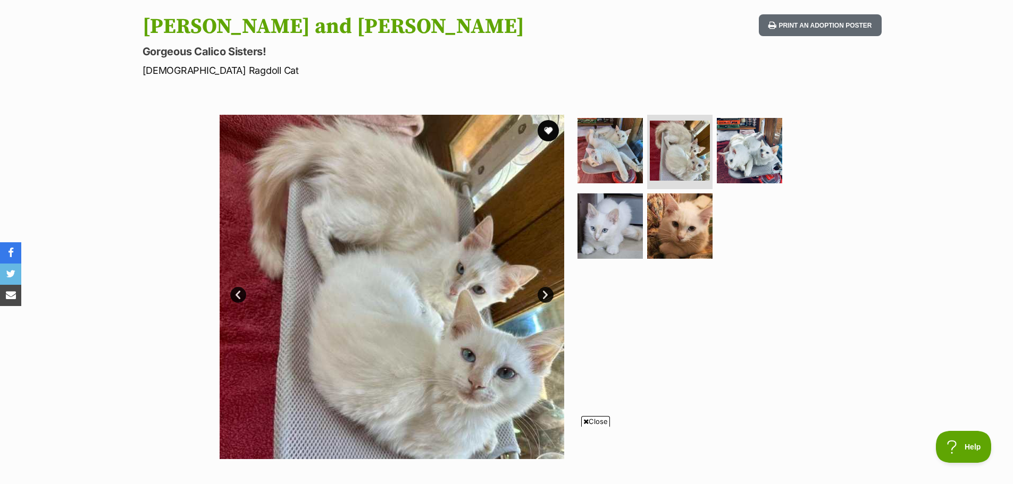
click at [545, 290] on link "Next" at bounding box center [546, 295] width 16 height 16
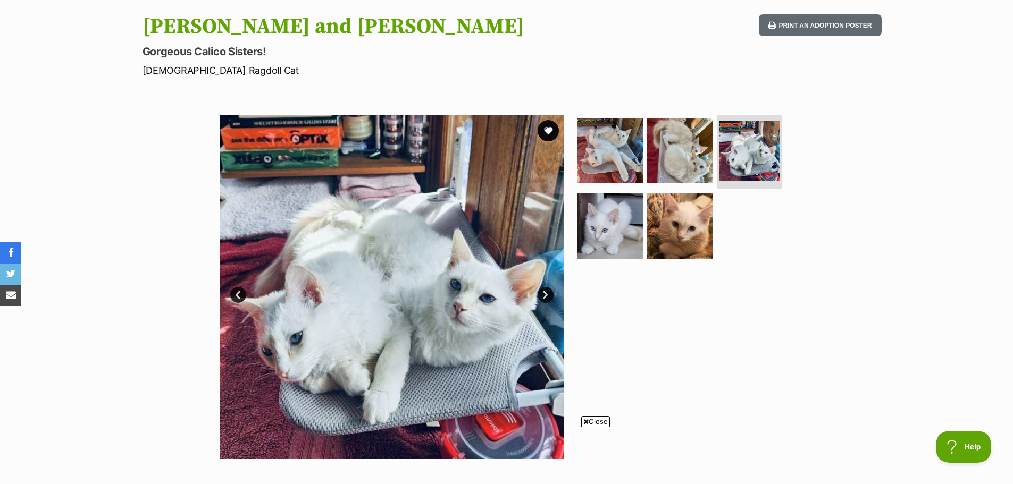
click at [545, 290] on link "Next" at bounding box center [546, 295] width 16 height 16
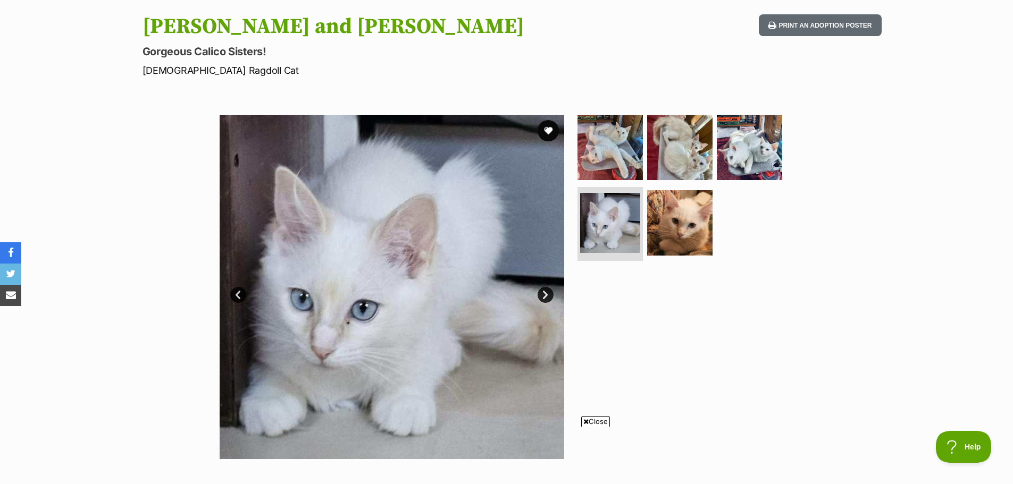
click at [545, 290] on link "Next" at bounding box center [546, 295] width 16 height 16
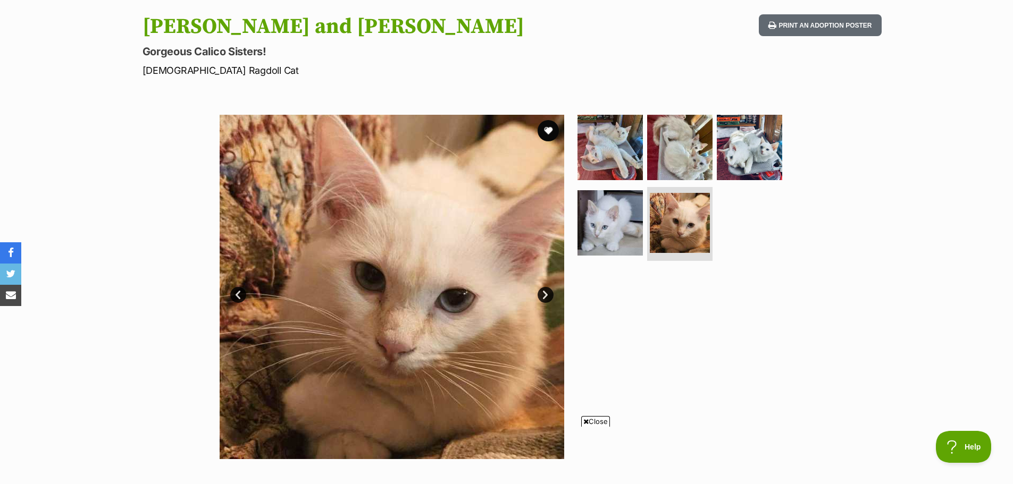
click at [545, 290] on link "Next" at bounding box center [546, 295] width 16 height 16
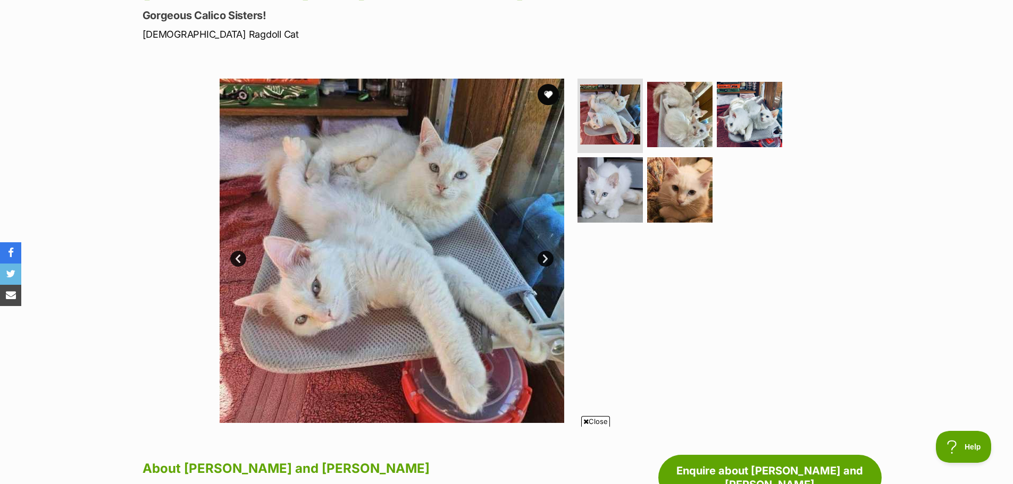
scroll to position [53, 0]
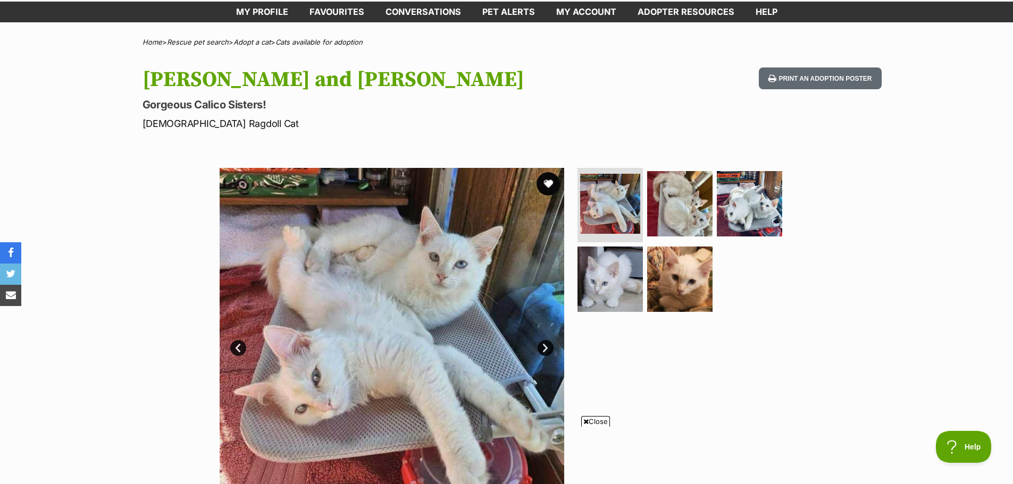
click at [549, 178] on button "favourite" at bounding box center [548, 183] width 23 height 23
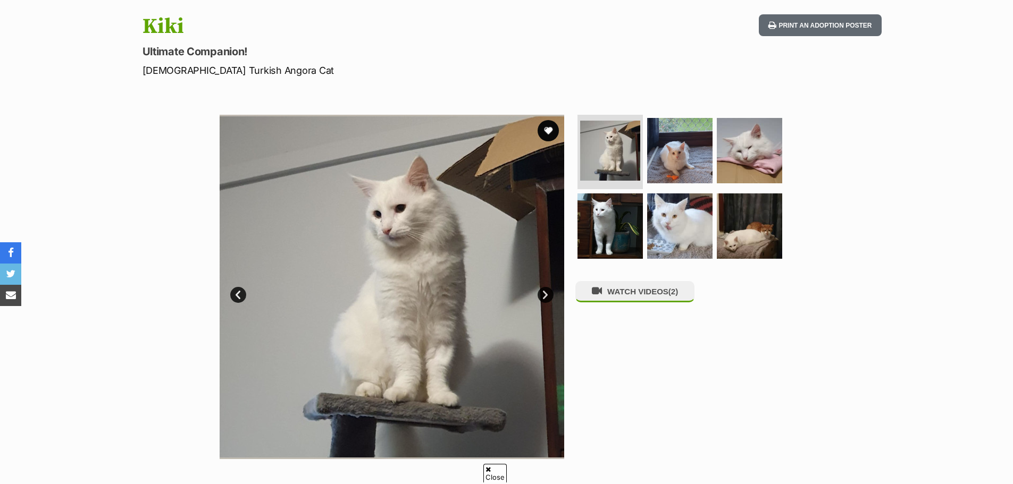
click at [546, 294] on link "Next" at bounding box center [546, 295] width 16 height 16
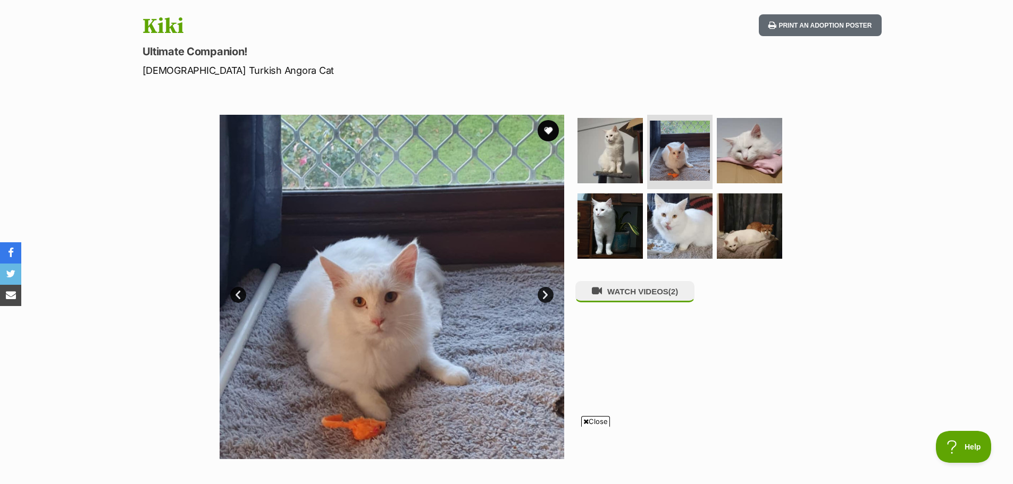
click at [546, 294] on link "Next" at bounding box center [546, 295] width 16 height 16
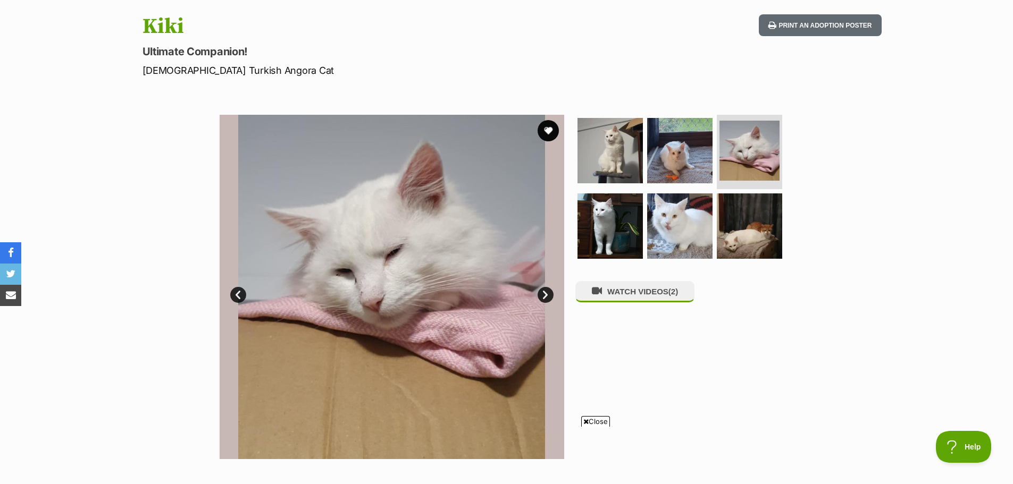
click at [546, 294] on link "Next" at bounding box center [546, 295] width 16 height 16
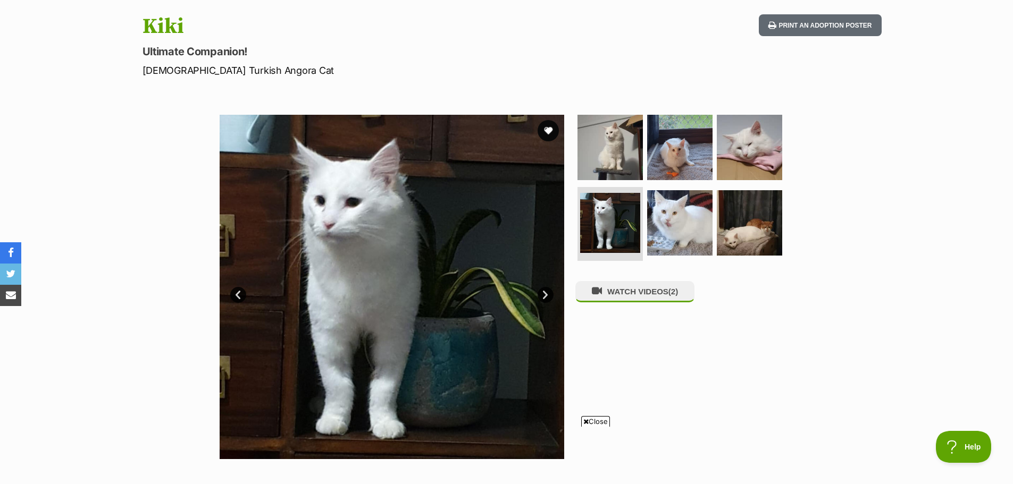
click at [546, 294] on link "Next" at bounding box center [546, 295] width 16 height 16
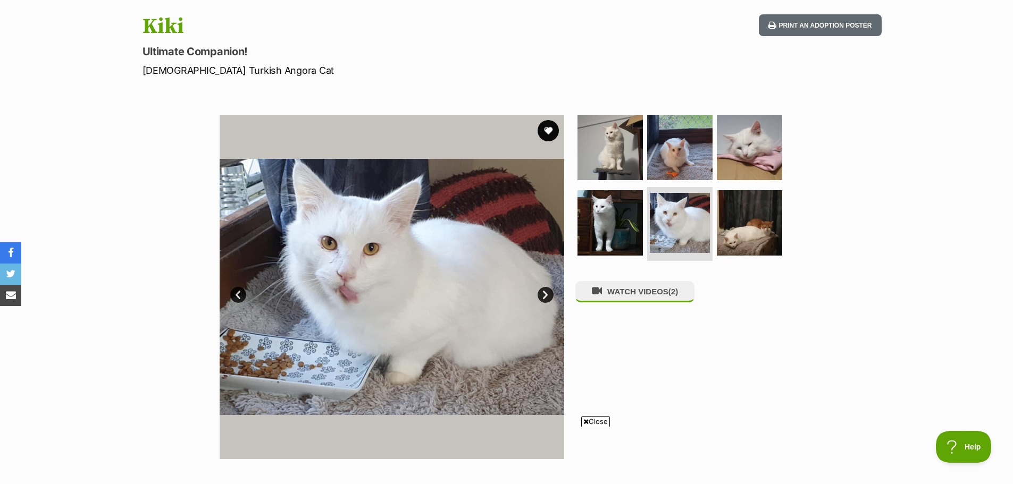
click at [546, 294] on link "Next" at bounding box center [546, 295] width 16 height 16
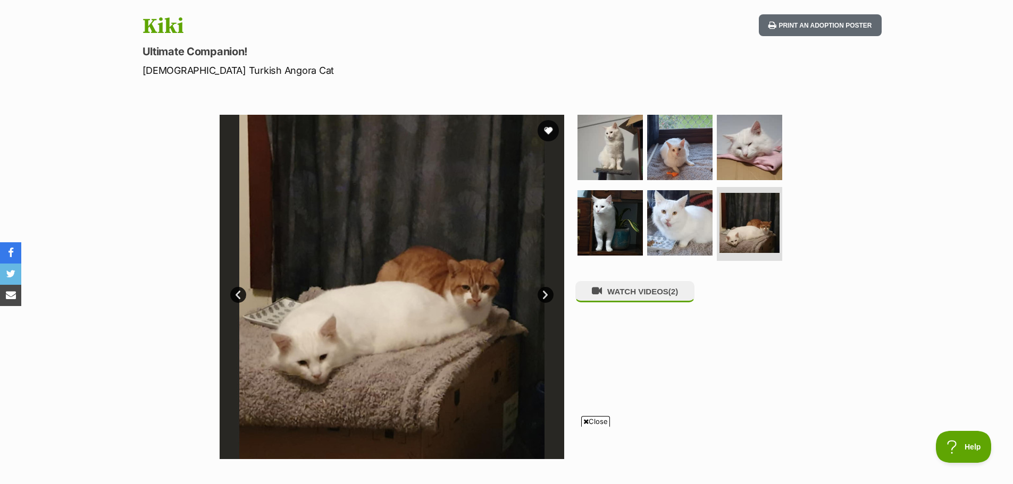
click at [546, 294] on link "Next" at bounding box center [546, 295] width 16 height 16
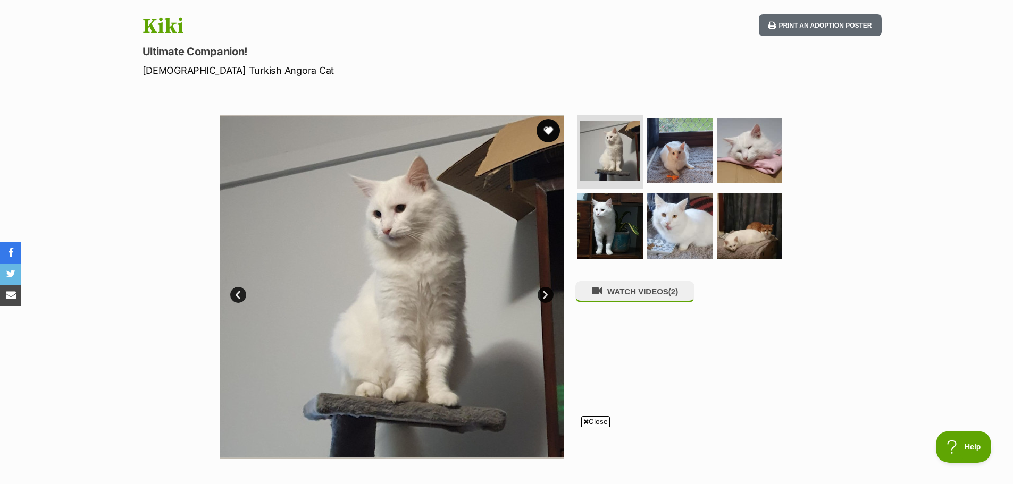
click at [546, 127] on button "favourite" at bounding box center [548, 130] width 23 height 23
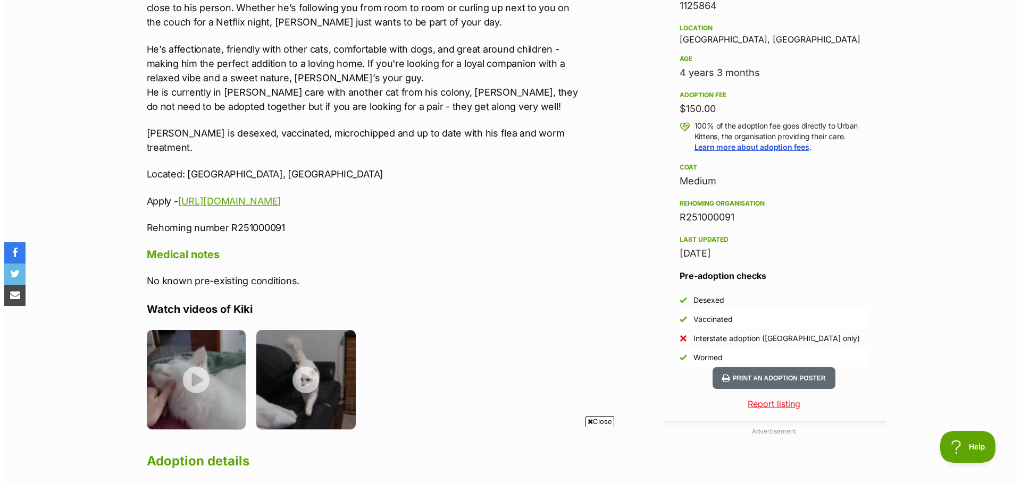
scroll to position [691, 0]
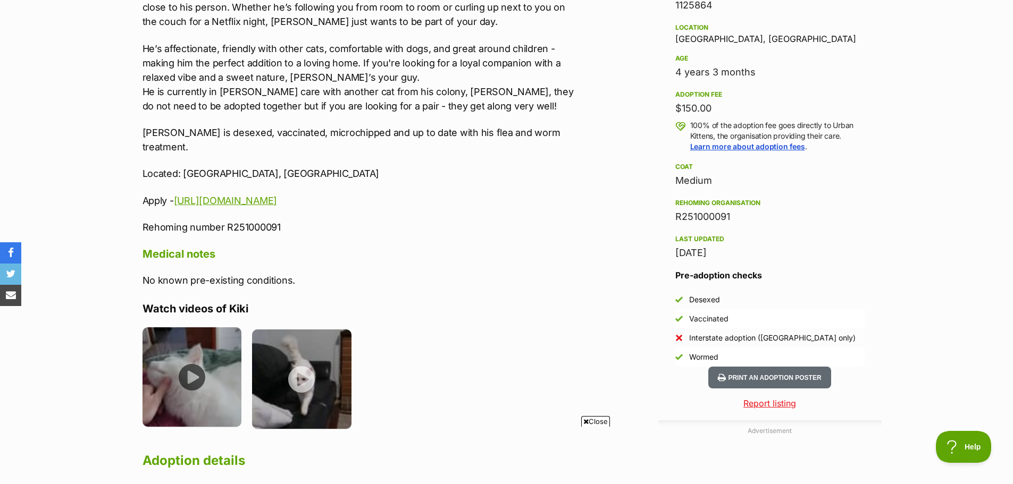
click at [195, 355] on img at bounding box center [192, 377] width 99 height 99
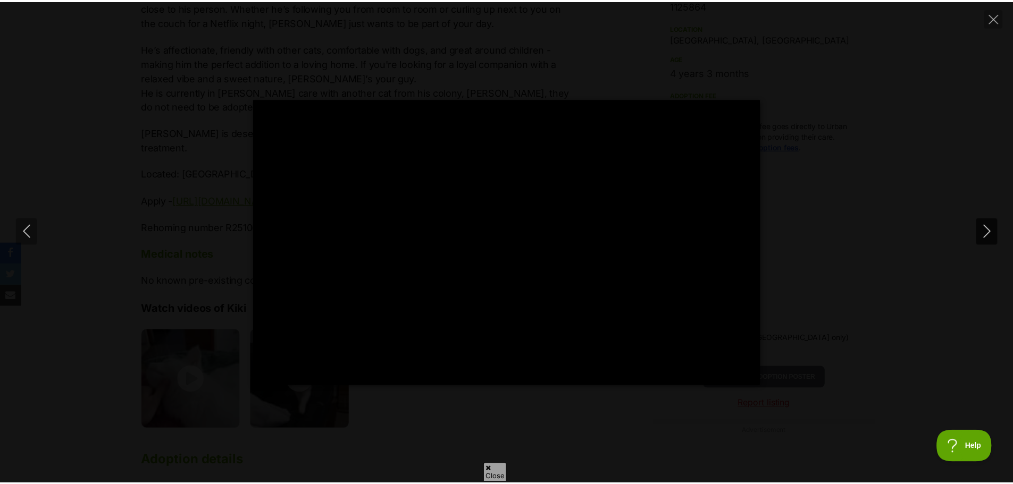
scroll to position [0, 0]
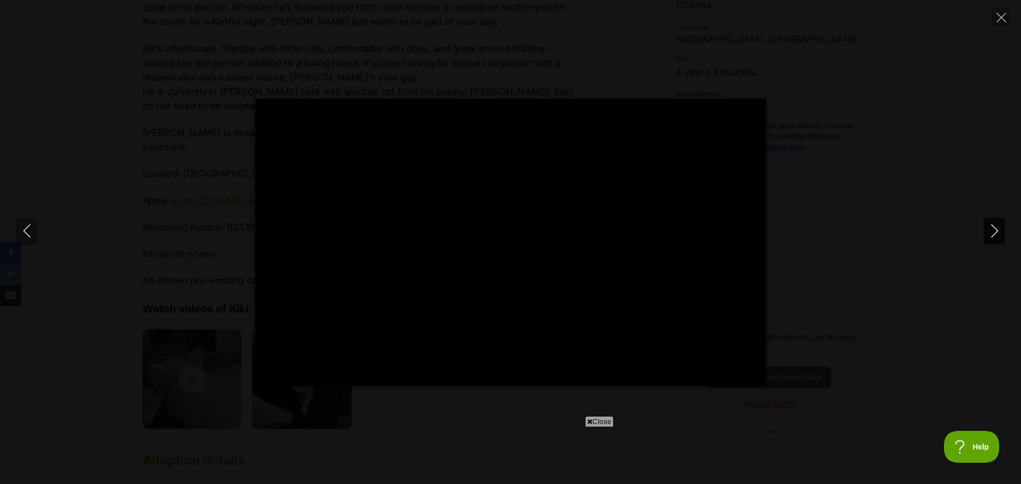
click at [995, 223] on button "Next" at bounding box center [994, 231] width 21 height 27
type input "49.6"
drag, startPoint x: 994, startPoint y: 227, endPoint x: 916, endPoint y: 152, distance: 107.9
click at [916, 152] on div "Pause Play % buffered 00:00 -00:00 Unmute Mute Disable captions Enable captions…" at bounding box center [510, 242] width 1021 height 287
type input "98.19"
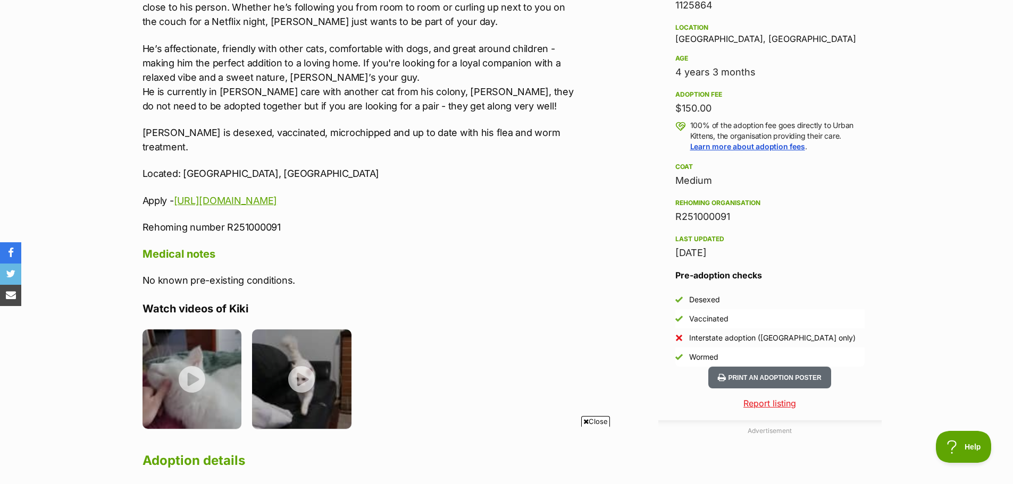
scroll to position [213, 0]
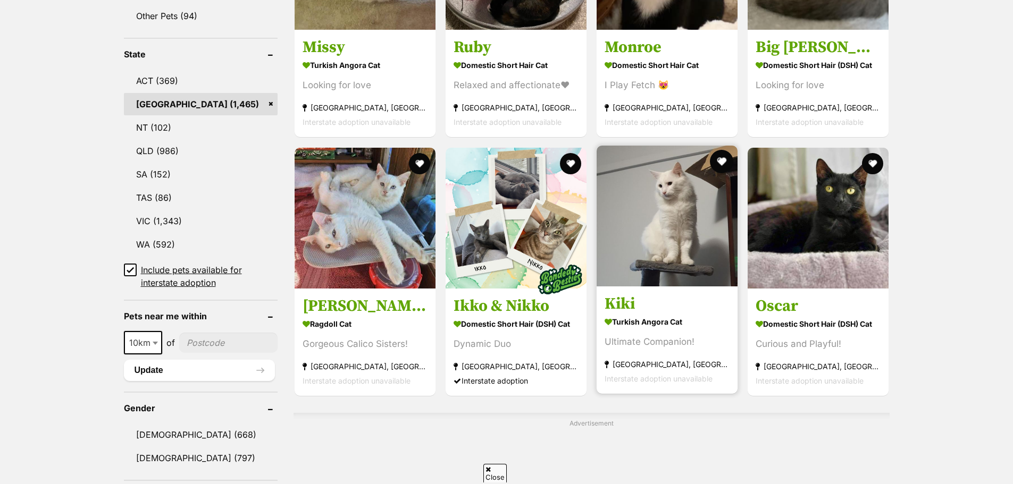
drag, startPoint x: 721, startPoint y: 156, endPoint x: 715, endPoint y: 168, distance: 13.3
click at [721, 156] on button "favourite" at bounding box center [721, 161] width 23 height 23
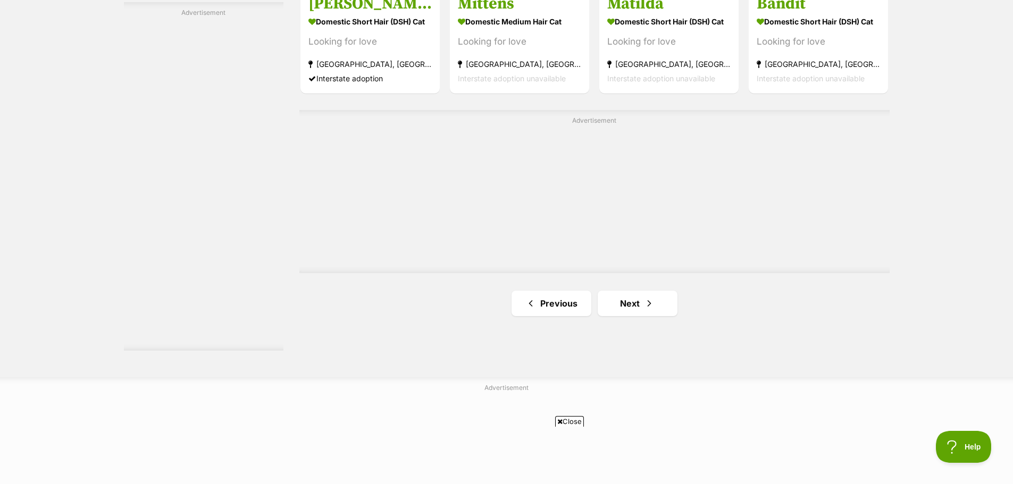
scroll to position [1914, 0]
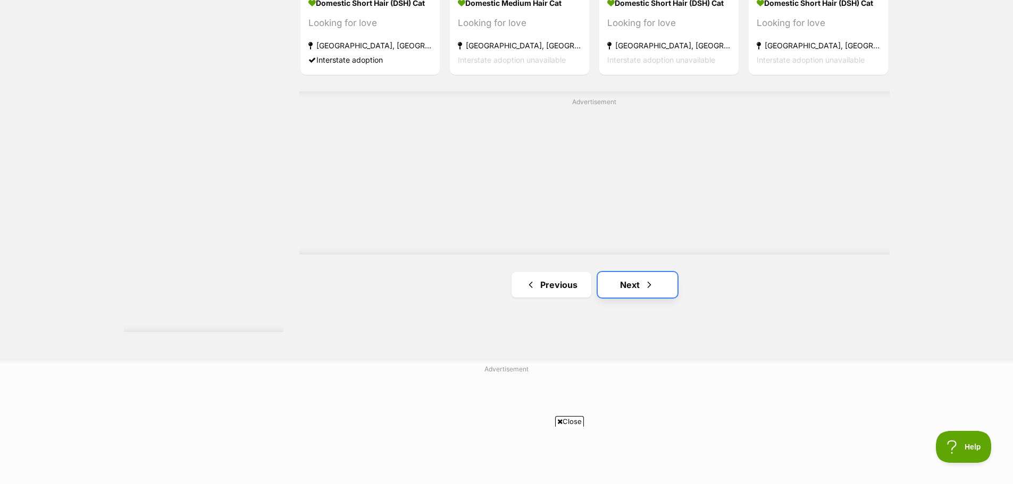
click at [631, 277] on link "Next" at bounding box center [638, 285] width 80 height 26
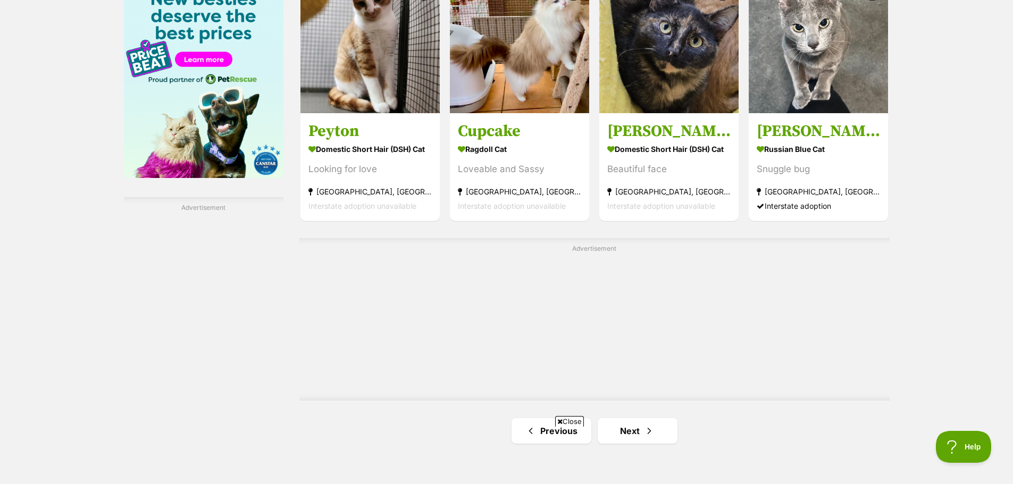
scroll to position [1861, 0]
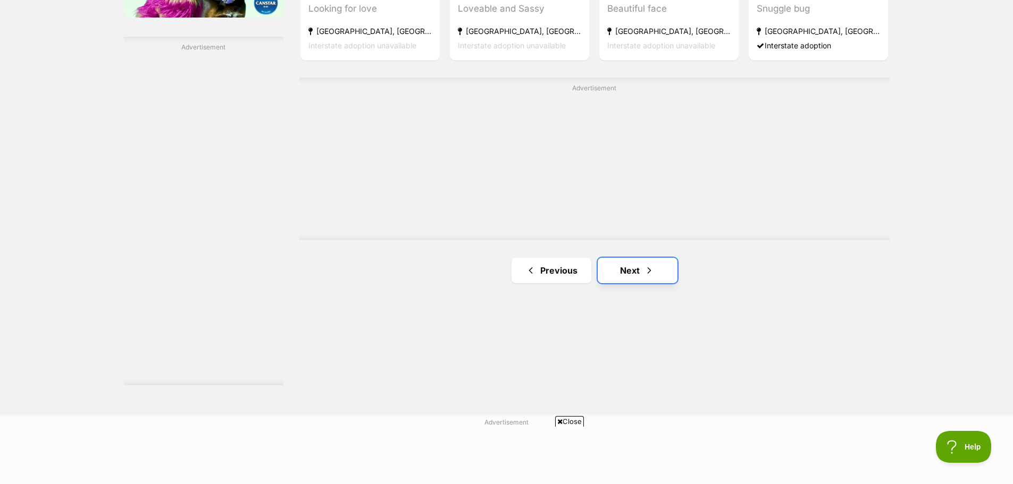
click at [626, 267] on link "Next" at bounding box center [638, 271] width 80 height 26
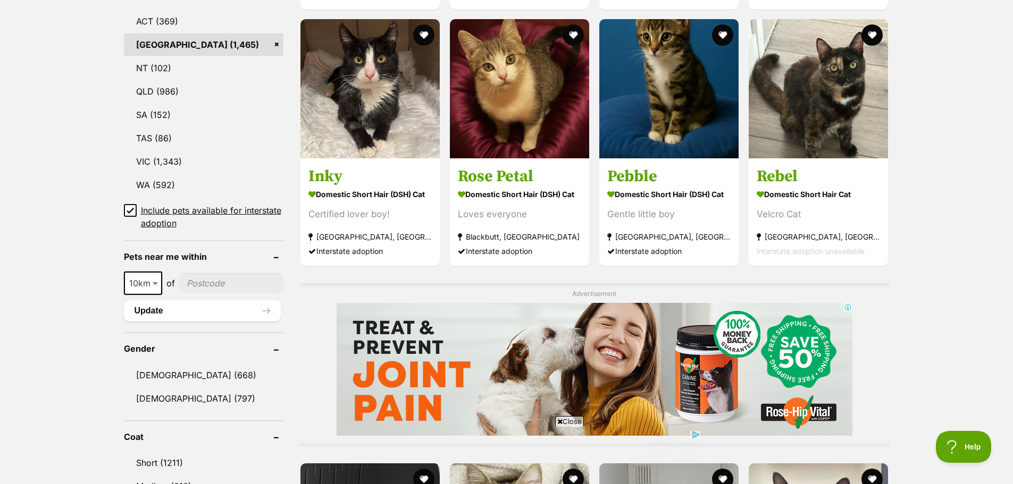
scroll to position [585, 0]
click at [722, 25] on button "favourite" at bounding box center [722, 33] width 23 height 23
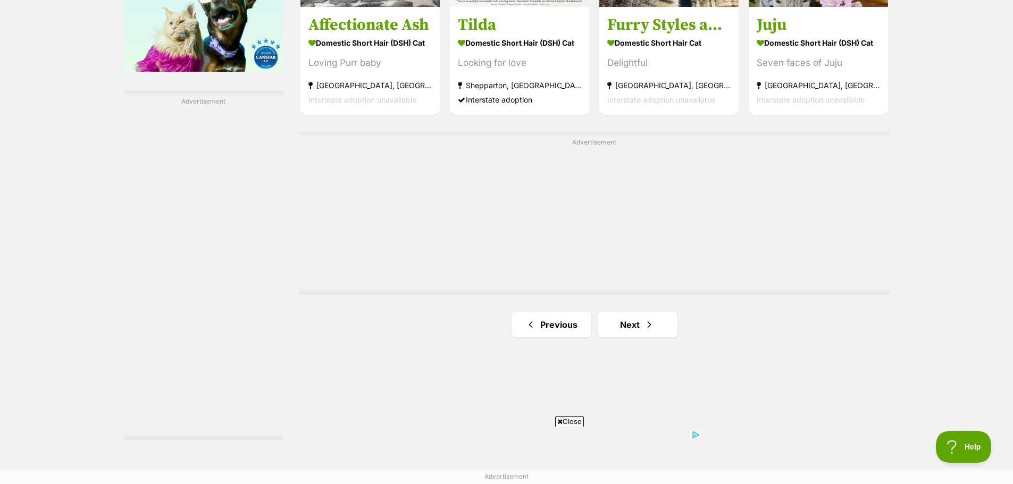
scroll to position [1808, 0]
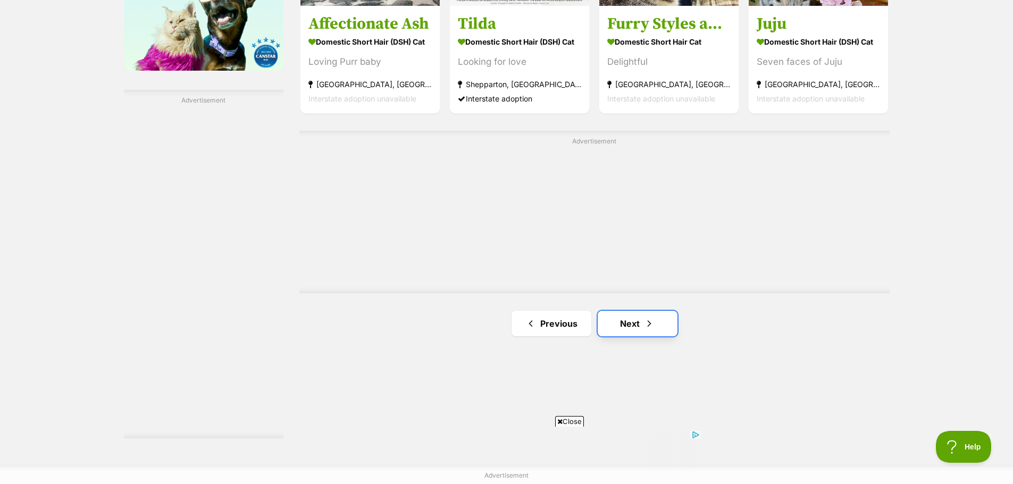
click at [633, 319] on link "Next" at bounding box center [638, 324] width 80 height 26
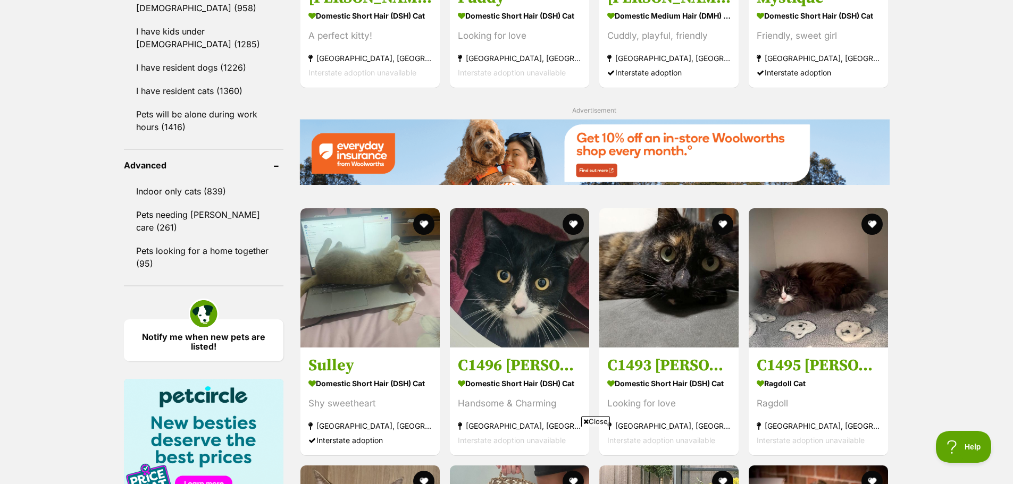
scroll to position [1595, 0]
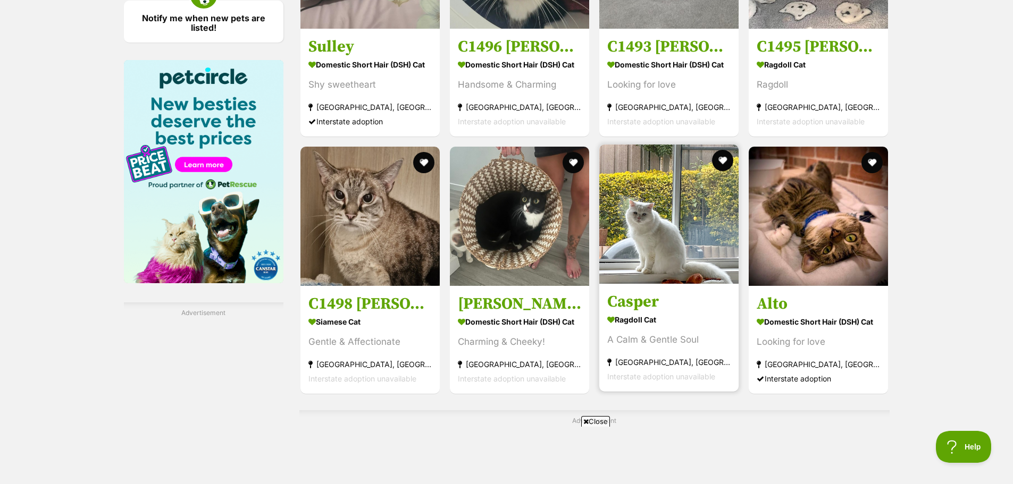
click at [635, 190] on img at bounding box center [668, 214] width 139 height 139
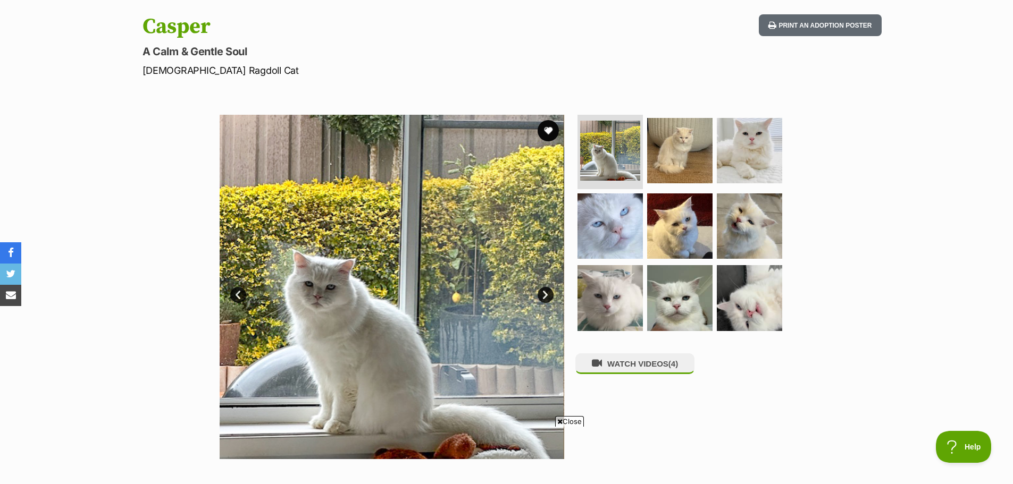
click at [546, 288] on link "Next" at bounding box center [546, 295] width 16 height 16
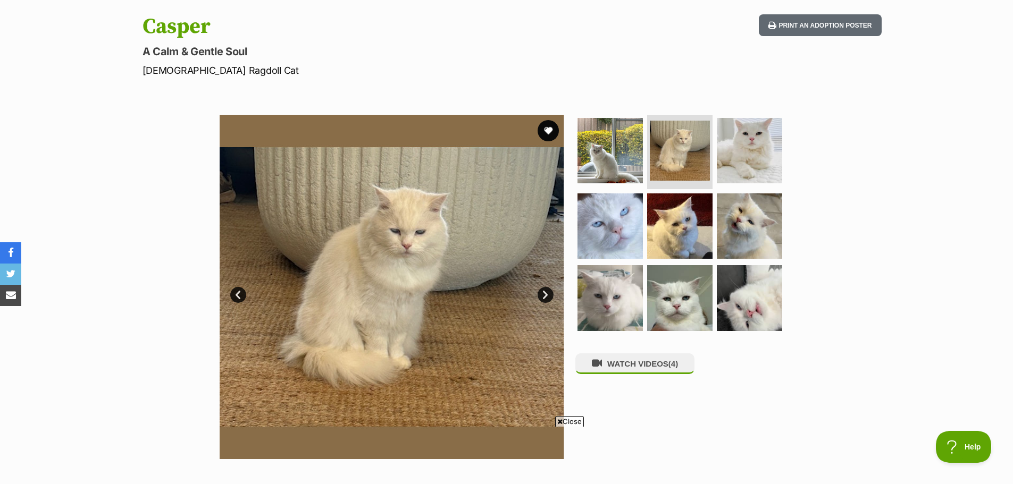
click at [546, 291] on link "Next" at bounding box center [546, 295] width 16 height 16
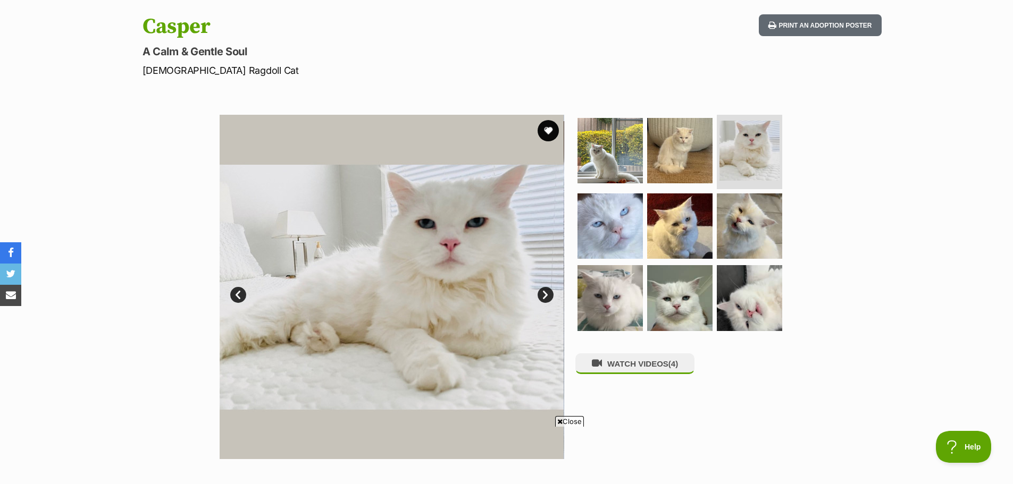
click at [546, 291] on link "Next" at bounding box center [546, 295] width 16 height 16
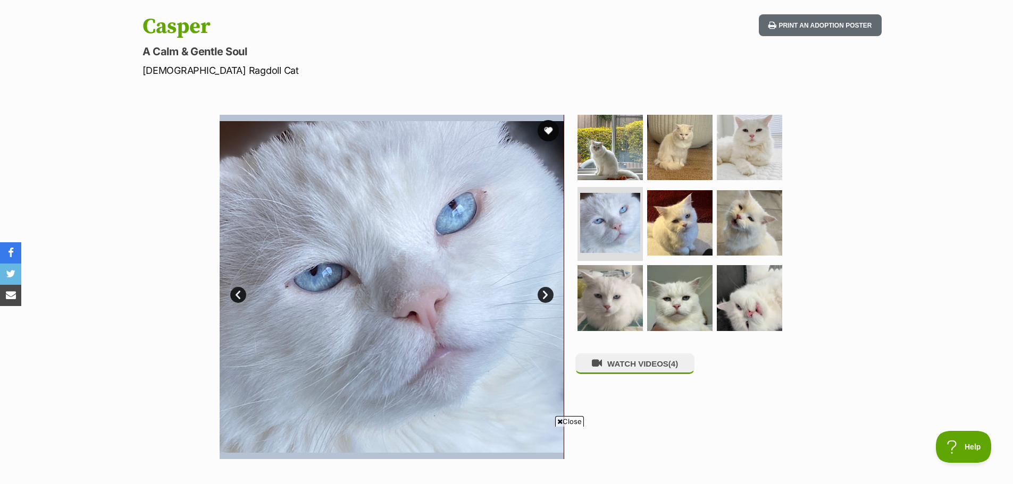
click at [546, 291] on link "Next" at bounding box center [546, 295] width 16 height 16
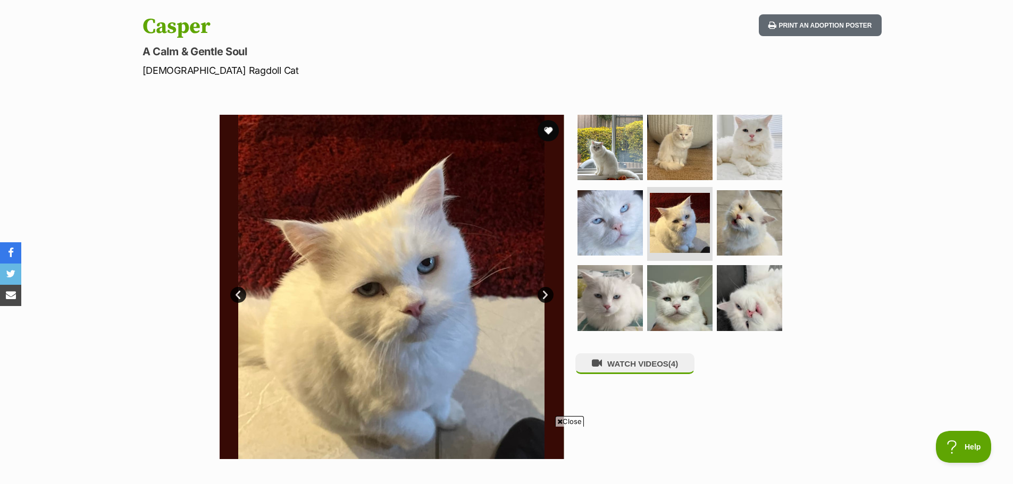
click at [546, 291] on link "Next" at bounding box center [546, 295] width 16 height 16
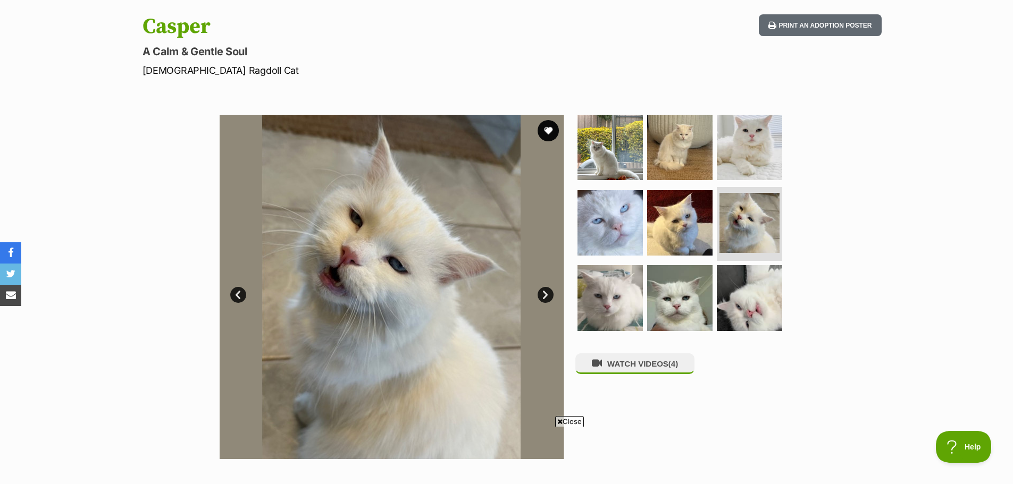
click at [546, 291] on link "Next" at bounding box center [546, 295] width 16 height 16
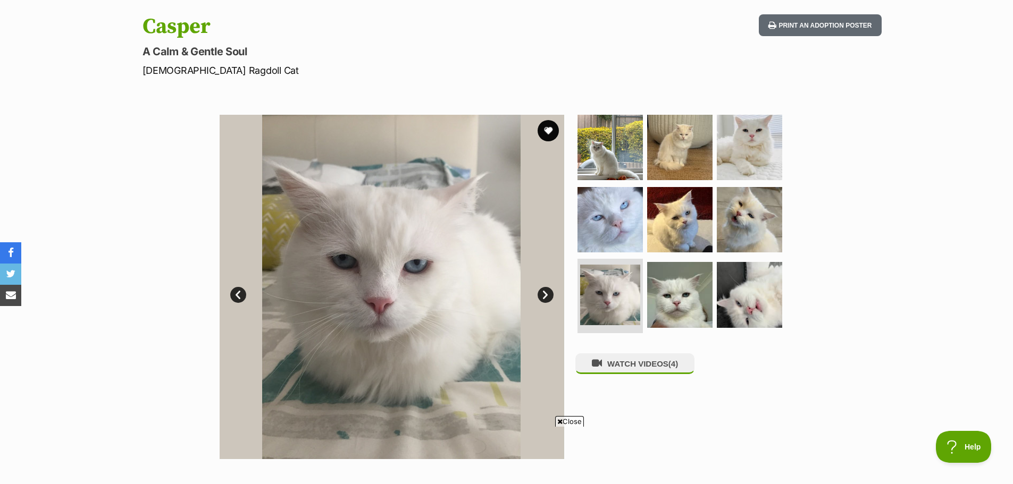
click at [546, 291] on link "Next" at bounding box center [546, 295] width 16 height 16
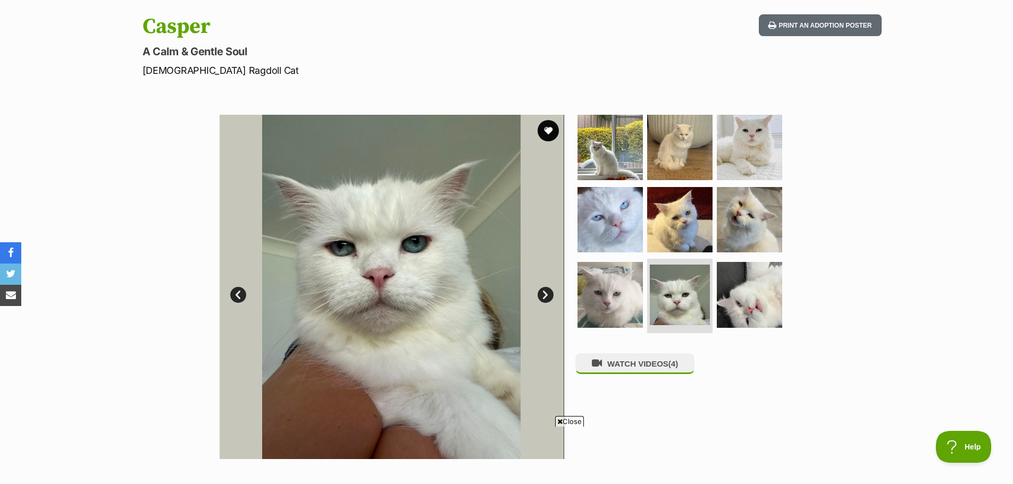
click at [546, 291] on link "Next" at bounding box center [546, 295] width 16 height 16
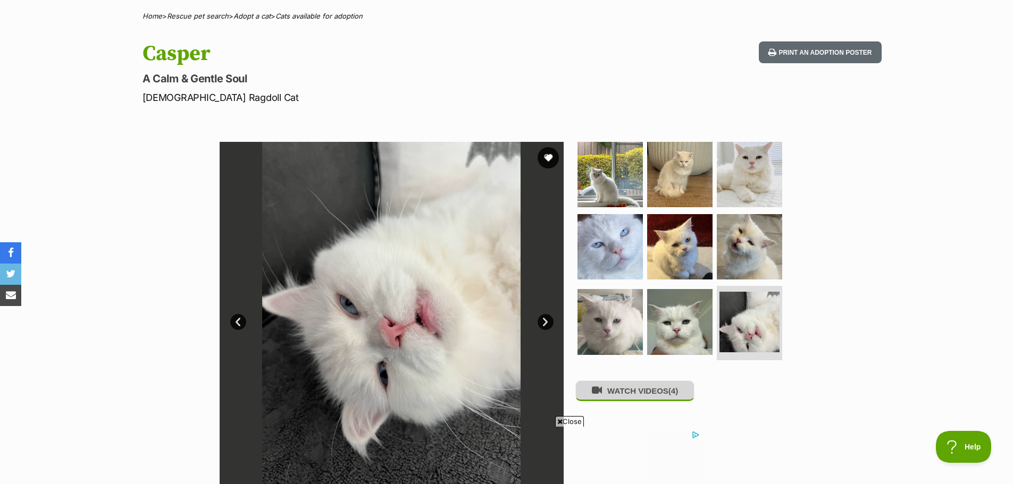
scroll to position [53, 0]
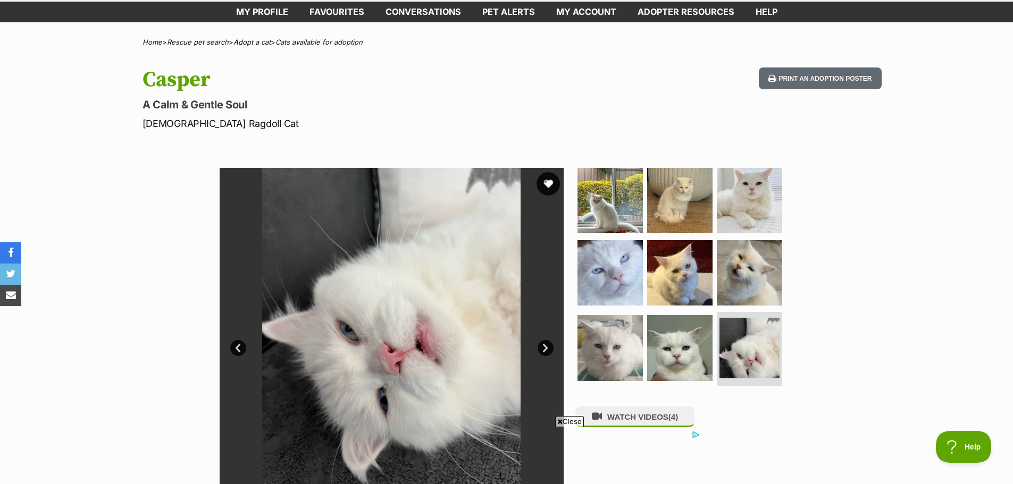
click at [546, 179] on button "favourite" at bounding box center [548, 183] width 23 height 23
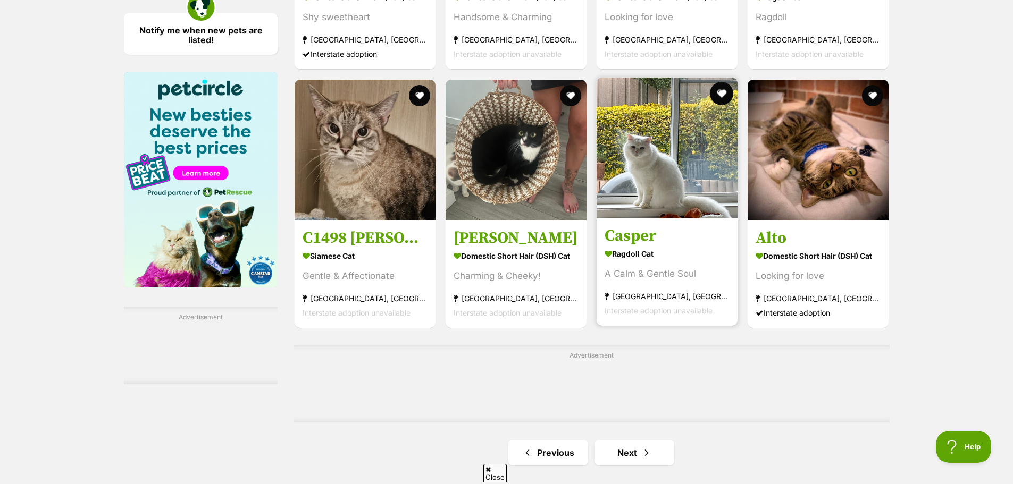
click at [720, 93] on button "favourite" at bounding box center [721, 93] width 23 height 23
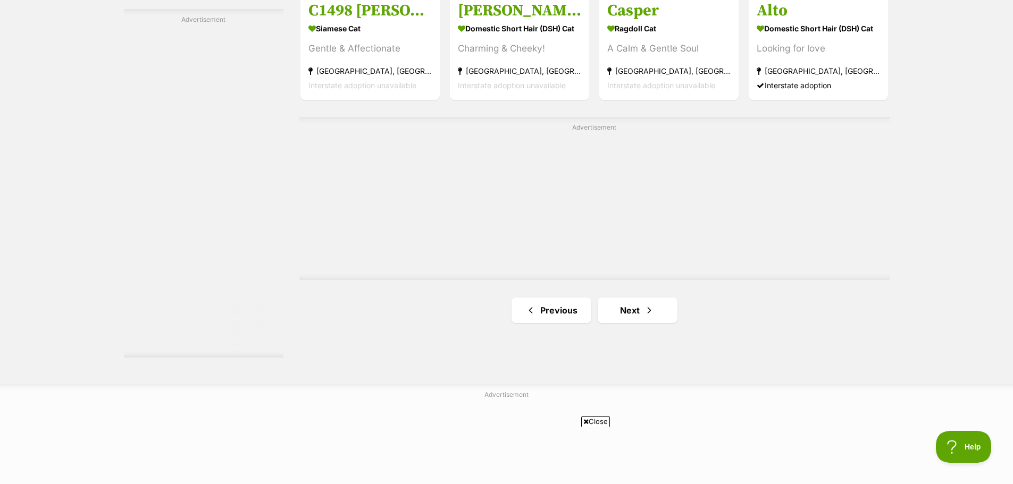
scroll to position [1955, 0]
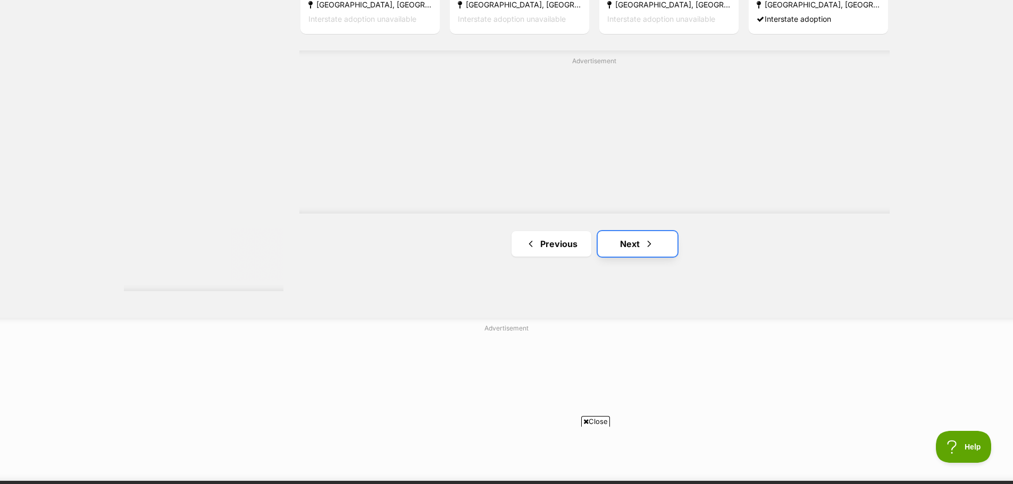
click at [634, 239] on link "Next" at bounding box center [638, 244] width 80 height 26
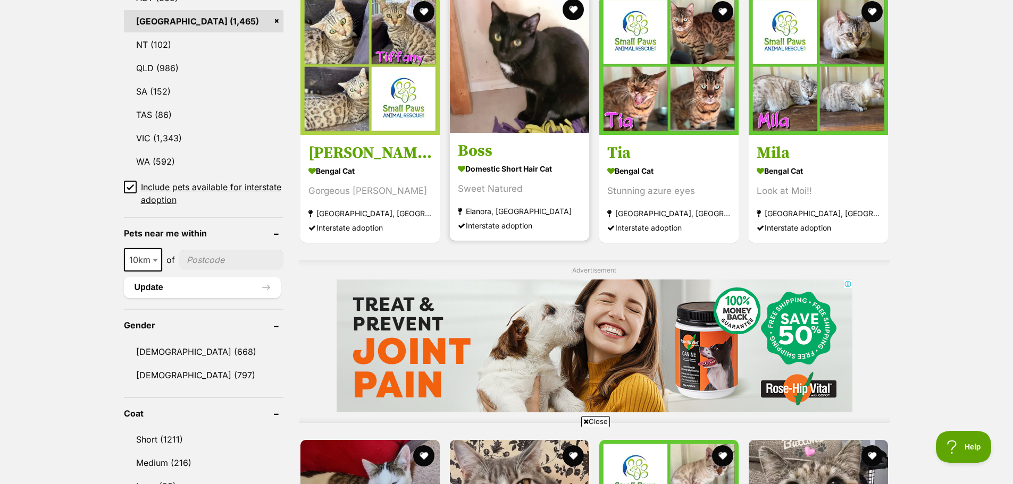
scroll to position [532, 0]
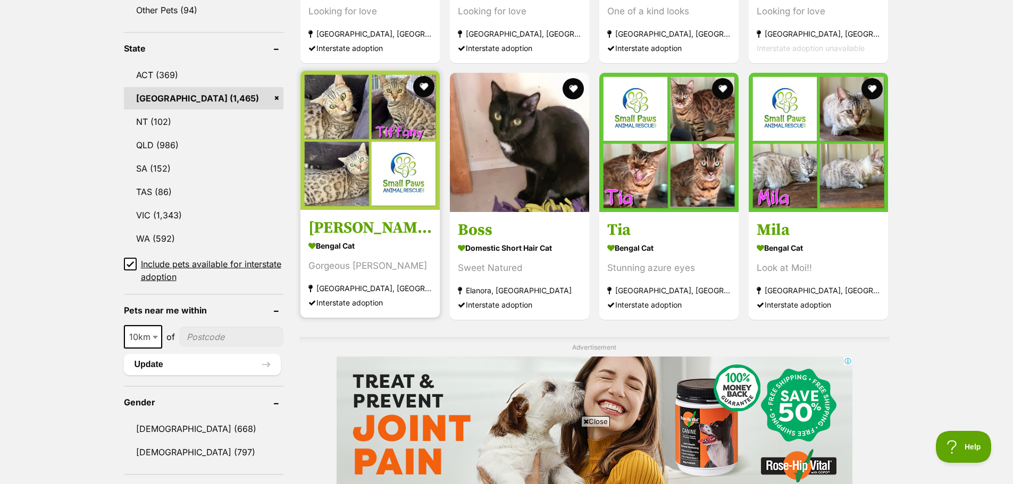
click at [346, 224] on h3 "[PERSON_NAME]" at bounding box center [369, 228] width 123 height 20
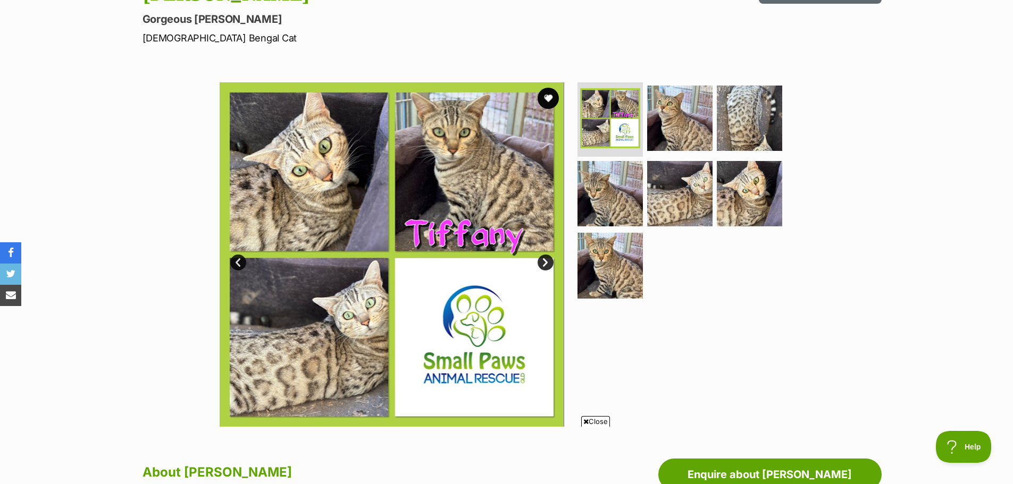
scroll to position [106, 0]
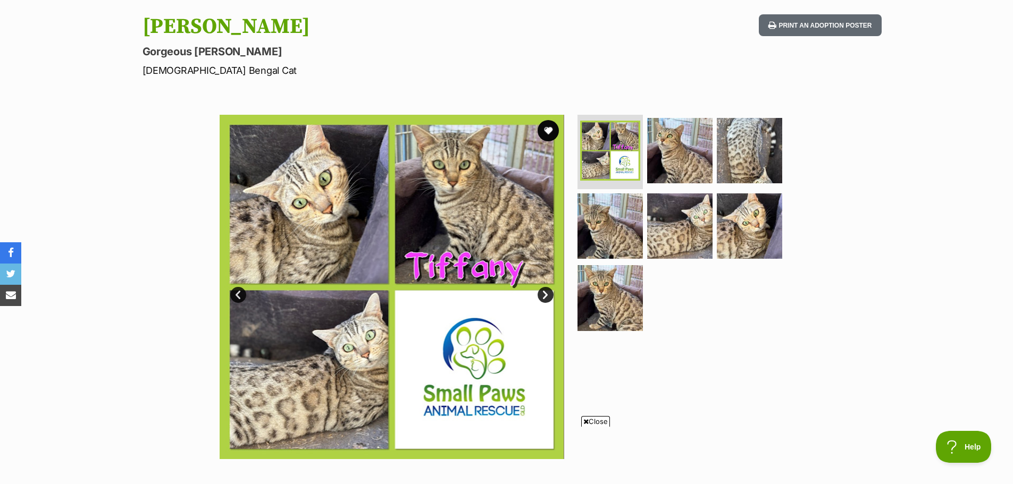
click at [547, 292] on link "Next" at bounding box center [546, 295] width 16 height 16
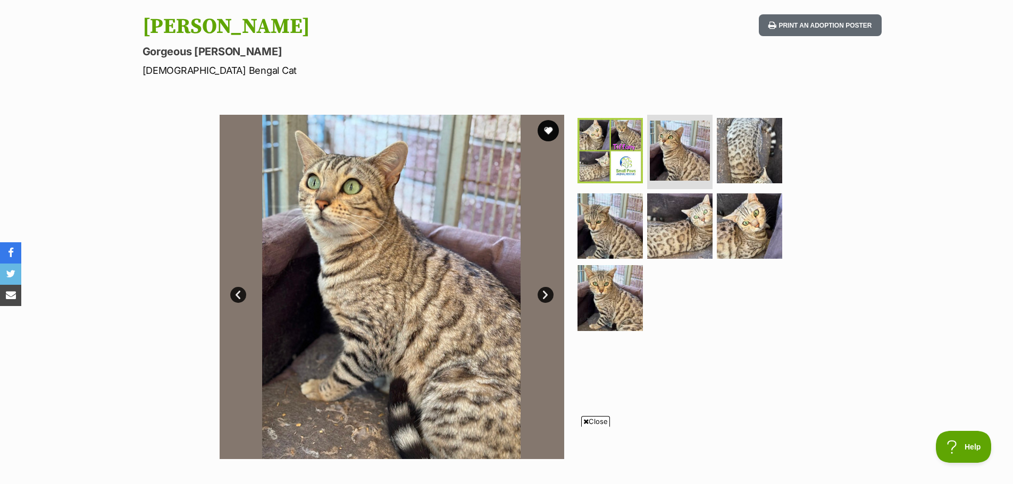
click at [548, 292] on link "Next" at bounding box center [546, 295] width 16 height 16
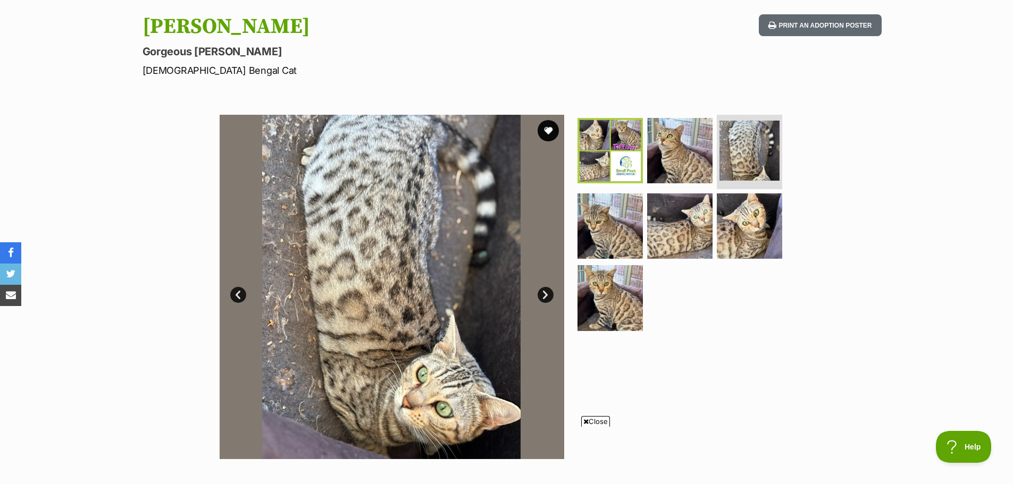
click at [548, 292] on link "Next" at bounding box center [546, 295] width 16 height 16
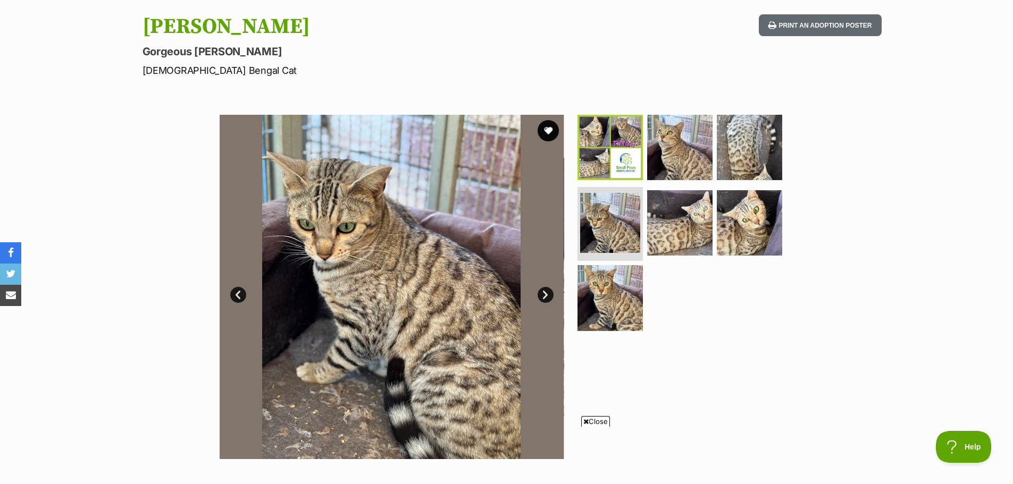
click at [548, 292] on link "Next" at bounding box center [546, 295] width 16 height 16
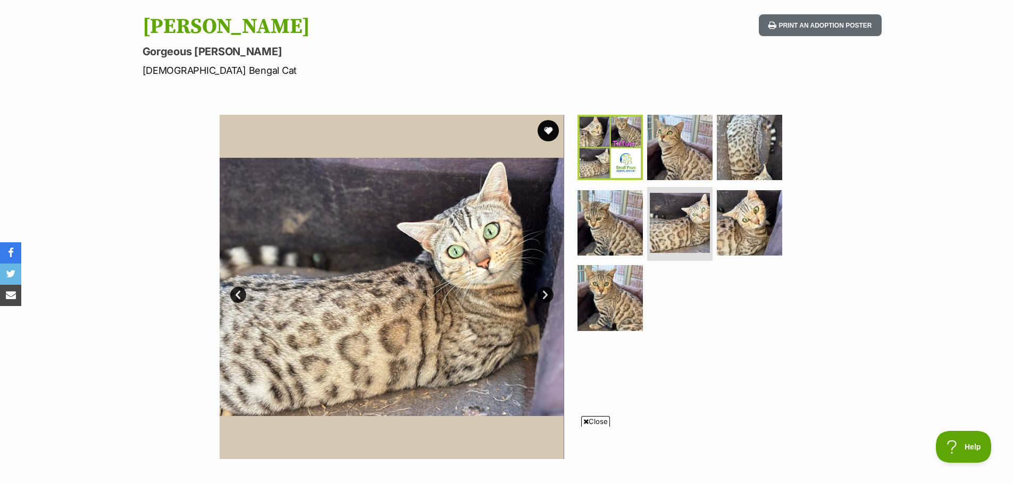
click at [548, 292] on link "Next" at bounding box center [546, 295] width 16 height 16
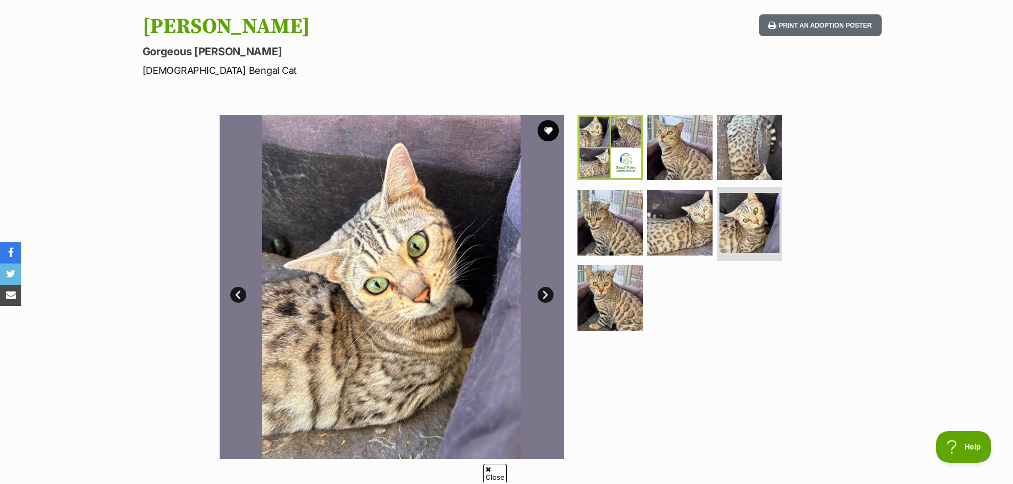
click at [548, 292] on link "Next" at bounding box center [546, 295] width 16 height 16
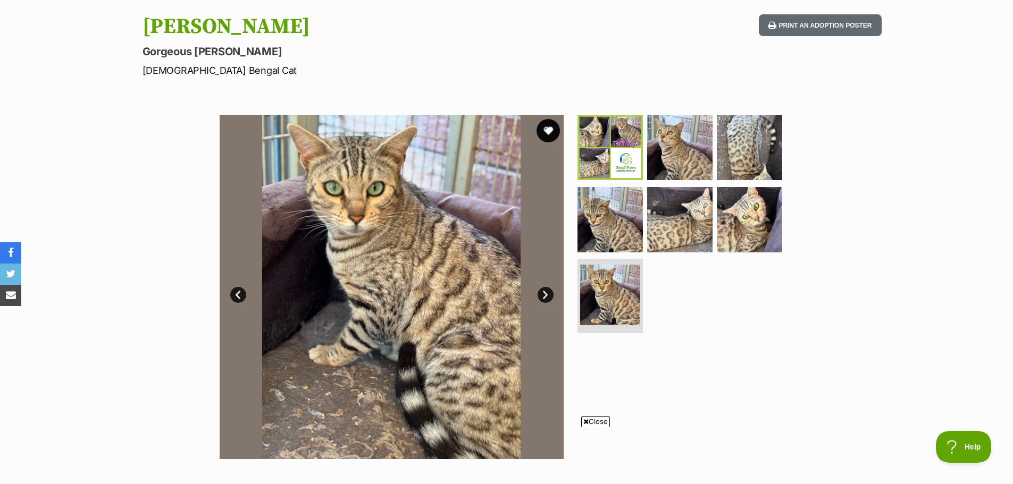
click at [547, 127] on button "favourite" at bounding box center [548, 130] width 23 height 23
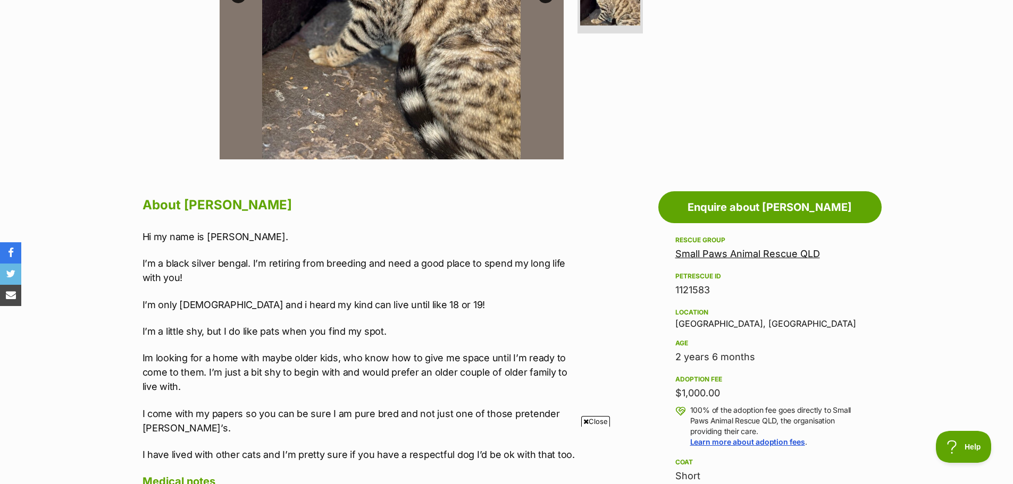
scroll to position [425, 0]
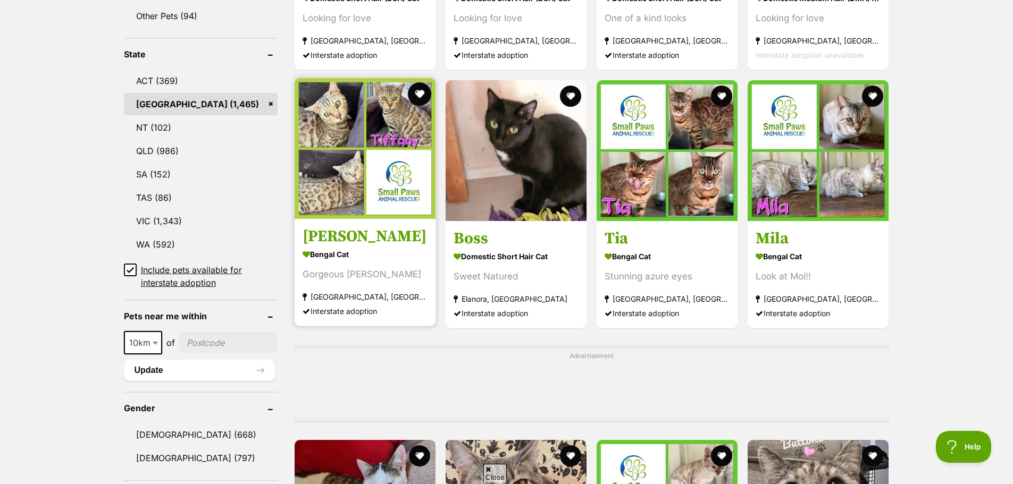
click at [417, 90] on button "favourite" at bounding box center [419, 93] width 23 height 23
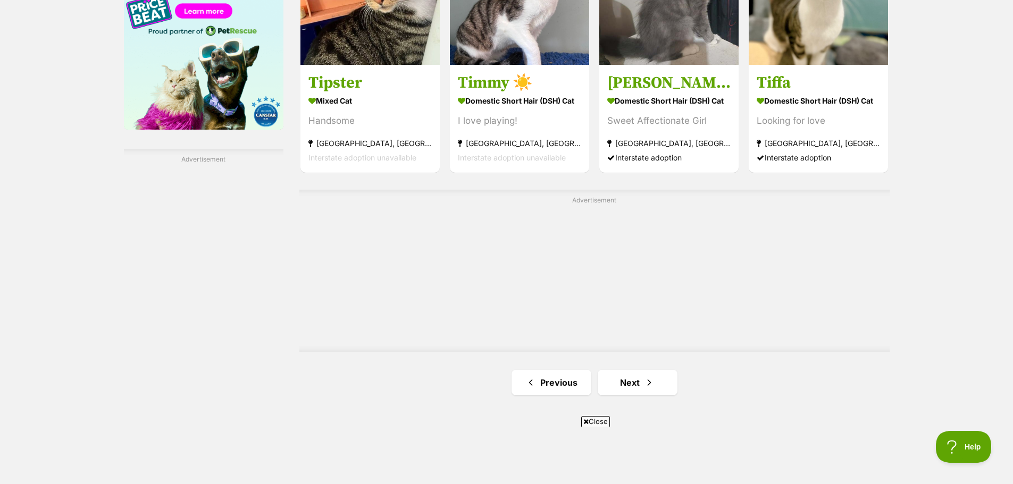
scroll to position [2068, 0]
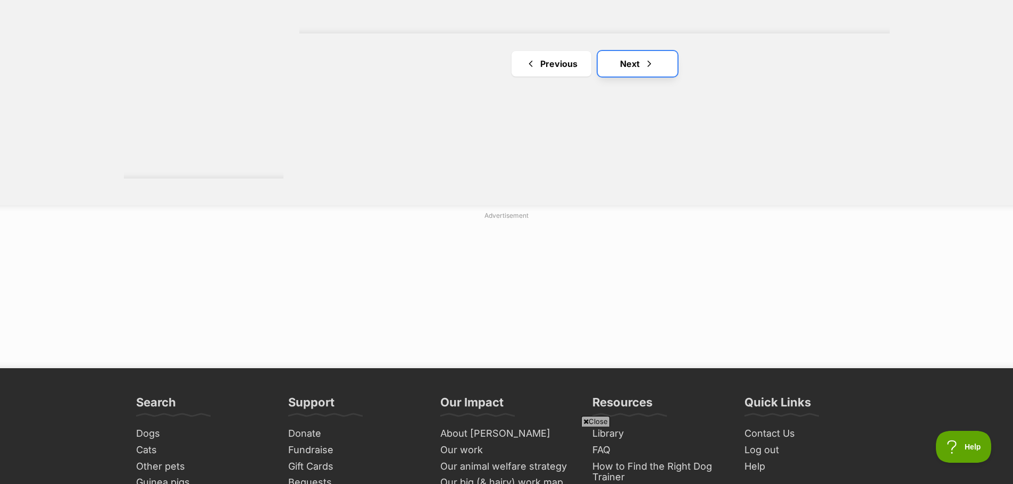
click at [631, 61] on link "Next" at bounding box center [638, 64] width 80 height 26
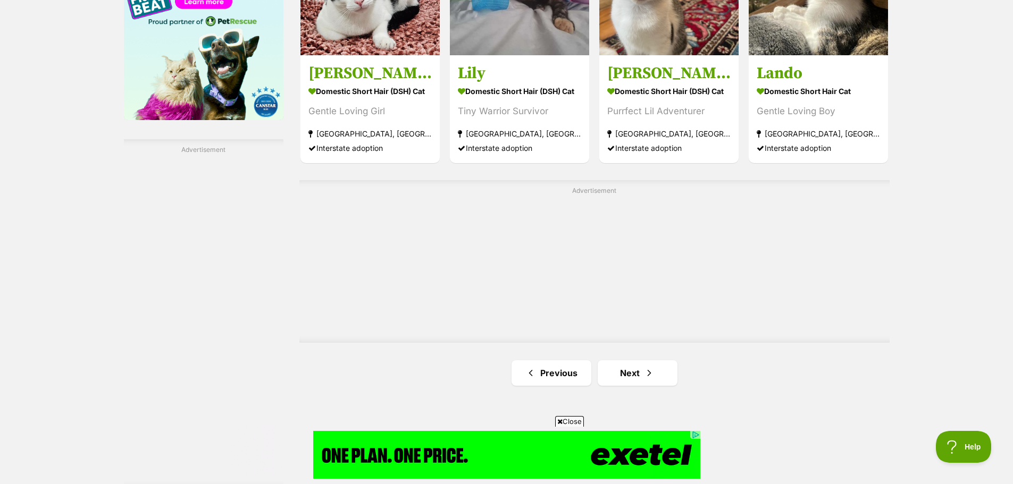
scroll to position [1595, 0]
